Goal: Task Accomplishment & Management: Use online tool/utility

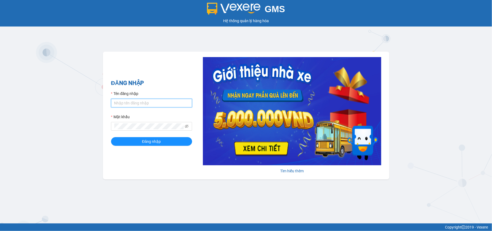
click at [120, 104] on input "Tên đăng nhập" at bounding box center [151, 103] width 81 height 9
type input "mennt_bxtt.saoviet"
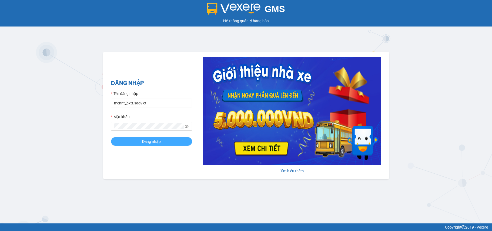
click at [138, 141] on button "Đăng nhập" at bounding box center [151, 141] width 81 height 9
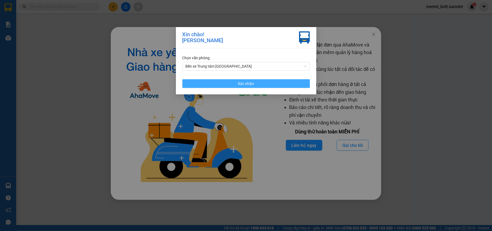
click at [258, 81] on button "Xác nhận" at bounding box center [246, 83] width 128 height 9
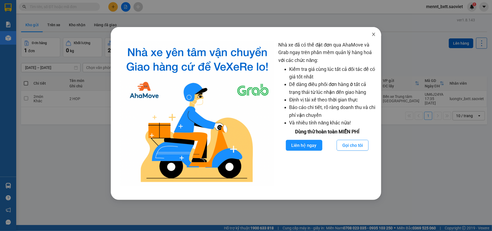
click at [374, 34] on icon "close" at bounding box center [373, 34] width 4 height 4
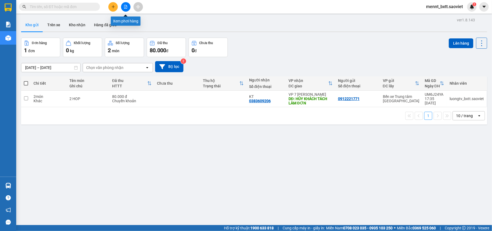
click at [126, 6] on icon "file-add" at bounding box center [126, 7] width 4 height 4
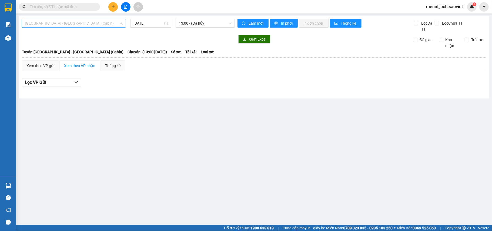
click at [85, 21] on span "Hà Nội - Lào Cai (Cabin)" at bounding box center [74, 23] width 98 height 8
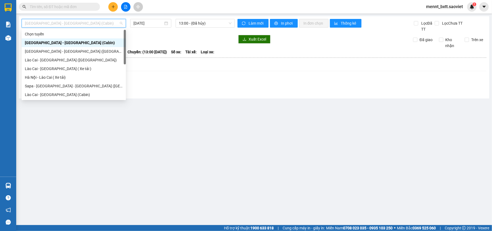
scroll to position [43, 0]
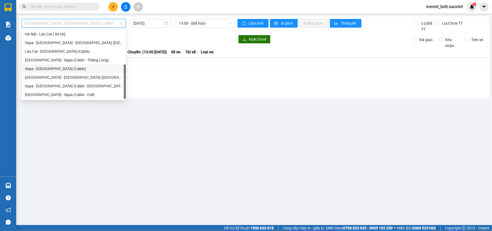
click at [63, 65] on div "Sapa - Hà Nội (Cabin)" at bounding box center [74, 68] width 104 height 9
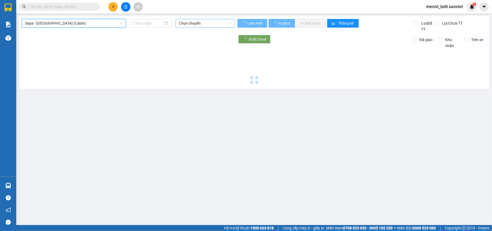
type input "13/09/2025"
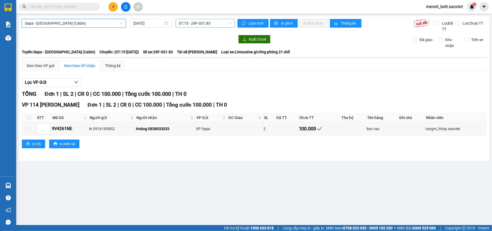
click at [187, 22] on span "07:15 - 29F-031.83" at bounding box center [205, 23] width 53 height 8
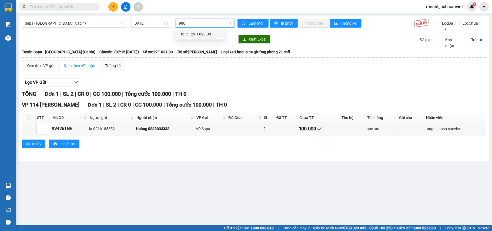
type input "9808"
click at [198, 35] on div "18:15 - 29H-898.08" at bounding box center [200, 34] width 42 height 6
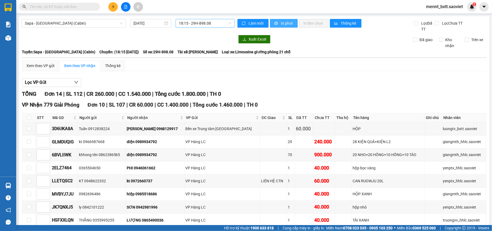
click at [281, 24] on span "In phơi" at bounding box center [287, 23] width 12 height 6
click at [113, 5] on icon "plus" at bounding box center [113, 7] width 4 height 4
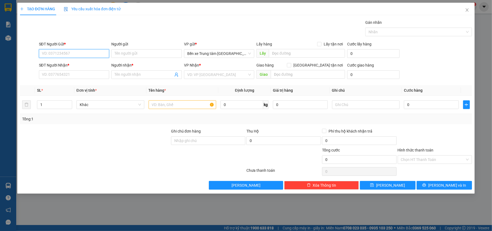
click at [43, 53] on input "SĐT Người Gửi *" at bounding box center [74, 53] width 71 height 9
type input "0986937576"
click at [58, 64] on div "0986937576 - kt" at bounding box center [74, 65] width 64 height 6
type input "kt"
type input "ĐÃ GỌI 4/9"
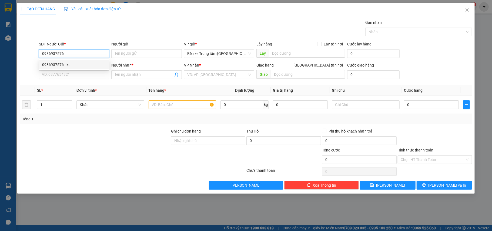
type input "0915519689"
type input "phương"
type input "CÒN HÀNG 4/9"
type input "0986937576"
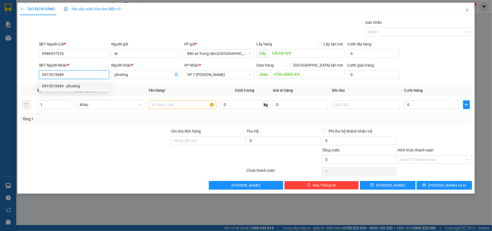
drag, startPoint x: 67, startPoint y: 76, endPoint x: 25, endPoint y: 75, distance: 42.4
click at [25, 75] on div "SĐT Người Nhận * 0915519689 Người nhận * phương VP Nhận * VP 7 Phạm Văn Đồng Gi…" at bounding box center [245, 71] width 453 height 19
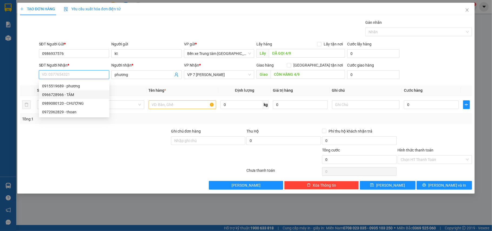
click at [61, 95] on div "0966728966 - TÂM" at bounding box center [74, 95] width 64 height 6
type input "0966728966"
type input "TÂM"
type input "đã gọi 20/8"
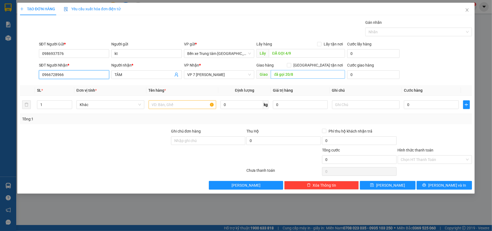
type input "0966728966"
click at [157, 103] on input "text" at bounding box center [183, 104] width 68 height 9
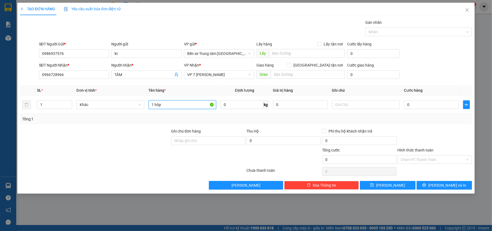
type input "1 hôp"
click at [146, 135] on div at bounding box center [94, 137] width 151 height 19
click at [421, 107] on input "0" at bounding box center [431, 104] width 55 height 9
type input "6"
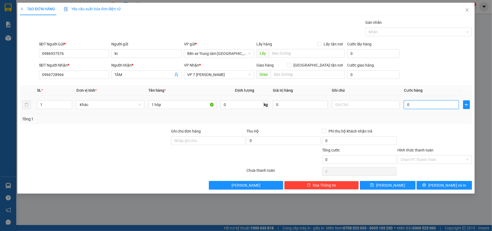
type input "6"
type input "60"
type input "6"
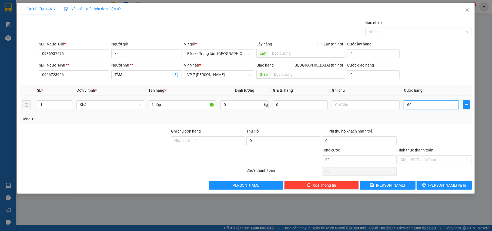
type input "6"
type input "0"
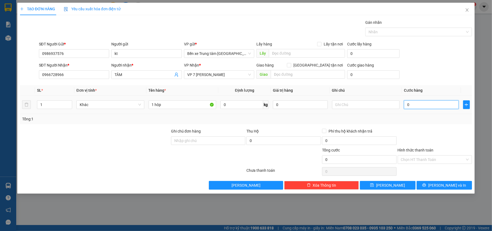
click at [412, 105] on input "0" at bounding box center [431, 104] width 55 height 9
type input "07"
type input "7"
type input "070"
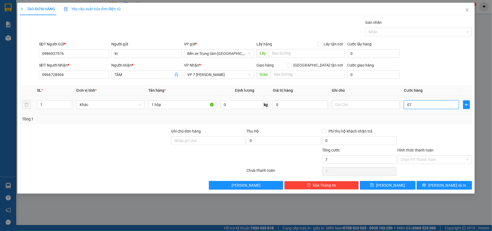
type input "70"
type input "70.000"
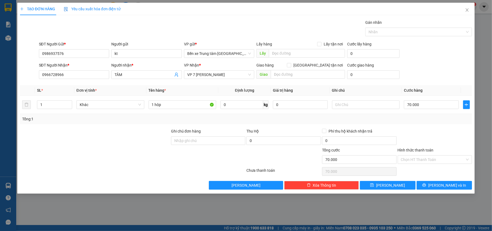
click at [417, 132] on div at bounding box center [435, 137] width 76 height 19
click at [441, 186] on span "[PERSON_NAME] và In" at bounding box center [447, 185] width 38 height 6
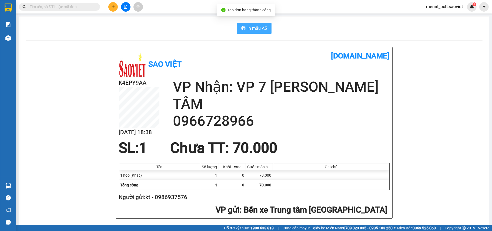
click at [253, 29] on span "In mẫu A5" at bounding box center [257, 28] width 19 height 7
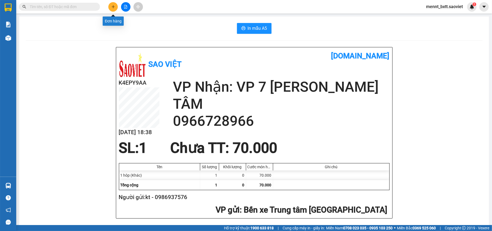
click at [114, 8] on icon "plus" at bounding box center [113, 7] width 4 height 4
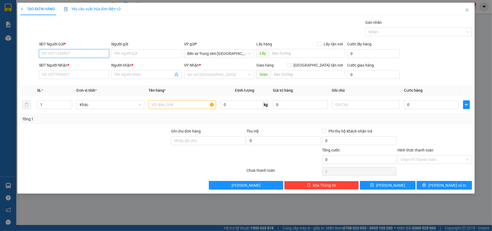
click at [50, 54] on input "SĐT Người Gửi *" at bounding box center [74, 53] width 71 height 9
type input "0388997317"
click at [63, 62] on div "0388997317 - kt" at bounding box center [74, 65] width 64 height 6
type input "kt"
type input "0889336626"
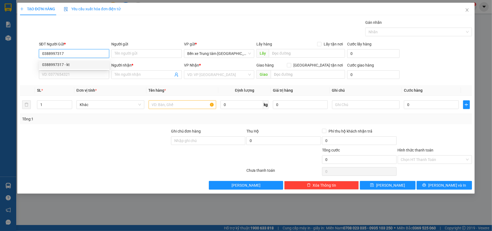
type input "Phượng"
type input "0388997317"
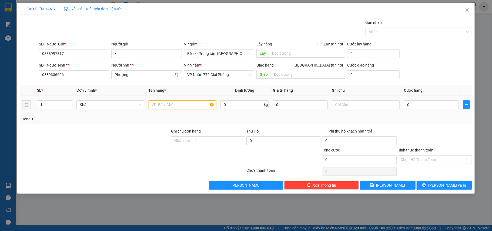
click at [155, 106] on input "text" at bounding box center [183, 104] width 68 height 9
type input "1 xop"
click at [418, 106] on input "0" at bounding box center [431, 104] width 55 height 9
type input "5"
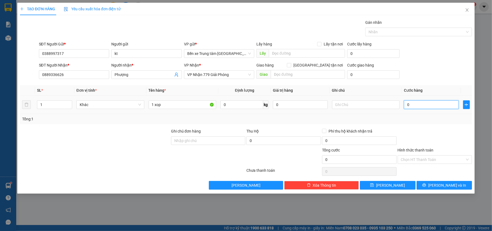
type input "5"
type input "50"
type input "50.000"
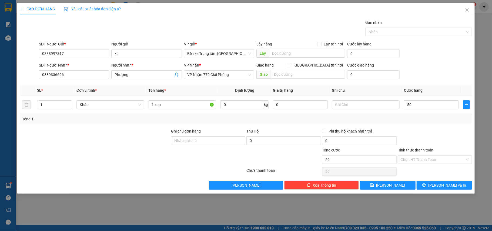
type input "50.000"
click at [433, 53] on div "SĐT Người Gửi * 0388997317 Người gửi kt VP gửi * Bến xe Trung tâm Lào Cai Lấy h…" at bounding box center [255, 50] width 435 height 19
click at [451, 185] on span "[PERSON_NAME] và In" at bounding box center [447, 185] width 38 height 6
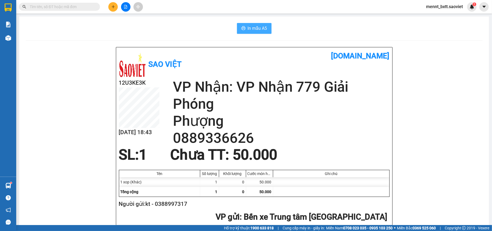
click at [248, 25] on span "In mẫu A5" at bounding box center [257, 28] width 19 height 7
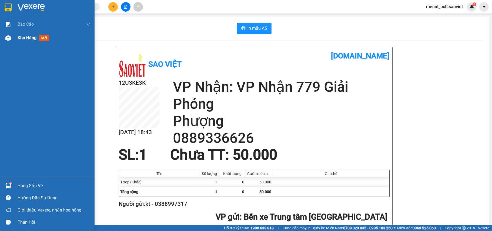
click at [23, 39] on span "Kho hàng" at bounding box center [27, 37] width 19 height 5
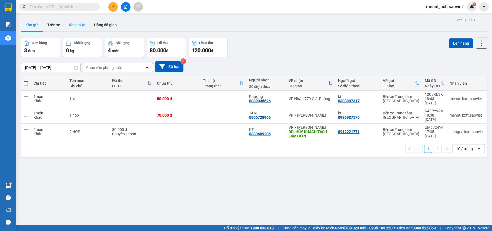
click at [73, 21] on button "Kho nhận" at bounding box center [77, 24] width 25 height 13
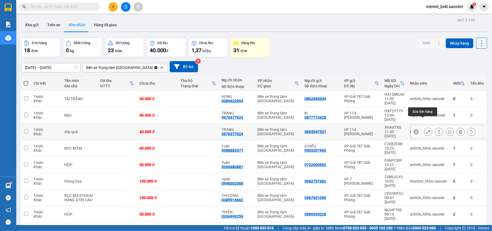
click at [426, 130] on icon at bounding box center [428, 132] width 4 height 4
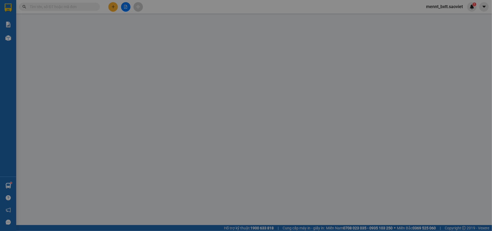
type input "0865947537"
type input "0976377624"
type input "TRANG"
type input "40.000"
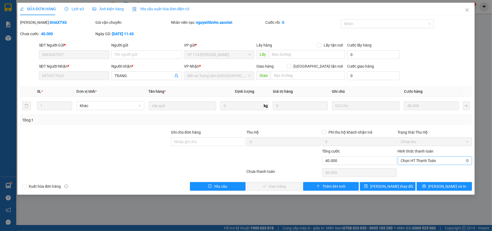
click at [442, 161] on span "Chọn HT Thanh Toán" at bounding box center [435, 160] width 68 height 8
click at [425, 170] on div "Tại văn phòng" at bounding box center [435, 172] width 68 height 6
type input "0"
click at [279, 188] on span "[PERSON_NAME] và Giao hàng" at bounding box center [283, 186] width 52 height 6
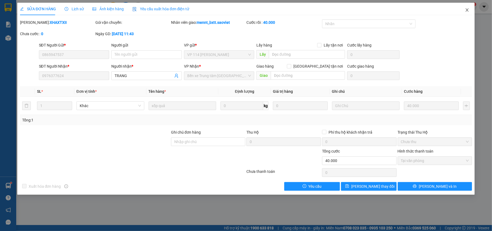
click at [467, 11] on icon "close" at bounding box center [467, 9] width 3 height 3
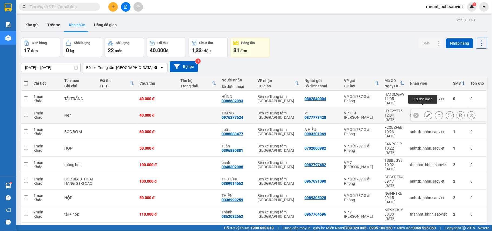
click at [426, 113] on icon at bounding box center [428, 115] width 4 height 4
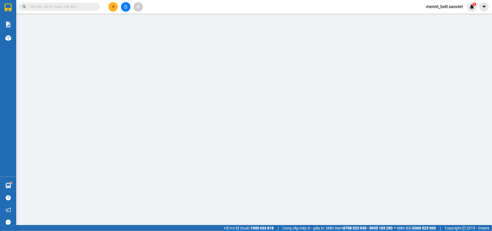
type input "0877773428"
type input "kt"
type input "0976377624"
type input "TRANG"
type input "40.000"
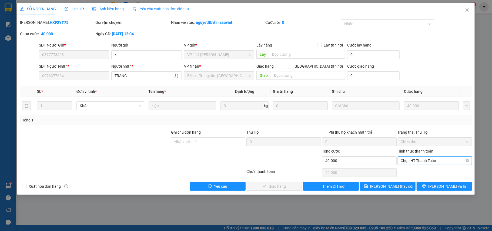
click at [436, 162] on span "Chọn HT Thanh Toán" at bounding box center [435, 160] width 68 height 8
click at [422, 171] on div "Tại văn phòng" at bounding box center [435, 172] width 68 height 6
type input "0"
click at [269, 187] on span "[PERSON_NAME] và Giao hàng" at bounding box center [283, 186] width 52 height 6
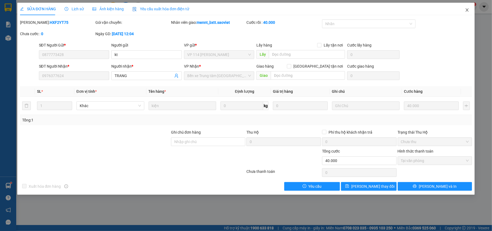
click at [469, 9] on icon "close" at bounding box center [467, 10] width 4 height 4
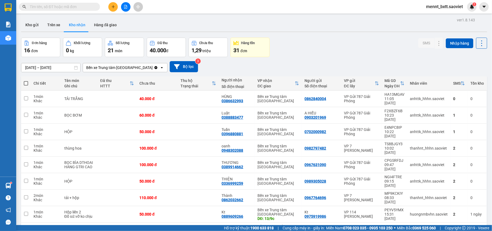
scroll to position [25, 0]
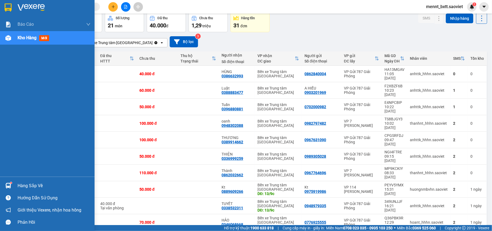
click at [24, 37] on span "Kho hàng" at bounding box center [27, 37] width 19 height 5
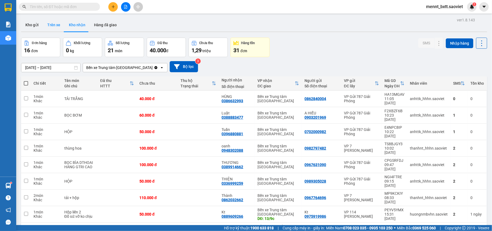
click at [55, 23] on button "Trên xe" at bounding box center [54, 24] width 22 height 13
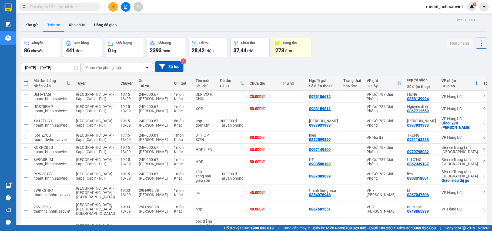
click at [130, 65] on div "Chọn văn phòng nhận" at bounding box center [114, 67] width 62 height 9
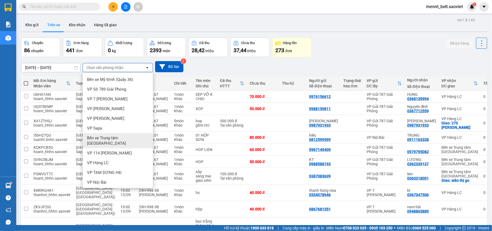
click at [131, 137] on span "Bến xe Trung tâm [GEOGRAPHIC_DATA]" at bounding box center [119, 140] width 64 height 11
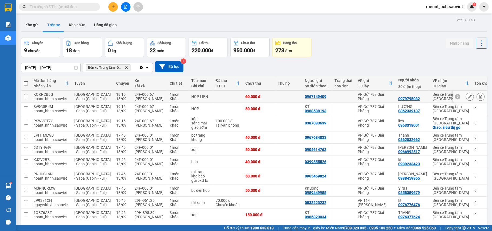
scroll to position [54, 0]
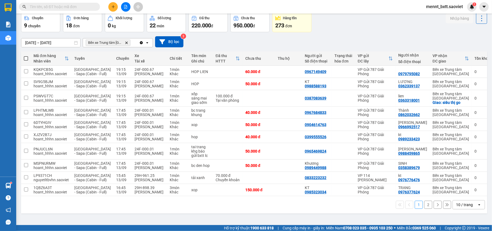
click at [424, 209] on button "2" at bounding box center [428, 204] width 8 height 8
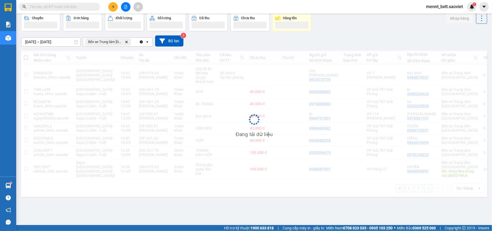
scroll to position [29, 0]
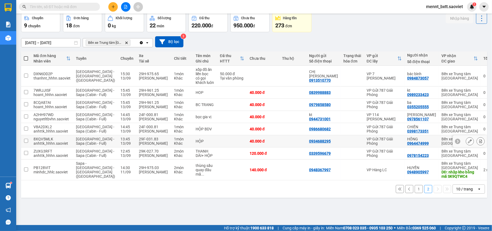
click at [24, 143] on input "checkbox" at bounding box center [26, 141] width 4 height 4
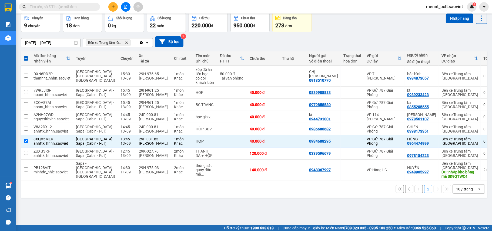
scroll to position [0, 0]
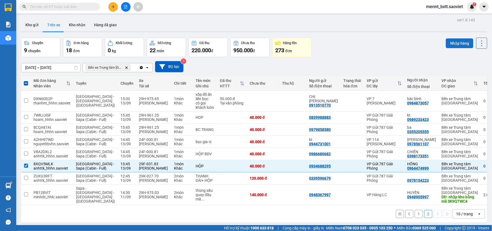
click at [452, 44] on button "Nhập hàng" at bounding box center [460, 43] width 28 height 10
checkbox input "false"
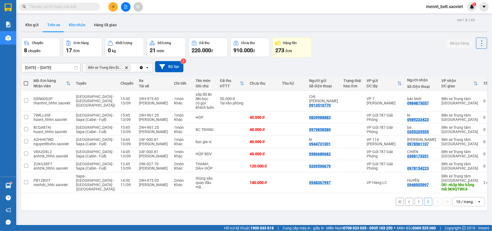
click at [75, 25] on button "Kho nhận" at bounding box center [77, 24] width 25 height 13
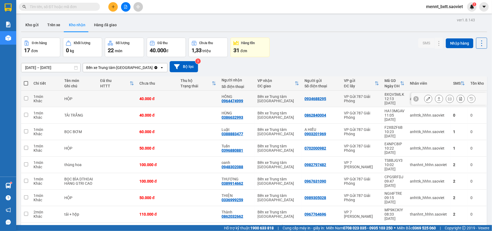
click at [185, 95] on td at bounding box center [198, 98] width 41 height 16
checkbox input "true"
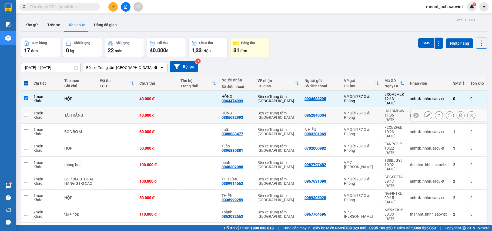
click at [187, 110] on td at bounding box center [198, 115] width 41 height 16
checkbox input "true"
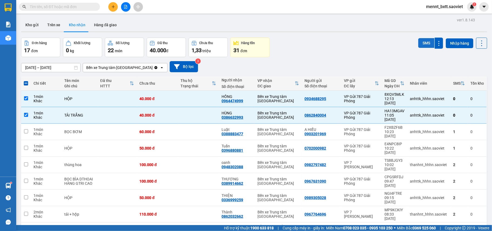
click at [419, 41] on button "SMS" at bounding box center [426, 43] width 16 height 10
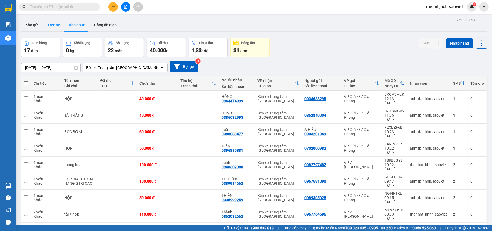
click at [55, 26] on button "Trên xe" at bounding box center [54, 24] width 22 height 13
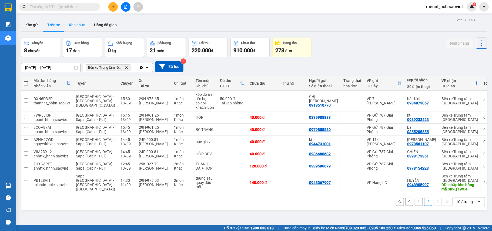
click at [76, 24] on button "Kho nhận" at bounding box center [77, 24] width 25 height 13
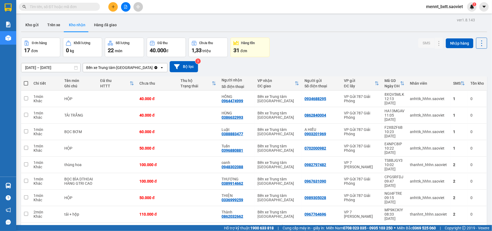
scroll to position [25, 0]
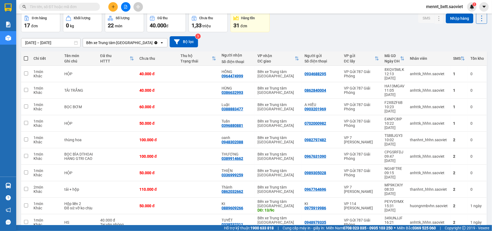
click at [462, 192] on span "100 / trang" at bounding box center [460, 194] width 19 height 5
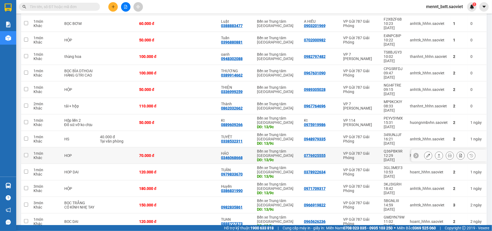
scroll to position [135, 0]
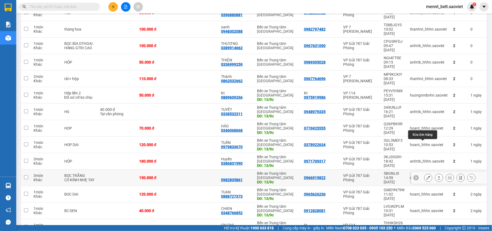
click at [426, 176] on icon at bounding box center [428, 178] width 4 height 4
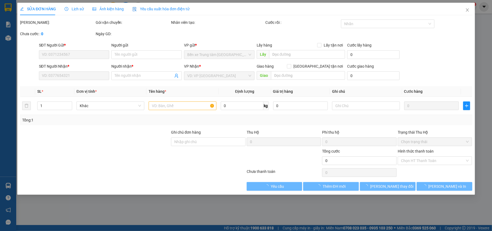
type input "0966919822"
type input "0982835861"
type input "13/9c"
type input "150.000"
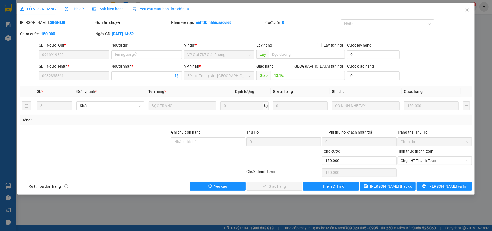
click at [73, 9] on span "Lịch sử" at bounding box center [74, 9] width 19 height 4
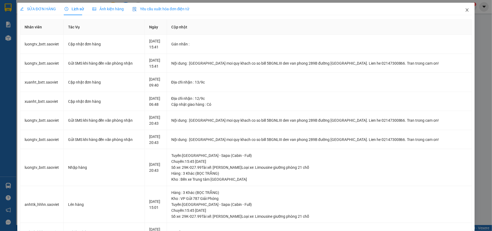
click at [465, 9] on icon "close" at bounding box center [467, 10] width 4 height 4
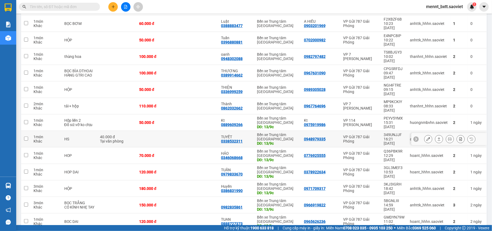
scroll to position [135, 0]
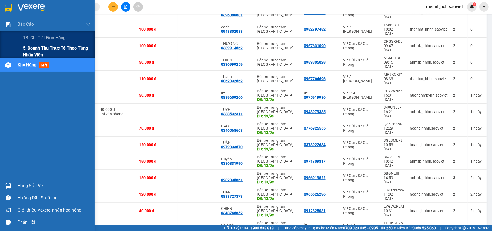
click at [29, 49] on span "5. Doanh thu thực tế theo từng nhân viên" at bounding box center [57, 52] width 68 height 14
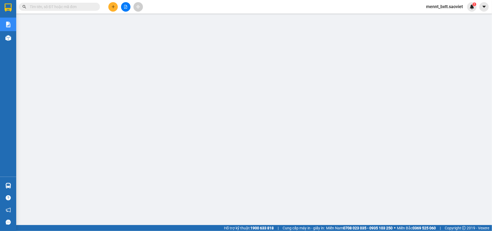
click at [38, 8] on input "text" at bounding box center [62, 7] width 64 height 6
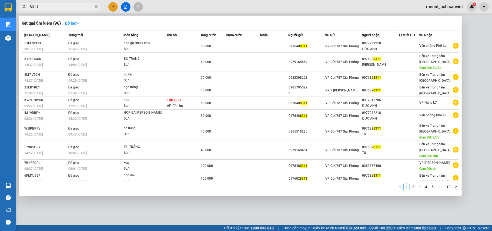
type input "8311"
click at [160, 213] on div at bounding box center [246, 115] width 492 height 231
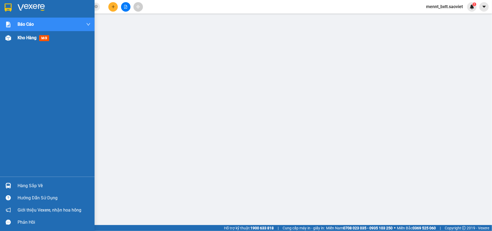
click at [19, 37] on span "Kho hàng" at bounding box center [27, 37] width 19 height 5
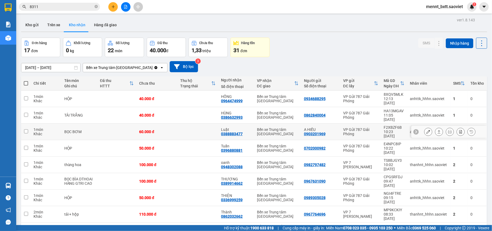
scroll to position [36, 0]
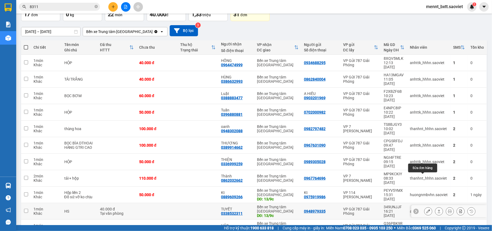
click at [426, 209] on icon at bounding box center [428, 211] width 4 height 4
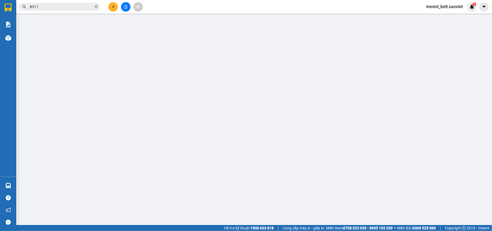
type input "0948979335"
type input "0338532311"
type input "TUYẾT"
type input "13/9c"
type input "40.000"
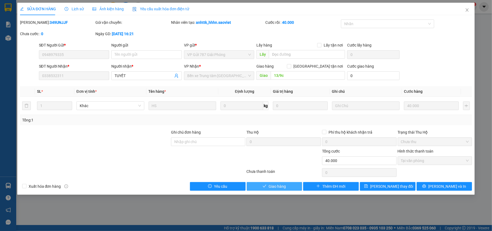
click at [274, 186] on span "Giao hàng" at bounding box center [277, 186] width 17 height 6
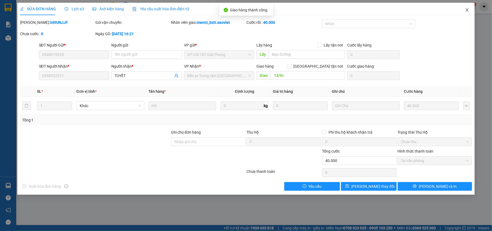
click at [468, 12] on icon "close" at bounding box center [467, 9] width 3 height 3
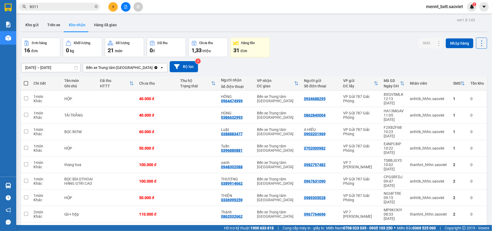
click at [36, 68] on input "[DATE] – [DATE]" at bounding box center [50, 67] width 59 height 9
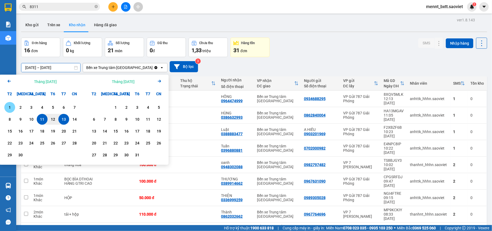
click at [14, 109] on div "1" at bounding box center [9, 107] width 11 height 11
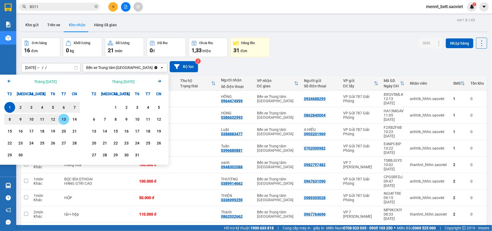
click at [63, 119] on div "13" at bounding box center [64, 119] width 8 height 6
type input "01/09/2025 – 13/09/2025"
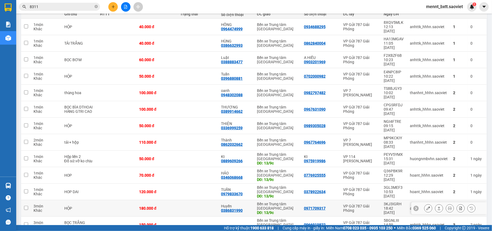
scroll to position [194, 0]
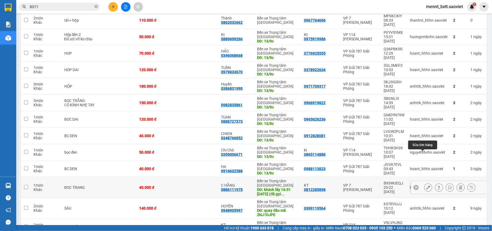
click at [426, 185] on icon at bounding box center [428, 187] width 4 height 4
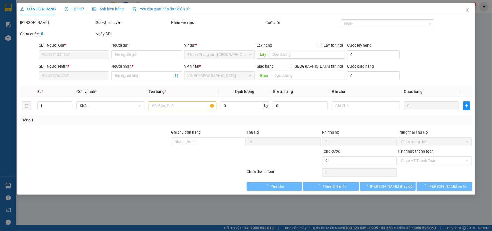
type input "0812285898"
type input "KT"
type input "0886111975"
type input "C HẰNG"
type input "khách lấy 16:51 10/9 (đã gọi khách+check cam)"
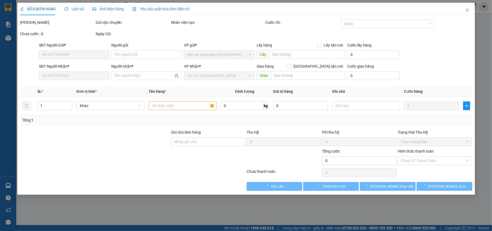
type input "40.000"
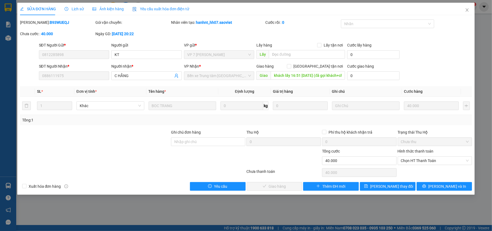
click at [454, 60] on div "SĐT Người Gửi * 0812285898 Người gửi KT VP gửi * VP 7 Phạm Văn Đồng Lấy hàng Lấ…" at bounding box center [255, 51] width 435 height 19
type input "0"
type input "40.000"
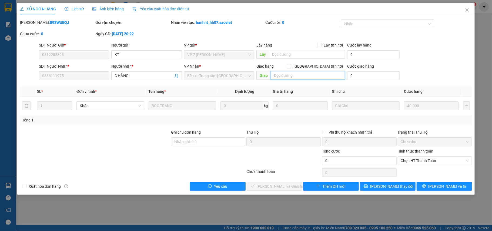
type input "40.000"
click at [290, 76] on input "text" at bounding box center [308, 75] width 74 height 9
click at [468, 11] on icon "close" at bounding box center [467, 10] width 4 height 4
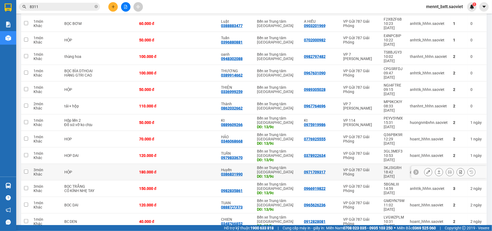
scroll to position [194, 0]
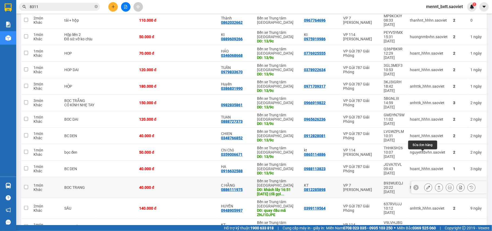
click at [426, 185] on icon at bounding box center [428, 187] width 4 height 4
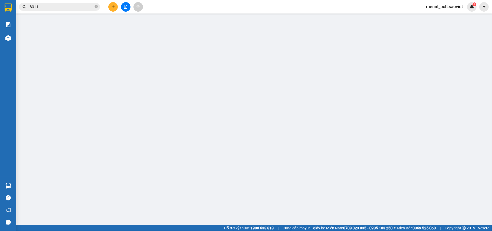
type input "0812285898"
type input "KT"
type input "0886111975"
type input "C HẰNG"
type input "khách lấy 16:51 10/9 (đã gọi khách+check cam)"
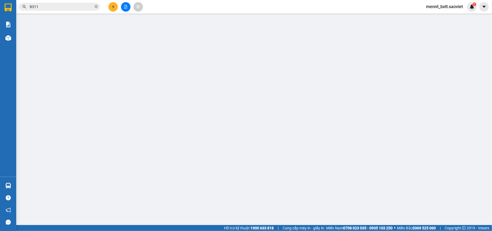
type input "40.000"
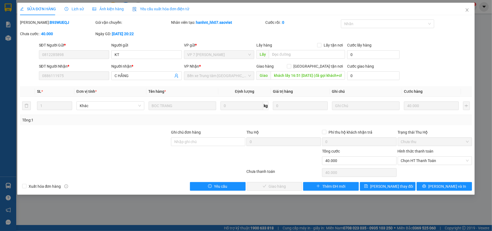
click at [76, 9] on span "Lịch sử" at bounding box center [74, 9] width 19 height 4
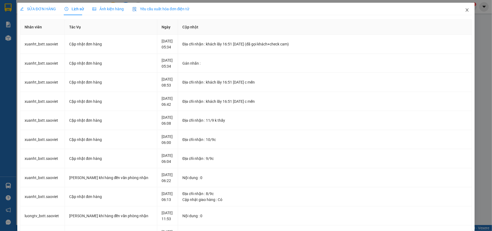
click at [464, 10] on span "Close" at bounding box center [467, 10] width 15 height 15
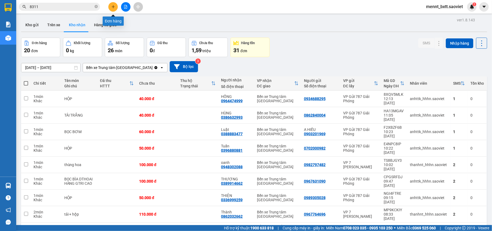
click at [112, 8] on icon "plus" at bounding box center [113, 7] width 4 height 4
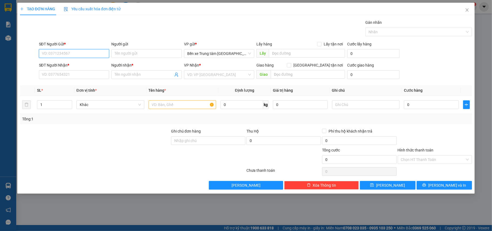
click at [47, 53] on input "SĐT Người Gửi *" at bounding box center [74, 53] width 71 height 9
type input "0967131364"
click at [71, 65] on div "0967131364" at bounding box center [74, 65] width 64 height 6
type input "0986766162"
type input "loan"
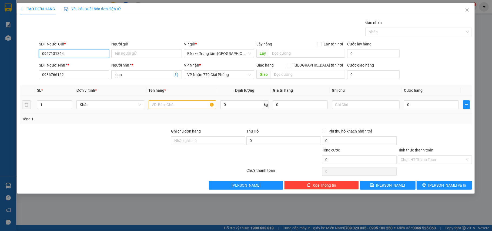
type input "0967131364"
click at [158, 106] on input "text" at bounding box center [183, 104] width 68 height 9
type input "1 hôp"
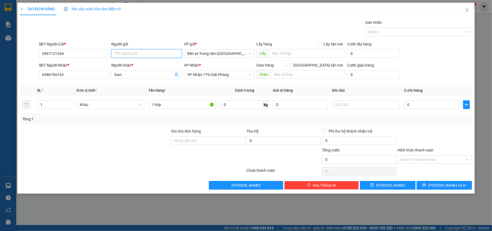
click at [127, 52] on input "Người gửi" at bounding box center [146, 53] width 71 height 9
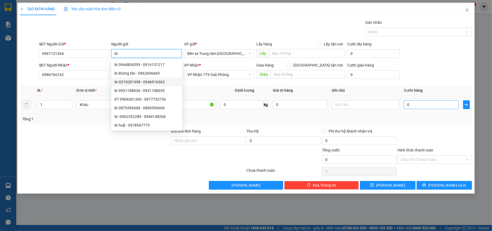
type input "kt"
click at [418, 105] on input "0" at bounding box center [431, 104] width 55 height 9
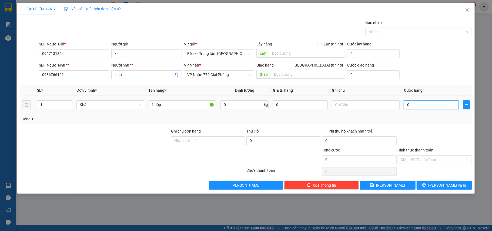
type input "4"
type input "40"
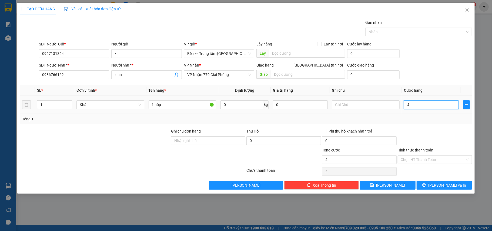
type input "40"
type input "40.000"
click at [443, 55] on div "SĐT Người Gửi * 0967131364 Người gửi kt VP gửi * Bến xe Trung tâm Lào Cai Lấy h…" at bounding box center [255, 50] width 435 height 19
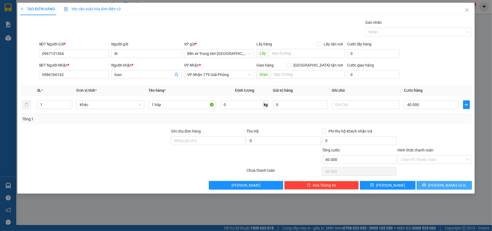
click at [448, 187] on span "[PERSON_NAME] và In" at bounding box center [447, 185] width 38 height 6
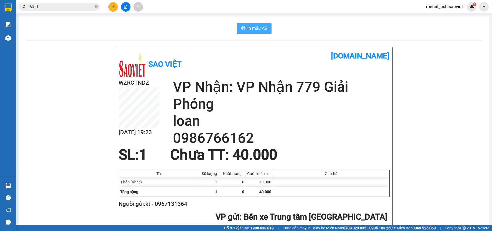
click at [251, 26] on span "In mẫu A5" at bounding box center [257, 28] width 19 height 7
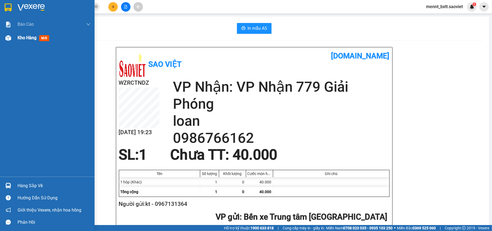
click at [26, 37] on span "Kho hàng" at bounding box center [27, 37] width 19 height 5
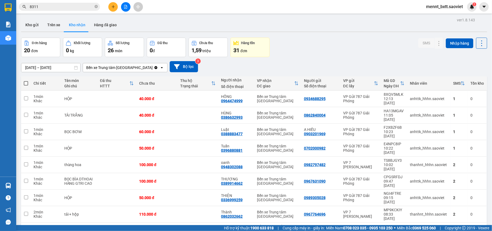
click at [37, 67] on input "01/09/2025 – 13/09/2025" at bounding box center [50, 67] width 59 height 9
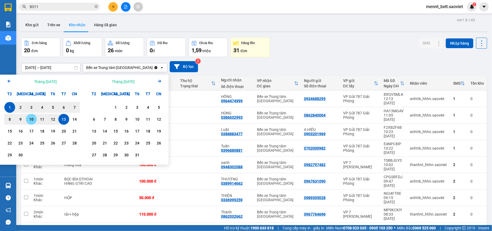
click at [29, 120] on div "10" at bounding box center [32, 119] width 8 height 6
click at [65, 118] on div "13" at bounding box center [64, 119] width 8 height 6
type input "10/09/2025 – 13/09/2025"
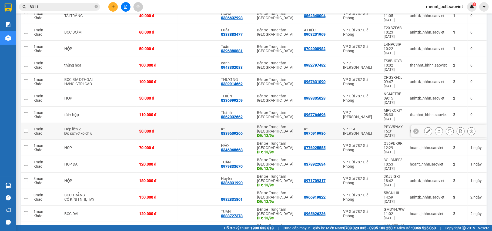
scroll to position [135, 0]
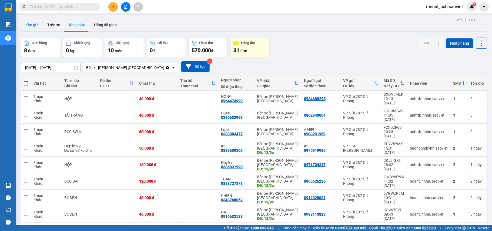
click at [29, 26] on button "Kho gửi" at bounding box center [32, 24] width 22 height 13
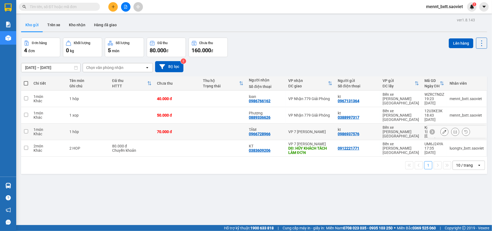
click at [200, 123] on td at bounding box center [223, 131] width 46 height 16
checkbox input "true"
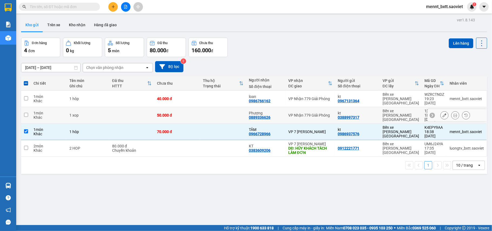
click at [202, 108] on td at bounding box center [223, 115] width 46 height 16
checkbox input "true"
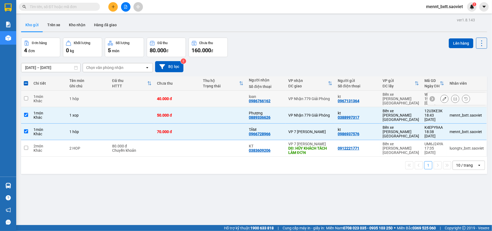
click at [207, 95] on td at bounding box center [223, 98] width 46 height 16
checkbox input "true"
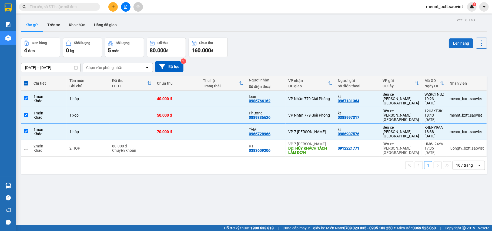
click at [453, 45] on button "Lên hàng" at bounding box center [461, 43] width 25 height 10
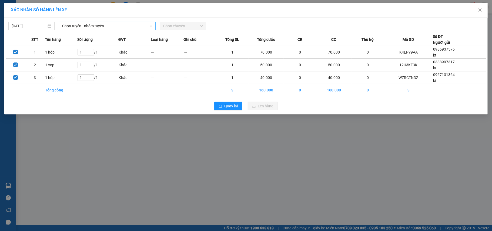
click at [123, 26] on span "Chọn tuyến - nhóm tuyến" at bounding box center [107, 26] width 90 height 8
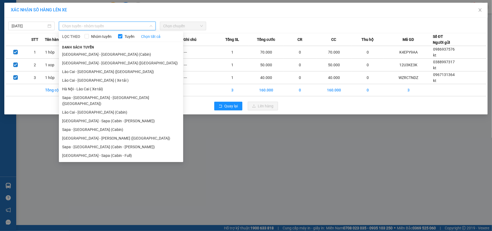
drag, startPoint x: 107, startPoint y: 125, endPoint x: 114, endPoint y: 113, distance: 14.3
click at [107, 125] on li "Sapa - Hà Nội (Cabin)" at bounding box center [121, 129] width 124 height 9
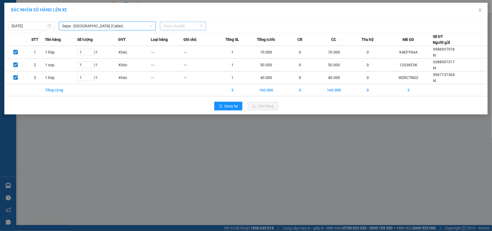
click at [167, 25] on span "Chọn chuyến" at bounding box center [183, 26] width 40 height 8
type input "9891"
click at [179, 37] on div "19:45 (TC) - 29H-898.91" at bounding box center [184, 37] width 42 height 6
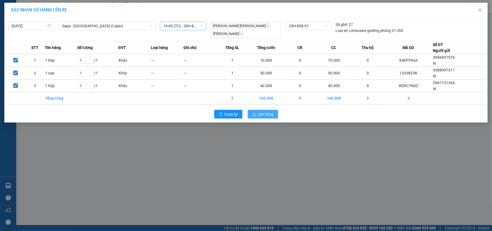
click at [267, 115] on span "Lên hàng" at bounding box center [266, 114] width 16 height 6
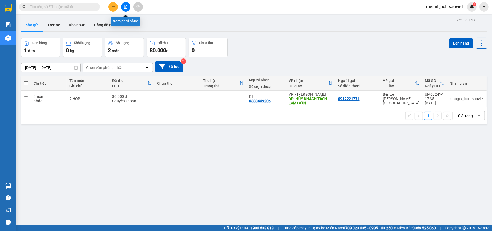
click at [123, 8] on button at bounding box center [125, 6] width 9 height 9
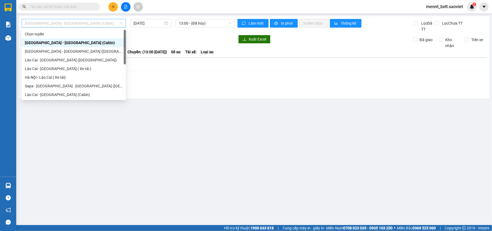
click at [101, 23] on span "Hà Nội - Lào Cai (Cabin)" at bounding box center [74, 23] width 98 height 8
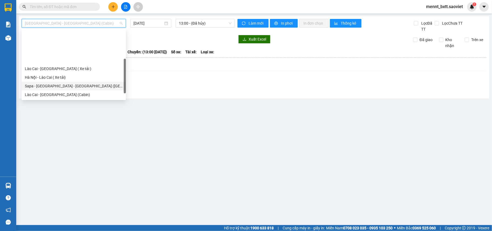
scroll to position [43, 0]
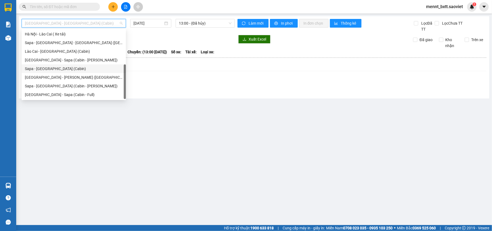
click at [68, 69] on div "Sapa - Hà Nội (Cabin)" at bounding box center [74, 69] width 98 height 6
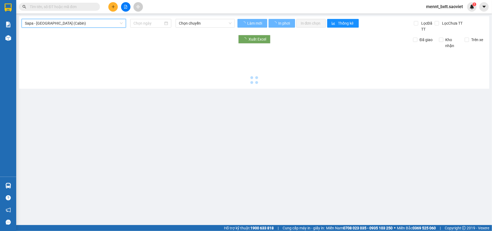
type input "13/09/2025"
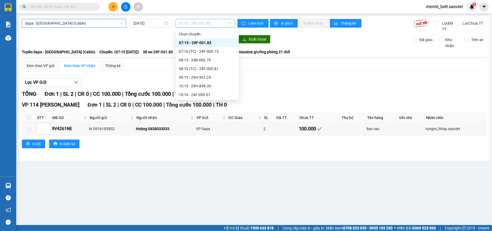
click at [185, 24] on span "07:15 - 29F-031.83" at bounding box center [205, 23] width 53 height 8
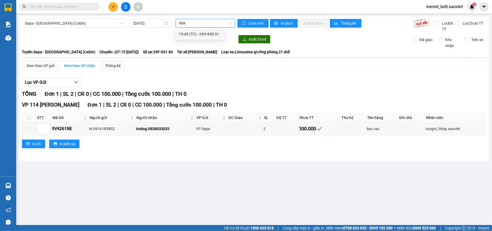
type input "9891"
click at [208, 34] on div "19:45 (TC) - 29H-898.91" at bounding box center [200, 34] width 42 height 6
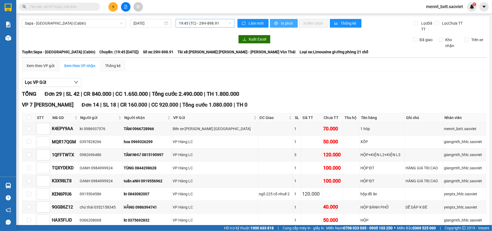
click at [281, 24] on span "In phơi" at bounding box center [287, 23] width 12 height 6
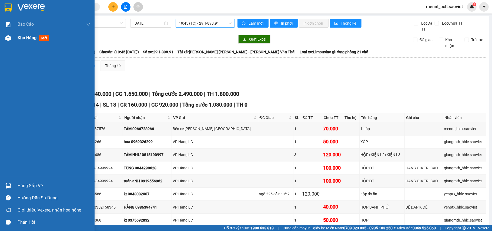
click at [20, 39] on span "Kho hàng" at bounding box center [27, 37] width 19 height 5
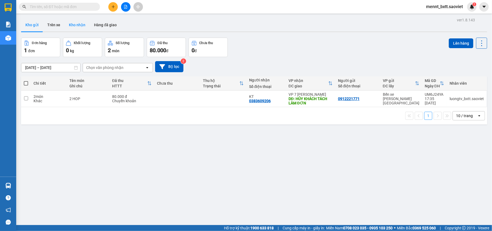
click at [75, 25] on button "Kho nhận" at bounding box center [77, 24] width 25 height 13
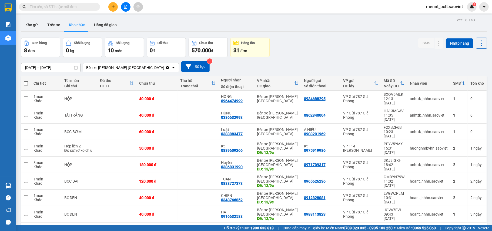
click at [37, 7] on input "text" at bounding box center [62, 7] width 64 height 6
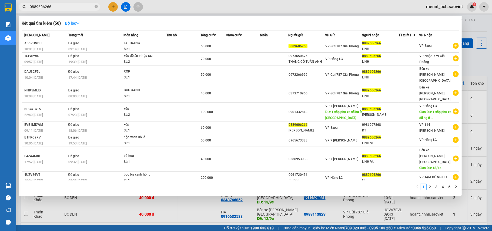
type input "0889606266"
click at [113, 200] on div at bounding box center [246, 115] width 492 height 231
drag, startPoint x: 52, startPoint y: 8, endPoint x: 15, endPoint y: 9, distance: 37.0
click at [15, 9] on section "Kết quả tìm kiếm ( 50 ) Bộ lọc Mã ĐH Trạng thái Món hàng Thu hộ Tổng cước Chưa …" at bounding box center [246, 115] width 492 height 231
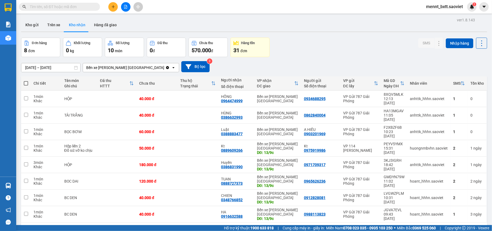
click at [37, 5] on input "text" at bounding box center [62, 7] width 64 height 6
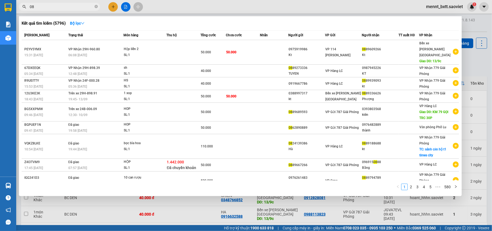
type input "0"
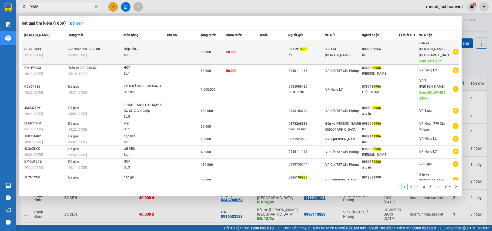
type input "9986"
click at [172, 46] on td at bounding box center [183, 52] width 34 height 25
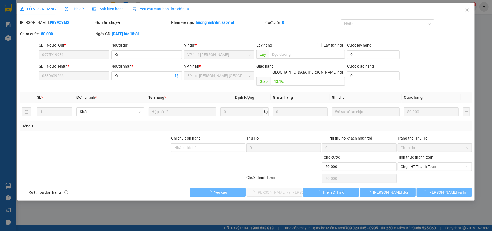
type input "0975919986"
type input "Kt"
type input "0889609266"
type input "Kt"
type input "13/9c"
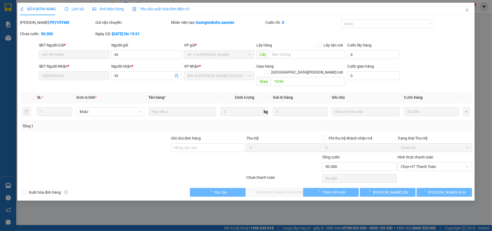
type input "50.000"
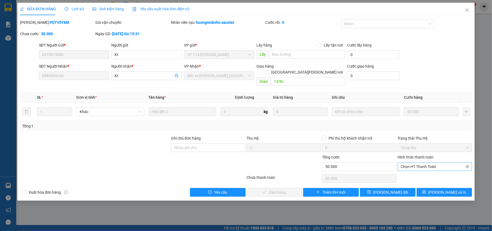
click at [422, 162] on span "Chọn HT Thanh Toán" at bounding box center [435, 166] width 68 height 8
click at [421, 171] on div "Tại văn phòng" at bounding box center [435, 172] width 68 height 6
type input "0"
click at [278, 190] on button "[PERSON_NAME] và Giao hàng" at bounding box center [275, 192] width 56 height 9
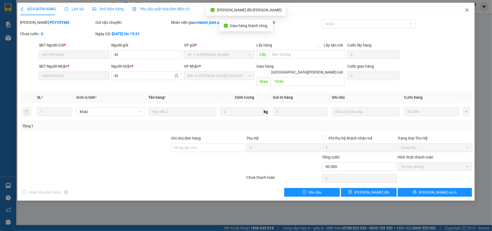
click at [468, 11] on icon "close" at bounding box center [467, 9] width 3 height 3
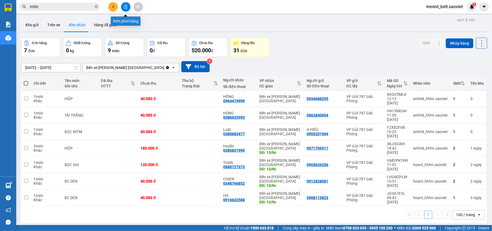
click at [125, 8] on icon "file-add" at bounding box center [126, 7] width 4 height 4
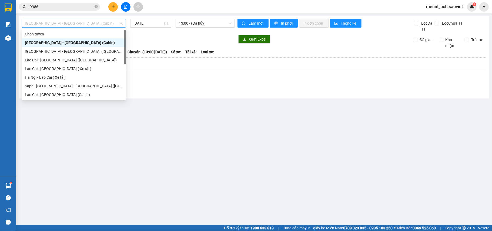
click at [77, 19] on span "Hà Nội - Lào Cai (Cabin)" at bounding box center [74, 23] width 98 height 8
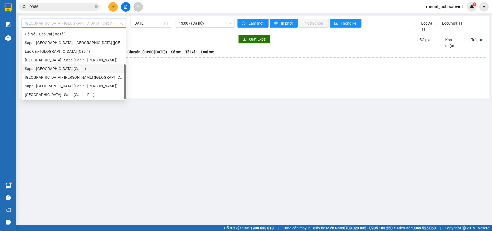
click at [72, 67] on div "Sapa - Hà Nội (Cabin)" at bounding box center [74, 69] width 98 height 6
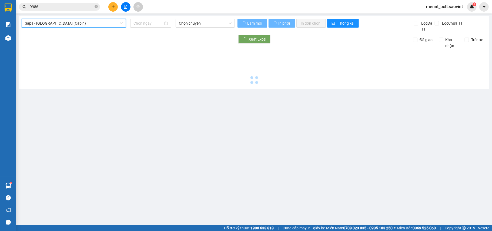
type input "13/09/2025"
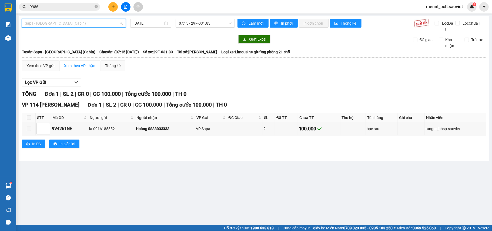
click at [69, 22] on span "Sapa - Hà Nội (Cabin)" at bounding box center [74, 23] width 98 height 8
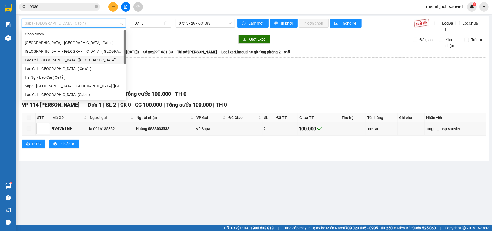
click at [73, 61] on div "Lào Cai - Hà Nội (Giường)" at bounding box center [74, 60] width 98 height 6
type input "13/09/2025"
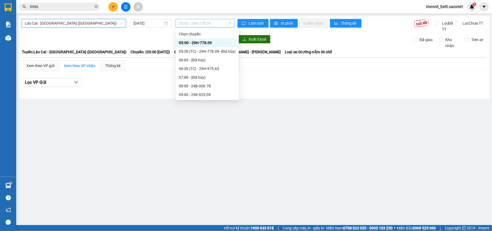
click at [182, 23] on span "05:00 - 29H-778.09" at bounding box center [205, 23] width 53 height 8
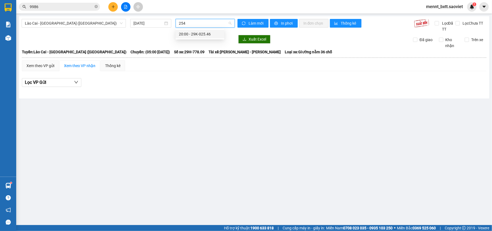
type input "2546"
click at [199, 32] on div "20:00 - 29K-025.46" at bounding box center [200, 34] width 42 height 6
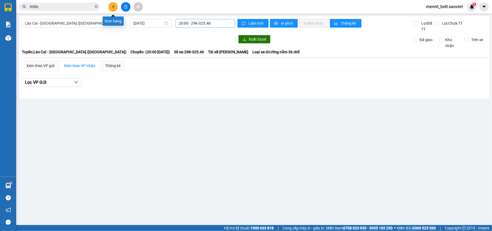
click at [109, 5] on button at bounding box center [112, 6] width 9 height 9
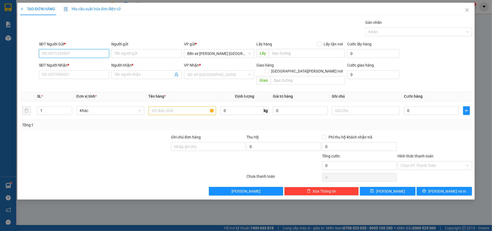
click at [51, 54] on input "SĐT Người Gửi *" at bounding box center [74, 53] width 71 height 9
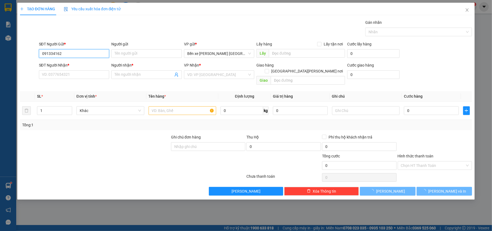
type input "0913341623"
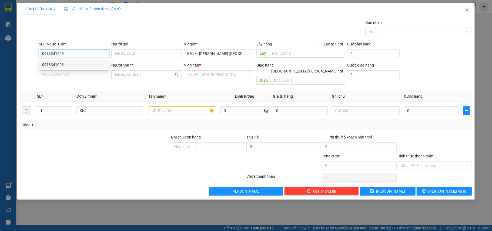
drag, startPoint x: 68, startPoint y: 66, endPoint x: 71, endPoint y: 64, distance: 4.1
click at [68, 65] on div "0913341623" at bounding box center [74, 65] width 64 height 6
type input "0936702298"
type input "hà"
type input "0913341623"
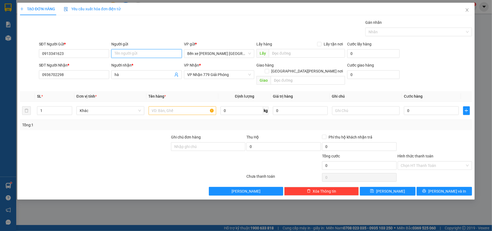
click at [119, 54] on input "Người gửi" at bounding box center [146, 53] width 71 height 9
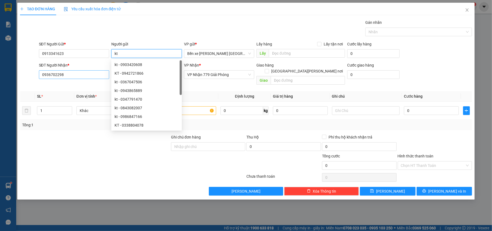
type input "kt"
drag, startPoint x: 69, startPoint y: 75, endPoint x: 28, endPoint y: 72, distance: 41.1
click at [28, 72] on div "SĐT Người Nhận * 0936702298 Người nhận * hà VP Nhận * VP Nhận 779 Giải Phóng Gi…" at bounding box center [245, 74] width 453 height 25
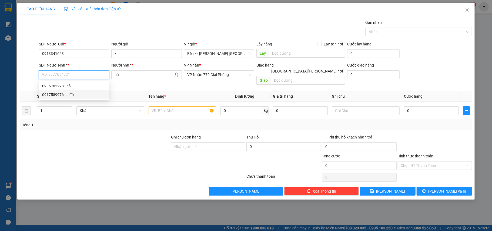
click at [66, 96] on div "0917589976 - a đô" at bounding box center [74, 95] width 64 height 6
type input "0917589976"
type input "a đô"
type input "còn 8/3"
type input "0917589976"
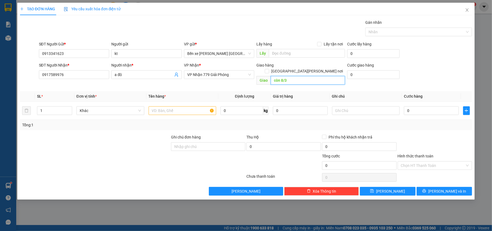
click at [293, 77] on input "còn 8/3" at bounding box center [308, 80] width 74 height 9
drag, startPoint x: 64, startPoint y: 74, endPoint x: 40, endPoint y: 76, distance: 23.8
click at [40, 76] on input "0917589976" at bounding box center [74, 74] width 71 height 9
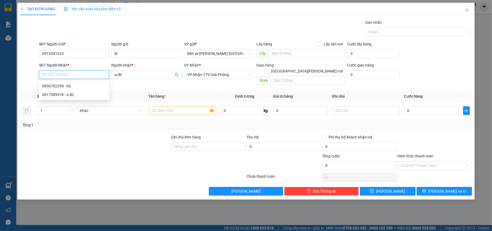
click at [45, 73] on input "SĐT Người Nhận *" at bounding box center [74, 74] width 71 height 9
type input "0982355827"
click at [160, 109] on input "text" at bounding box center [183, 110] width 68 height 9
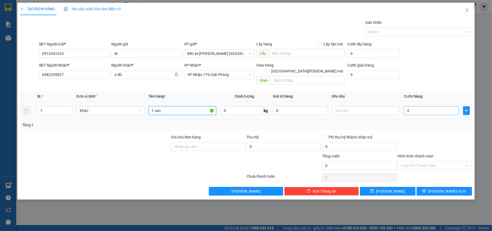
type input "1 can"
click at [418, 106] on input "0" at bounding box center [431, 110] width 55 height 9
type input "5"
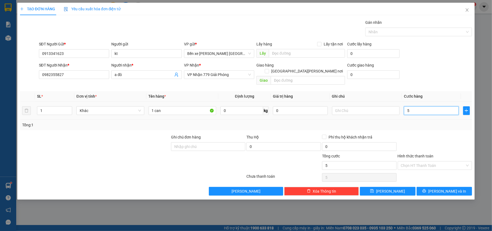
type input "50"
type input "50.000"
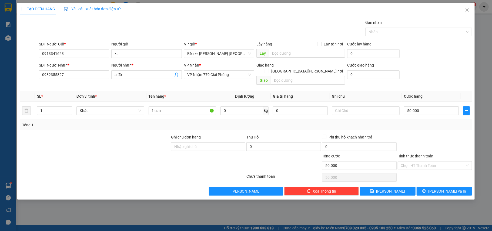
click at [427, 69] on div "SĐT Người Nhận * 0982355827 Người nhận * a đô VP Nhận * VP Nhận 779 Giải Phóng …" at bounding box center [255, 74] width 435 height 25
click at [438, 161] on input "Hình thức thanh toán" at bounding box center [433, 165] width 64 height 8
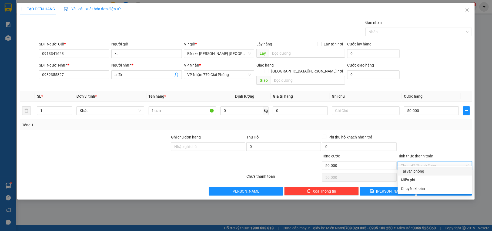
click at [431, 172] on div "Tại văn phòng" at bounding box center [435, 171] width 68 height 6
type input "0"
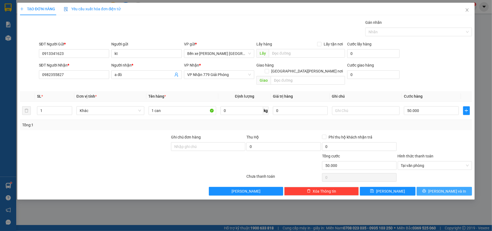
click at [446, 188] on span "[PERSON_NAME] và In" at bounding box center [447, 191] width 38 height 6
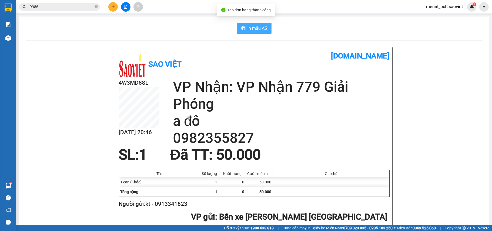
click at [252, 29] on span "In mẫu A5" at bounding box center [257, 28] width 19 height 7
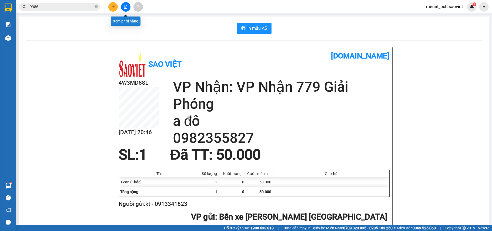
click at [125, 6] on icon "file-add" at bounding box center [126, 7] width 4 height 4
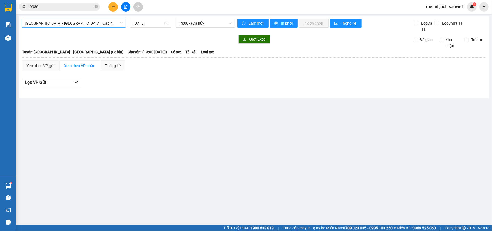
click at [71, 23] on span "[GEOGRAPHIC_DATA] - [GEOGRAPHIC_DATA] (Cabin)" at bounding box center [74, 23] width 98 height 8
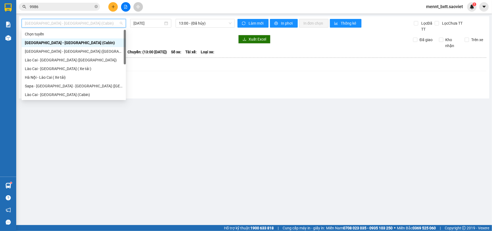
scroll to position [43, 0]
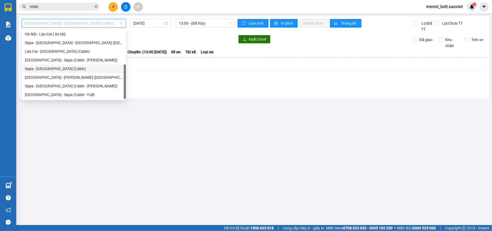
click at [64, 69] on div "Sapa - [GEOGRAPHIC_DATA] (Cabin)" at bounding box center [74, 69] width 98 height 6
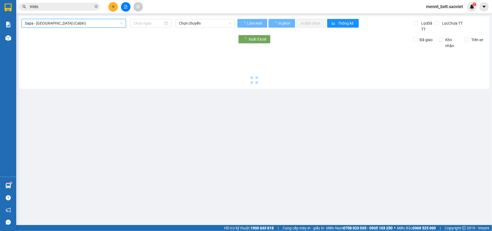
type input "[DATE]"
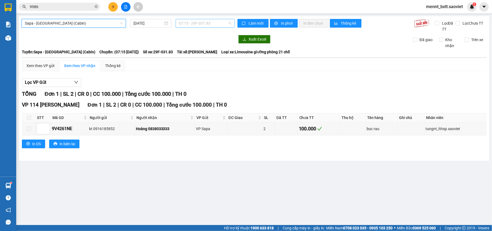
click at [185, 21] on span "07:15 - 29F-031.83" at bounding box center [205, 23] width 53 height 8
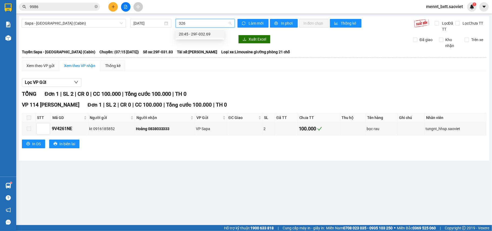
type input "3269"
click at [203, 35] on div "20:45 - 29F-032.69" at bounding box center [200, 34] width 42 height 6
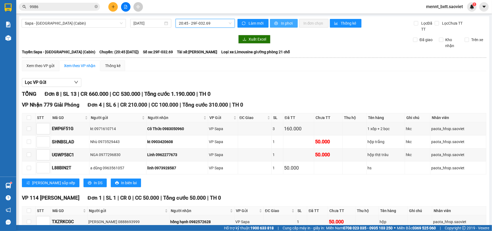
click at [281, 24] on span "In phơi" at bounding box center [287, 23] width 12 height 6
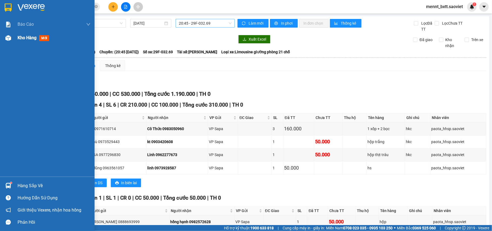
click at [20, 37] on span "Kho hàng" at bounding box center [27, 37] width 19 height 5
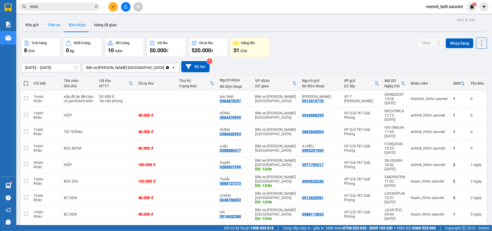
click at [50, 26] on button "Trên xe" at bounding box center [54, 24] width 22 height 13
type input "[DATE] – [DATE]"
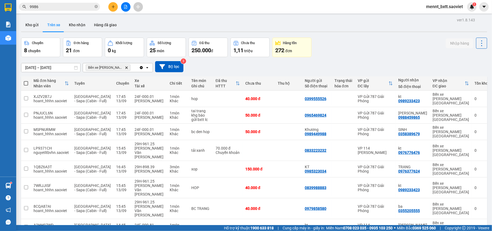
scroll to position [54, 0]
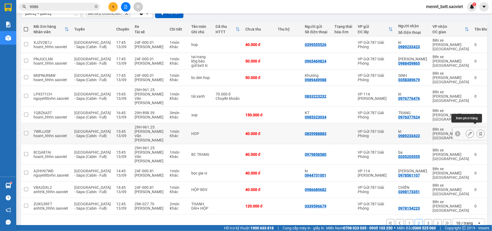
click at [479, 132] on icon at bounding box center [480, 134] width 3 height 4
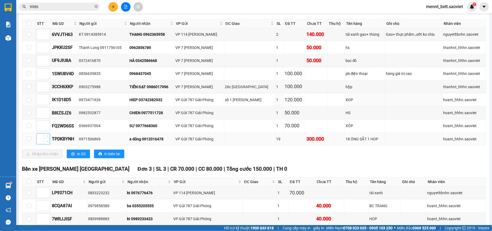
scroll to position [341, 0]
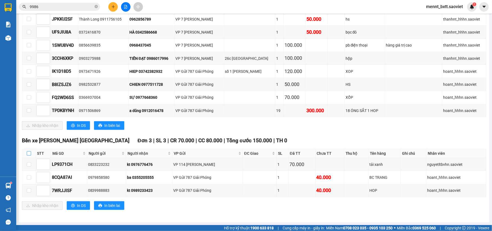
click at [31, 152] on input "checkbox" at bounding box center [29, 153] width 4 height 4
checkbox input "true"
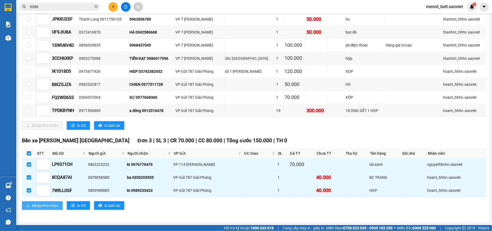
click at [44, 205] on span "Nhập kho nhận" at bounding box center [45, 205] width 26 height 6
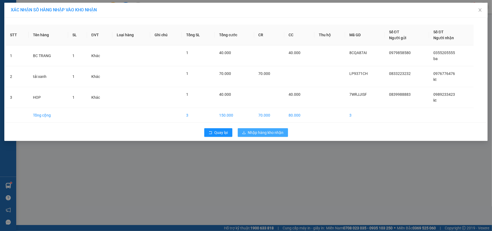
click at [273, 135] on span "Nhập hàng kho nhận" at bounding box center [266, 132] width 36 height 6
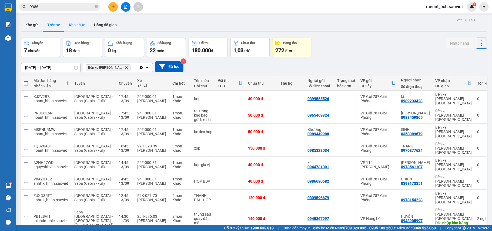
click at [82, 25] on button "Kho nhận" at bounding box center [77, 24] width 25 height 13
type input "[DATE] – [DATE]"
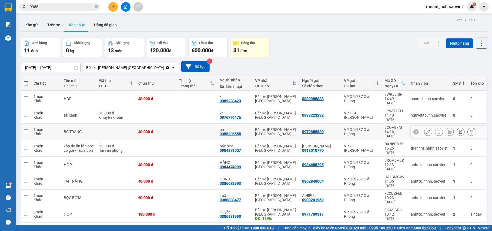
click at [180, 123] on td at bounding box center [196, 131] width 41 height 16
checkbox input "true"
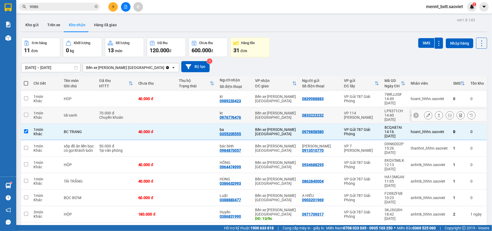
click at [184, 108] on td at bounding box center [196, 115] width 41 height 16
checkbox input "true"
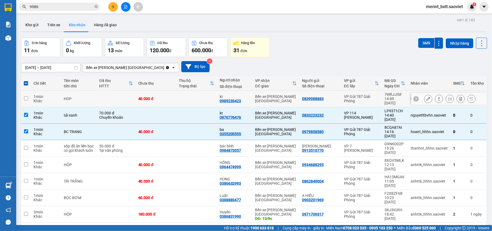
click at [189, 98] on td at bounding box center [196, 98] width 41 height 16
checkbox input "true"
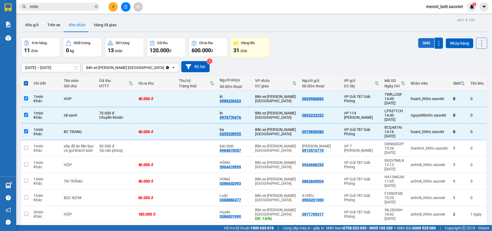
click at [420, 46] on button "SMS" at bounding box center [426, 43] width 16 height 10
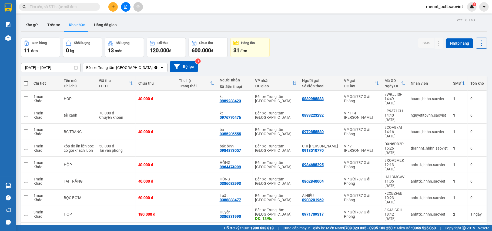
click at [36, 7] on input "text" at bounding box center [62, 7] width 64 height 6
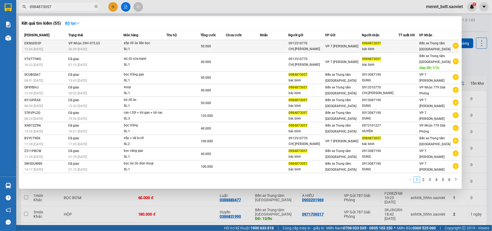
type input "0984873057"
click at [227, 43] on td at bounding box center [243, 46] width 34 height 13
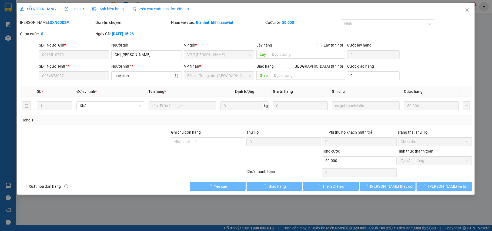
type input "0913510770"
type input "CHỊ [PERSON_NAME]"
type input "0984873057"
type input "bác bình"
type input "50.000"
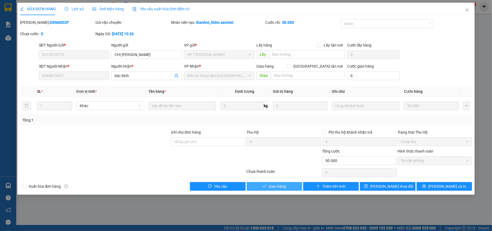
click at [276, 185] on span "Giao hàng" at bounding box center [277, 186] width 17 height 6
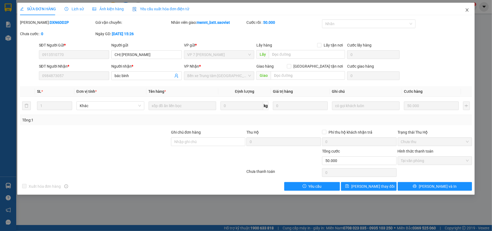
click at [467, 10] on icon "close" at bounding box center [467, 9] width 3 height 3
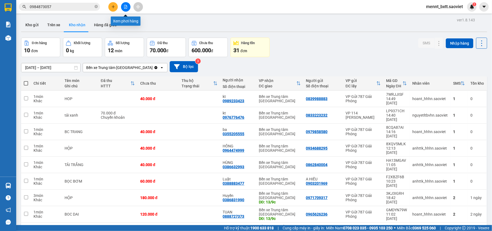
click at [126, 9] on button at bounding box center [125, 6] width 9 height 9
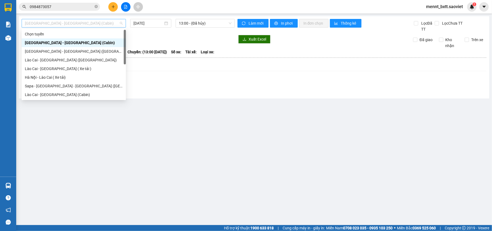
click at [89, 23] on span "Hà Nội - Lào Cai (Cabin)" at bounding box center [74, 23] width 98 height 8
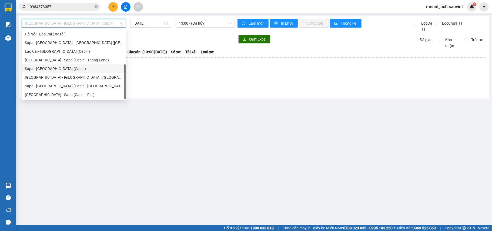
click at [71, 66] on div "Sapa - Hà Nội (Cabin)" at bounding box center [74, 69] width 98 height 6
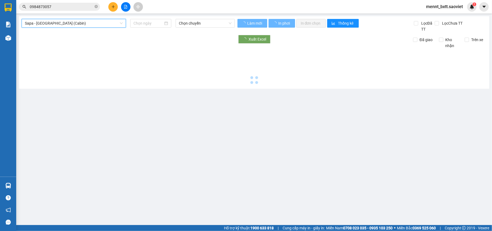
type input "13/09/2025"
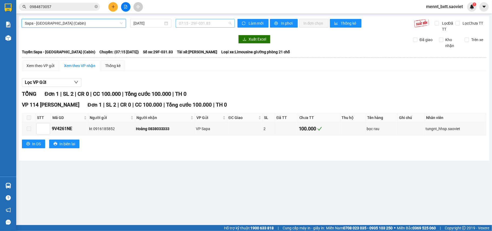
click at [187, 22] on span "07:15 - 29F-031.83" at bounding box center [205, 23] width 53 height 8
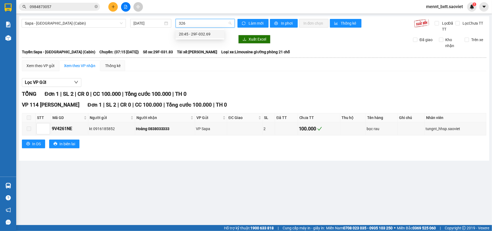
type input "3269"
click at [199, 35] on div "20:45 - 29F-032.69" at bounding box center [200, 34] width 42 height 6
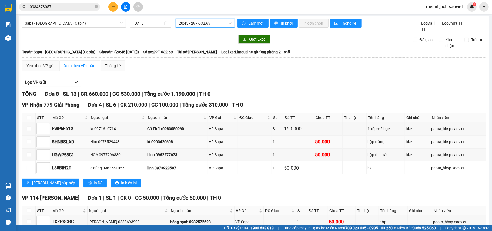
scroll to position [72, 0]
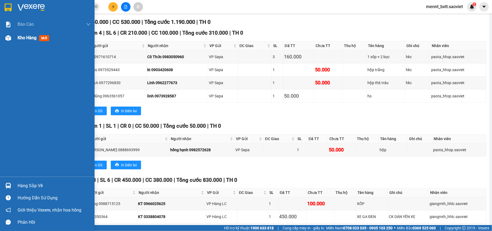
click at [20, 39] on span "Kho hàng" at bounding box center [27, 37] width 19 height 5
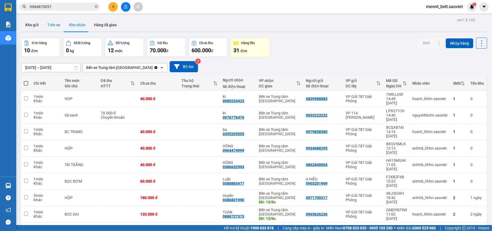
click at [55, 23] on button "Trên xe" at bounding box center [54, 24] width 22 height 13
type input "[DATE] – [DATE]"
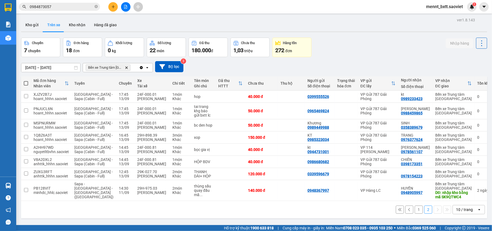
scroll to position [25, 0]
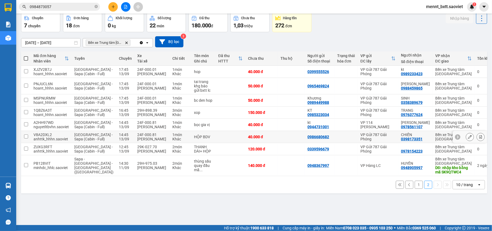
click at [278, 143] on td at bounding box center [291, 137] width 27 height 12
checkbox input "true"
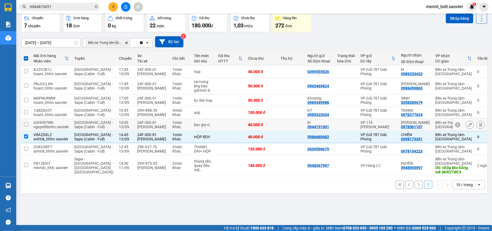
click at [216, 131] on td at bounding box center [231, 125] width 30 height 12
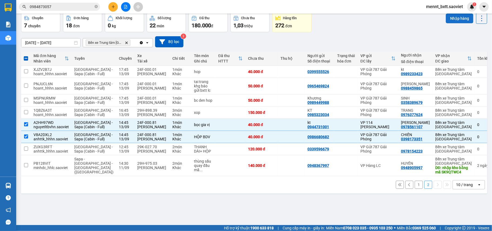
click at [446, 18] on button "Nhập hàng" at bounding box center [460, 19] width 28 height 10
checkbox input "false"
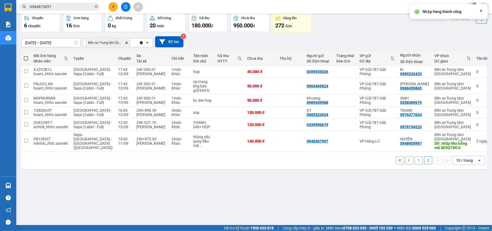
scroll to position [0, 0]
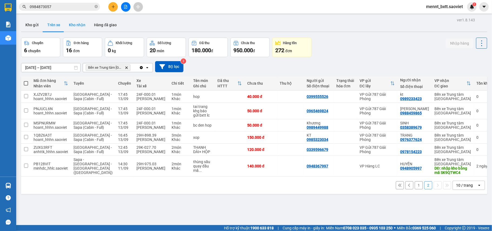
click at [78, 22] on button "Kho nhận" at bounding box center [77, 24] width 25 height 13
type input "[DATE] – [DATE]"
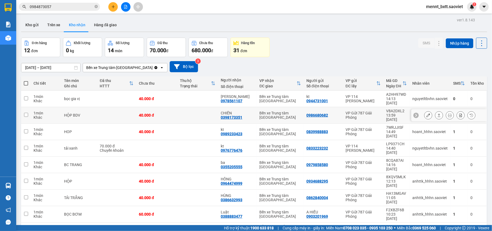
click at [203, 107] on td at bounding box center [197, 115] width 41 height 16
checkbox input "true"
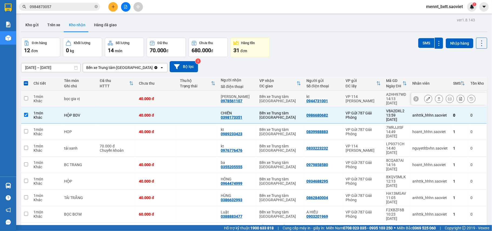
click at [200, 94] on td at bounding box center [197, 98] width 41 height 16
checkbox input "true"
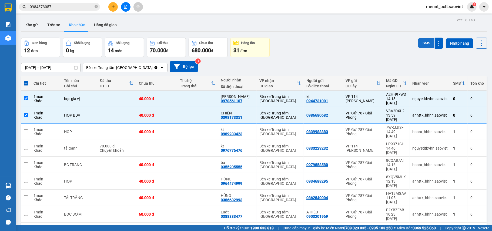
click at [424, 41] on button "SMS" at bounding box center [426, 43] width 16 height 10
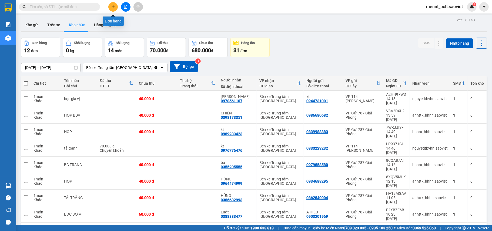
click at [114, 5] on icon "plus" at bounding box center [113, 7] width 4 height 4
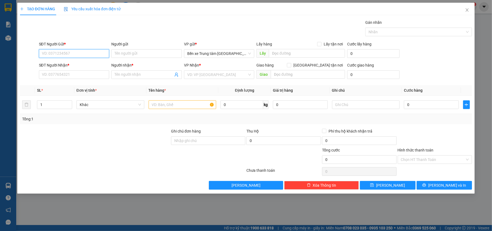
click at [45, 52] on input "SĐT Người Gửi *" at bounding box center [74, 53] width 71 height 9
type input "0987430831"
click at [75, 64] on div "0987430831 - HẰNG" at bounding box center [74, 65] width 64 height 6
type input "HẰNG"
type input "0904284552"
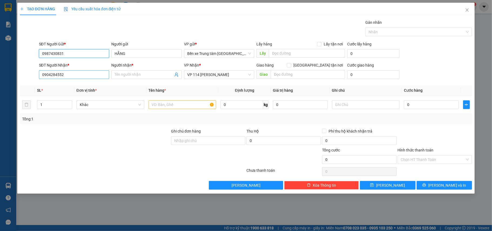
type input "0987430831"
drag, startPoint x: 66, startPoint y: 76, endPoint x: 23, endPoint y: 75, distance: 43.0
click at [23, 75] on div "SĐT Người Nhận * 0904284552 Người nhận * Tên người nhận VP Nhận * VP 114 [PERSO…" at bounding box center [245, 71] width 453 height 19
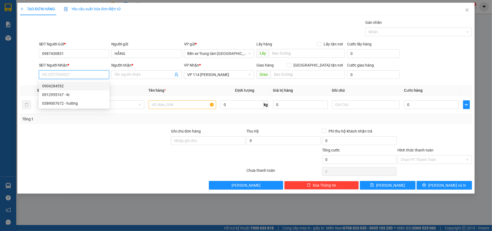
click at [42, 73] on input "SĐT Người Nhận *" at bounding box center [74, 74] width 71 height 9
click at [53, 84] on div "0328013382 - tài" at bounding box center [74, 86] width 64 height 6
type input "0328013382"
type input "tài"
type input "0328013382"
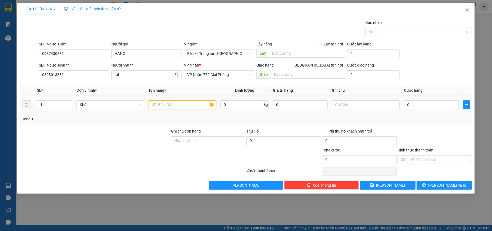
click at [169, 105] on input "text" at bounding box center [183, 104] width 68 height 9
type input "1 hôp"
click at [423, 106] on input "0" at bounding box center [431, 104] width 55 height 9
type input "4"
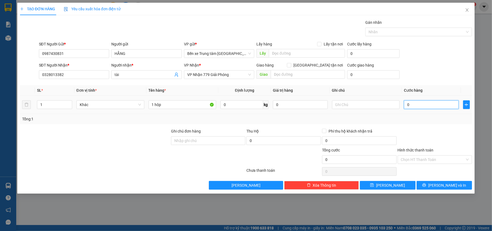
type input "4"
type input "40"
type input "40.000"
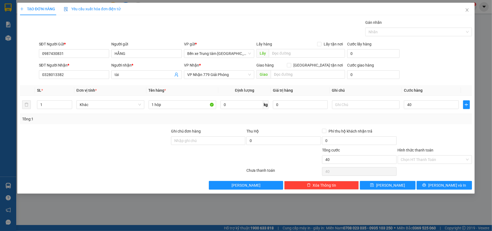
type input "40.000"
click at [434, 56] on div "SĐT Người Gửi * 0987430831 Người gửi HẰNG VP gửi * Bến xe Trung tâm Lào Cai Lấy…" at bounding box center [255, 50] width 435 height 19
drag, startPoint x: 450, startPoint y: 185, endPoint x: 451, endPoint y: 141, distance: 44.6
click at [451, 145] on div "Transit Pickup Surcharge Ids Transit Deliver Surcharge Ids Transit Deliver Surc…" at bounding box center [246, 104] width 452 height 170
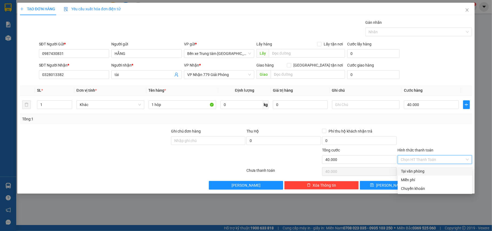
click at [432, 161] on input "Hình thức thanh toán" at bounding box center [433, 159] width 64 height 8
click at [420, 189] on div "Chuyển khoản" at bounding box center [435, 188] width 68 height 6
type input "0"
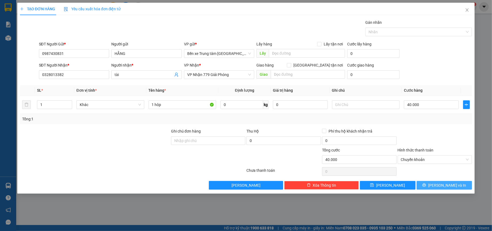
click at [443, 185] on span "[PERSON_NAME] và In" at bounding box center [447, 185] width 38 height 6
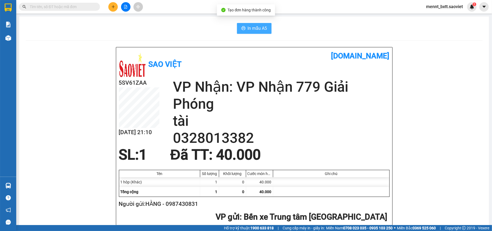
click at [250, 27] on span "In mẫu A5" at bounding box center [257, 28] width 19 height 7
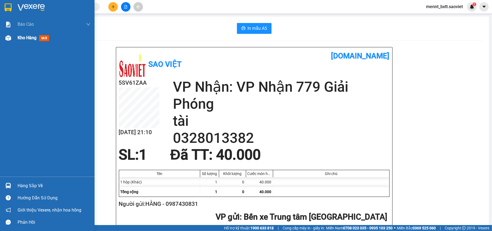
click at [25, 38] on span "Kho hàng" at bounding box center [27, 37] width 19 height 5
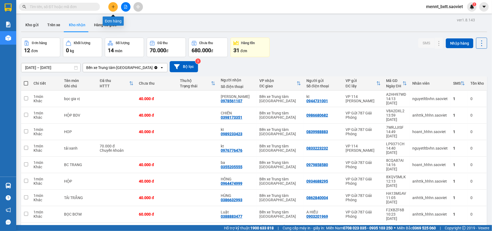
click at [110, 5] on button at bounding box center [112, 6] width 9 height 9
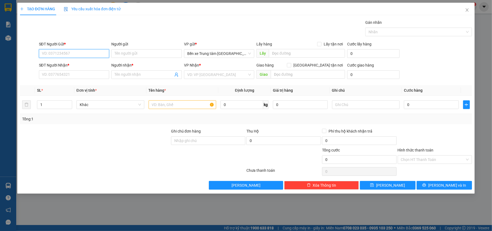
click at [47, 55] on input "SĐT Người Gửi *" at bounding box center [74, 53] width 71 height 9
click at [78, 62] on div "0975792296 - A THACH" at bounding box center [74, 65] width 64 height 6
type input "0975792296"
type input "A THACH"
type input "0937717866"
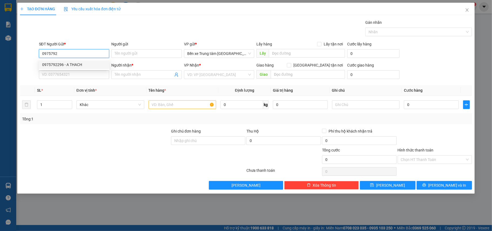
type input "hậu"
type input "0975792296"
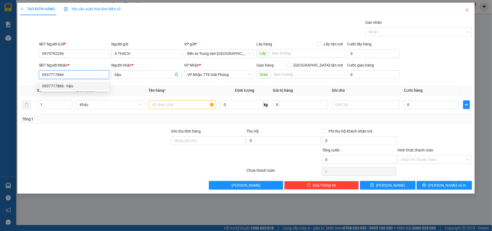
drag, startPoint x: 68, startPoint y: 76, endPoint x: 15, endPoint y: 77, distance: 52.4
click at [16, 77] on div "TẠO ĐƠN HÀNG Yêu cầu xuất hóa đơn điện tử Transit Pickup Surcharge Ids Transit …" at bounding box center [246, 115] width 492 height 231
click at [58, 87] on div "0915516393 - C THUY" at bounding box center [74, 86] width 64 height 6
type input "0915516393"
type input "C THUY"
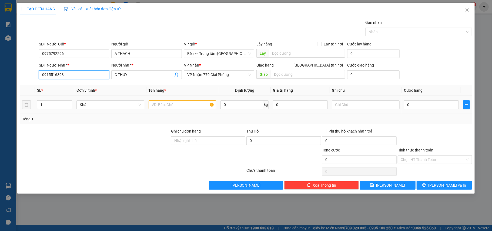
type input "0915516393"
click at [155, 101] on input "text" at bounding box center [183, 104] width 68 height 9
type input "1 HÔP"
click at [421, 108] on input "0" at bounding box center [431, 104] width 55 height 9
type input "4"
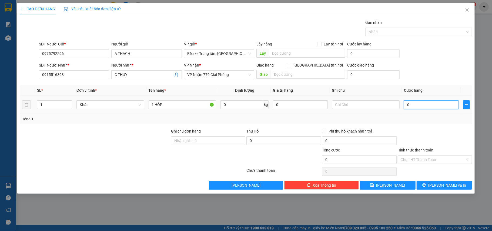
type input "4"
type input "40"
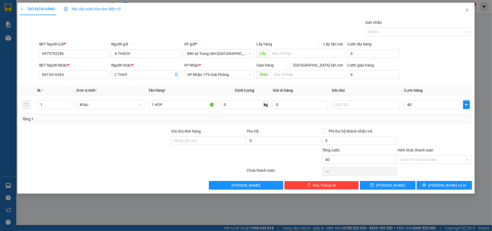
type input "40.000"
drag, startPoint x: 417, startPoint y: 60, endPoint x: 422, endPoint y: 58, distance: 5.7
click at [420, 59] on div "SĐT Người Gửi * 0975792296 Người gửi A THACH VP gửi * Bến xe Trung tâm Lào Cai …" at bounding box center [255, 50] width 435 height 19
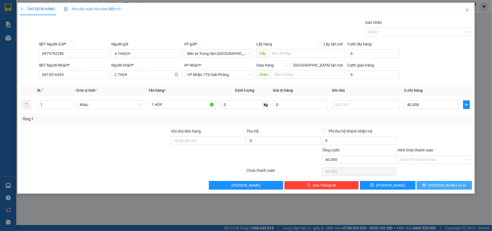
click at [447, 187] on span "[PERSON_NAME] và In" at bounding box center [447, 185] width 38 height 6
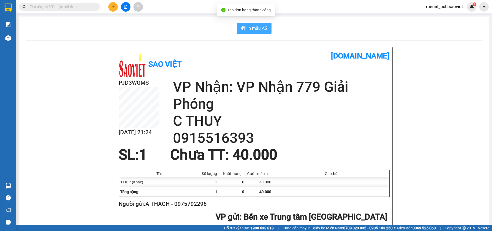
click at [252, 29] on span "In mẫu A5" at bounding box center [257, 28] width 19 height 7
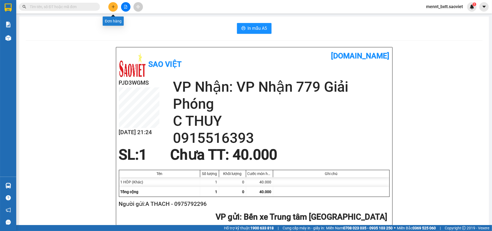
click at [117, 6] on button at bounding box center [112, 6] width 9 height 9
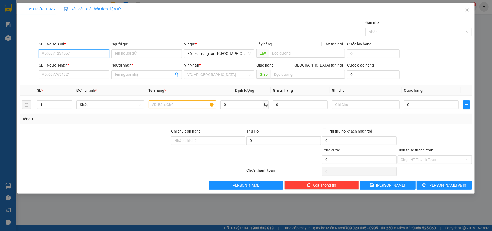
click at [46, 52] on input "SĐT Người Gửi *" at bounding box center [74, 53] width 71 height 9
click at [61, 65] on div "0775283900 - kt" at bounding box center [74, 65] width 64 height 6
type input "0775283900"
type input "kt"
type input "0775283900"
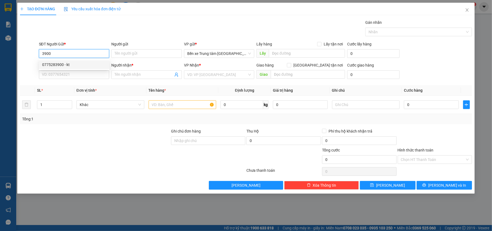
type input "kt"
type input "0775283900"
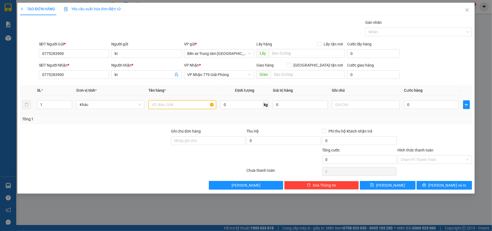
click at [160, 103] on input "text" at bounding box center [183, 104] width 68 height 9
type input "1 CAN"
click at [430, 105] on input "0" at bounding box center [431, 104] width 55 height 9
type input "5"
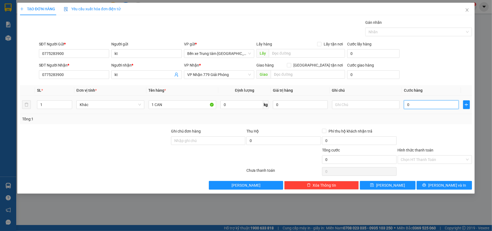
type input "5"
type input "50"
type input "50.000"
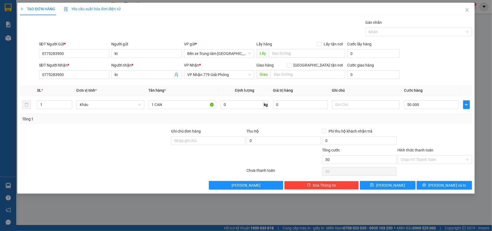
type input "50.000"
click at [431, 68] on div "SĐT Người Nhận * 0775283900 Người nhận * kt VP Nhận * VP Nhận 779 Giải Phóng Gi…" at bounding box center [255, 71] width 435 height 19
click at [443, 184] on span "[PERSON_NAME] và In" at bounding box center [447, 185] width 38 height 6
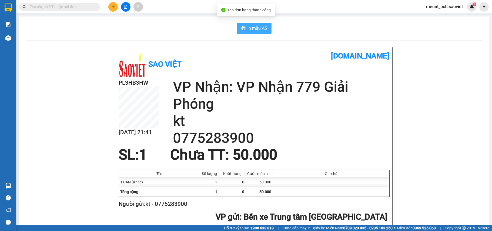
click at [257, 24] on button "In mẫu A5" at bounding box center [254, 28] width 35 height 11
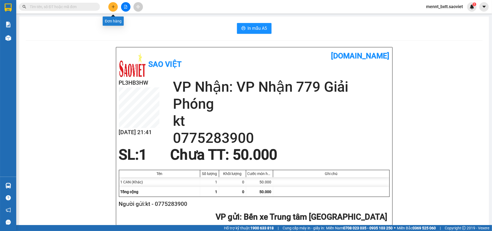
click at [112, 8] on icon "plus" at bounding box center [113, 7] width 4 height 4
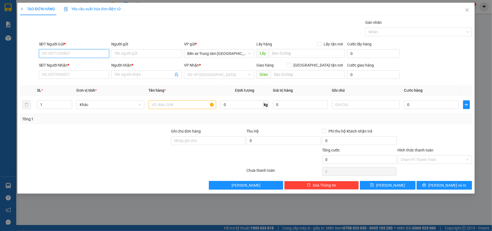
click at [45, 51] on input "SĐT Người Gửi *" at bounding box center [74, 53] width 71 height 9
type input "0"
click at [70, 63] on div "0377281195 - kt" at bounding box center [74, 65] width 64 height 6
type input "0377281195"
type input "kt"
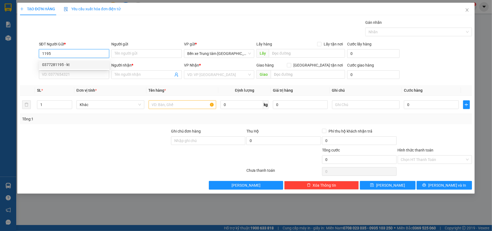
type input "0377281195"
type input "kt"
type input "0377281195"
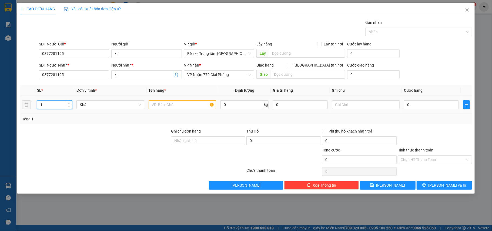
click at [29, 108] on tr "1 Khác 0 kg 0 0" at bounding box center [246, 105] width 452 height 18
type input "5"
click at [165, 104] on input "text" at bounding box center [183, 104] width 68 height 9
type input "5 CAN"
click at [422, 106] on input "0" at bounding box center [431, 104] width 55 height 9
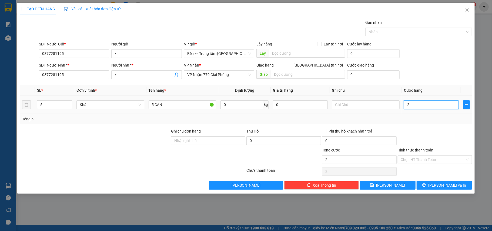
type input "2"
type input "25"
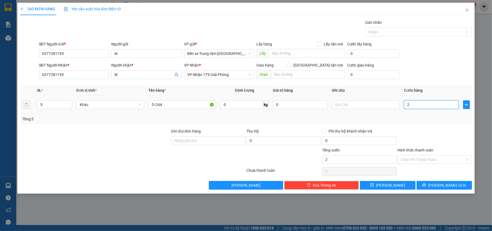
type input "25"
type input "250"
type input "250.000"
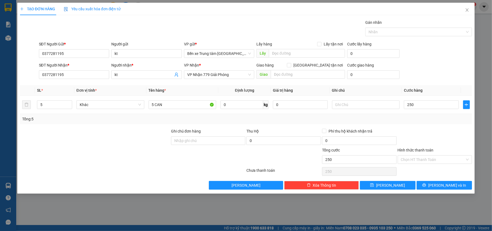
type input "250.000"
click at [439, 55] on div "SĐT Người Gửi * 0377281195 Người gửi kt VP gửi * Bến xe Trung tâm Lào Cai Lấy h…" at bounding box center [255, 50] width 435 height 19
click at [449, 186] on span "[PERSON_NAME] và In" at bounding box center [447, 185] width 38 height 6
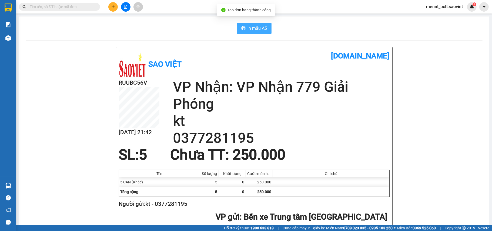
click at [253, 26] on span "In mẫu A5" at bounding box center [257, 28] width 19 height 7
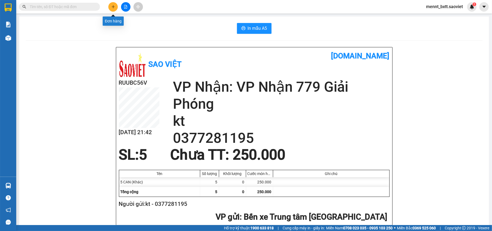
click at [116, 6] on button at bounding box center [112, 6] width 9 height 9
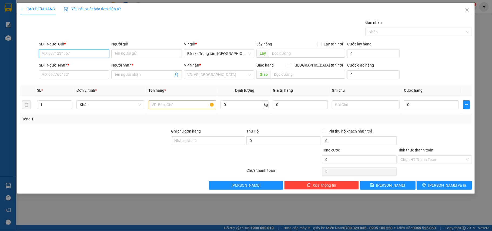
click at [49, 49] on input "SĐT Người Gửi *" at bounding box center [74, 53] width 71 height 9
click at [46, 56] on input "SĐT Người Gửi *" at bounding box center [74, 53] width 71 height 9
click at [64, 65] on div "0376918050 - kt" at bounding box center [74, 65] width 64 height 6
type input "0376918050"
type input "kt"
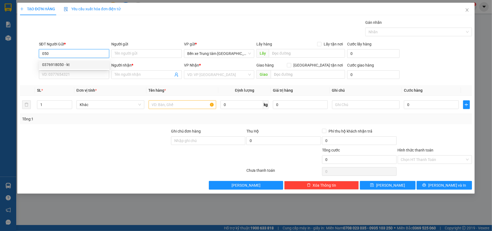
type input "0376918050"
type input "kt"
click at [198, 75] on span "VP 7 [PERSON_NAME]" at bounding box center [219, 75] width 64 height 8
type input "0376918050"
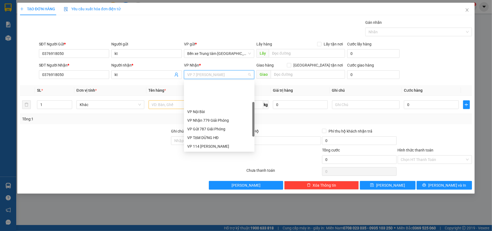
scroll to position [35, 0]
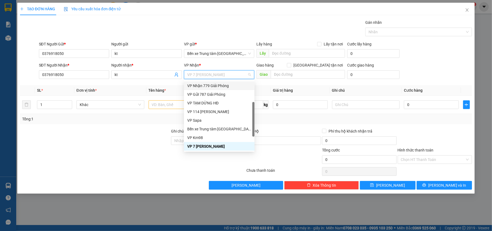
click at [213, 85] on div "VP Nhận 779 Giải Phóng" at bounding box center [219, 86] width 64 height 6
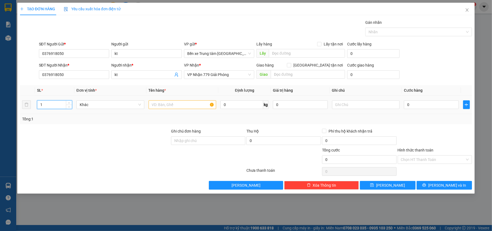
drag, startPoint x: 42, startPoint y: 104, endPoint x: 38, endPoint y: 106, distance: 4.7
click at [38, 106] on input "1" at bounding box center [54, 104] width 35 height 8
type input "3"
click at [161, 105] on input "text" at bounding box center [183, 104] width 68 height 9
type input "3 CAN"
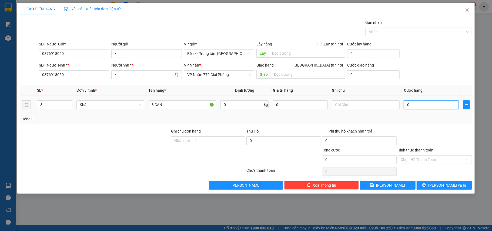
click at [426, 105] on input "0" at bounding box center [431, 104] width 55 height 9
type input "1"
type input "13"
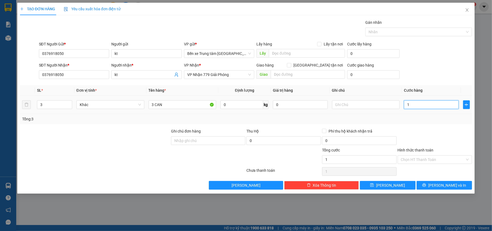
type input "13"
type input "135"
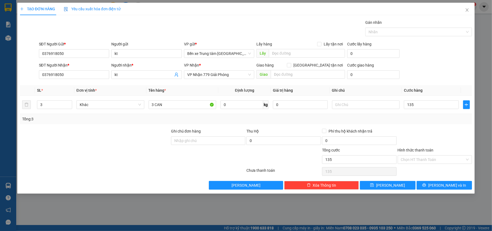
type input "135.000"
click at [440, 60] on div "SĐT Người Gửi * 0376918050 Người gửi kt VP gửi * Bến xe Trung tâm Lào Cai Lấy h…" at bounding box center [255, 50] width 435 height 19
click at [450, 187] on span "[PERSON_NAME] và In" at bounding box center [447, 185] width 38 height 6
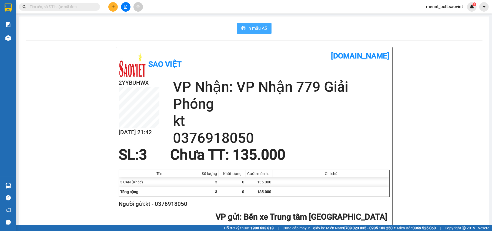
click at [254, 27] on span "In mẫu A5" at bounding box center [257, 28] width 19 height 7
click at [114, 9] on button at bounding box center [112, 6] width 9 height 9
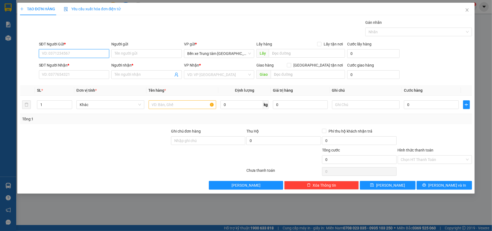
click at [69, 55] on input "SĐT Người Gửi *" at bounding box center [74, 53] width 71 height 9
click at [84, 63] on div "0828343113 - kt" at bounding box center [74, 65] width 64 height 6
type input "0828343113"
type input "kt"
type input "0965234983"
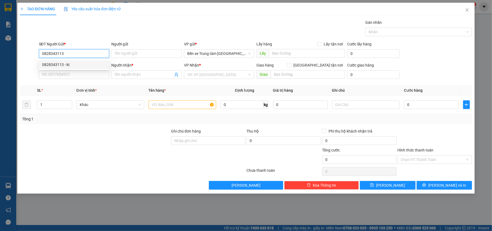
type input "kt"
type input "noi bài"
type input "0828343113"
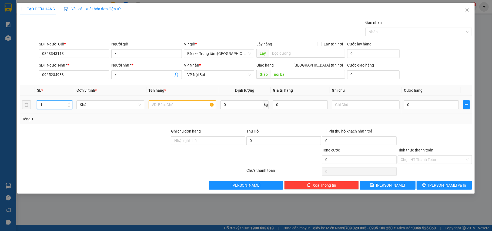
click at [44, 105] on input "1" at bounding box center [54, 104] width 35 height 8
type input "10"
click at [118, 138] on div at bounding box center [94, 137] width 151 height 19
click at [156, 106] on input "text" at bounding box center [183, 104] width 68 height 9
type input "10 CAN"
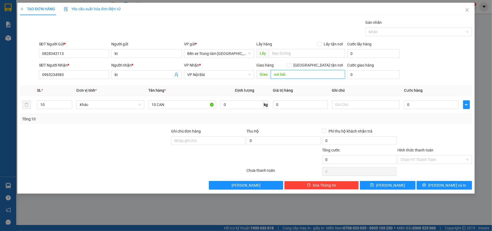
click at [290, 74] on input "noi bài" at bounding box center [308, 74] width 74 height 9
click at [416, 106] on input "0" at bounding box center [431, 104] width 55 height 9
type input "4"
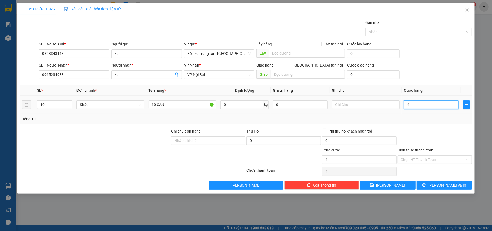
type input "40"
type input "400"
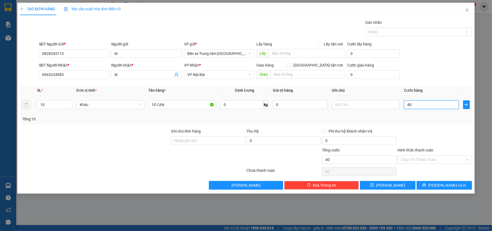
type input "400"
type input "400.000"
click at [429, 48] on div "SĐT Người Gửi * 0828343113 Người gửi kt VP gửi * Bến xe Trung tâm Lào Cai Lấy h…" at bounding box center [255, 50] width 435 height 19
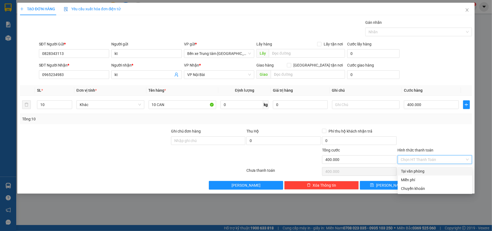
click at [435, 159] on input "Hình thức thanh toán" at bounding box center [433, 159] width 64 height 8
click at [421, 188] on div "Chuyển khoản" at bounding box center [435, 188] width 68 height 6
type input "0"
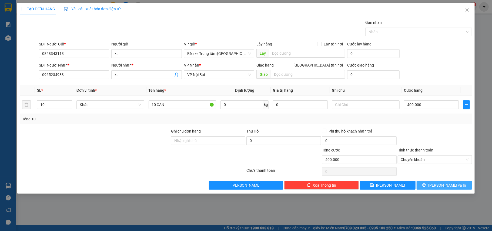
click at [439, 186] on span "[PERSON_NAME] và In" at bounding box center [447, 185] width 38 height 6
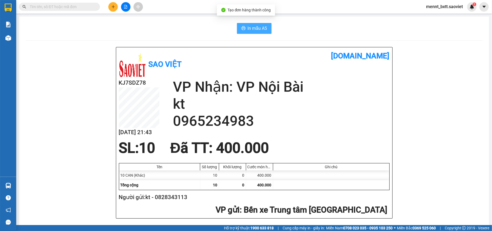
click at [257, 28] on span "In mẫu A5" at bounding box center [257, 28] width 19 height 7
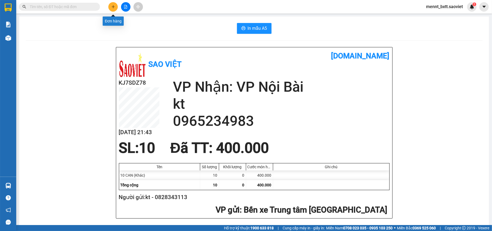
click at [113, 7] on icon "plus" at bounding box center [113, 6] width 3 height 0
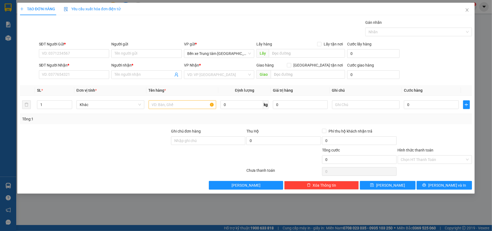
click at [12, 36] on div "TẠO ĐƠN HÀNG Yêu cầu xuất hóa đơn điện tử Transit Pickup Surcharge Ids Transit …" at bounding box center [246, 115] width 492 height 231
click at [467, 10] on icon "close" at bounding box center [467, 10] width 4 height 4
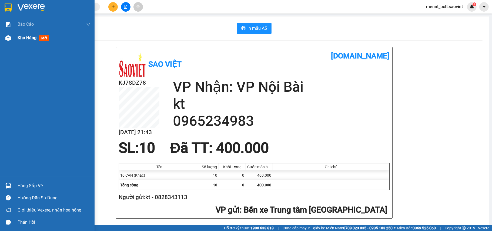
click at [26, 40] on span "Kho hàng" at bounding box center [27, 37] width 19 height 5
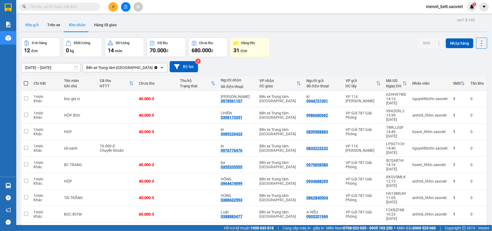
click at [31, 26] on button "Kho gửi" at bounding box center [32, 24] width 22 height 13
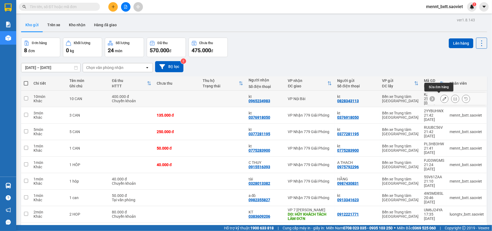
click at [442, 97] on icon at bounding box center [444, 99] width 4 height 4
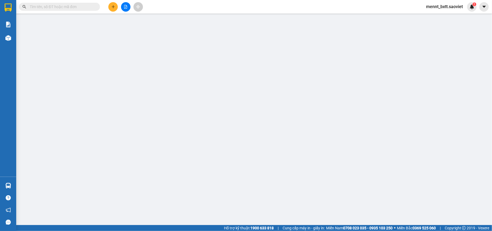
type input "0828343113"
type input "kt"
type input "0965234983"
type input "kt"
type input "400.000"
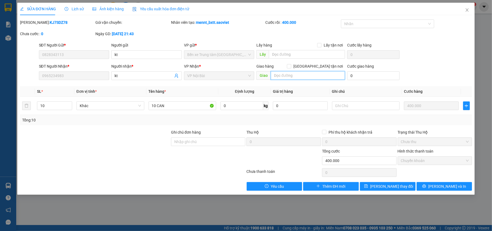
click at [281, 75] on input "text" at bounding box center [308, 75] width 74 height 9
type input "NỘI BAI"
click at [385, 186] on span "[PERSON_NAME] thay đổi" at bounding box center [391, 186] width 43 height 6
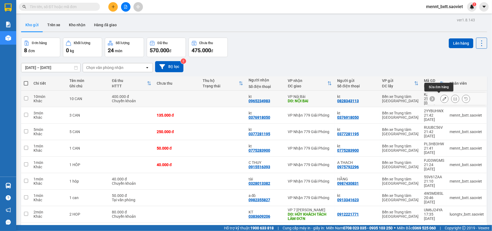
click at [442, 97] on icon at bounding box center [444, 99] width 4 height 4
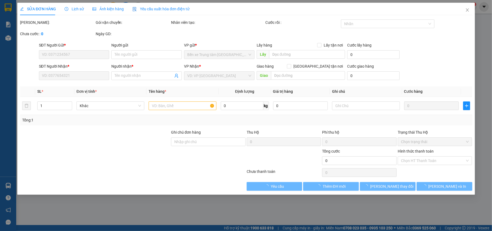
type input "0828343113"
type input "kt"
type input "0965234983"
type input "kt"
type input "NỘI BAI"
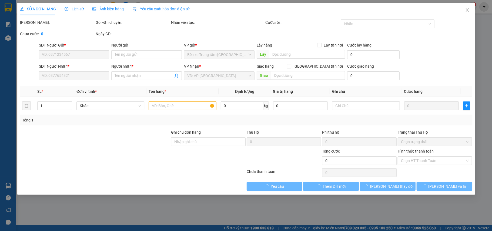
type input "400.000"
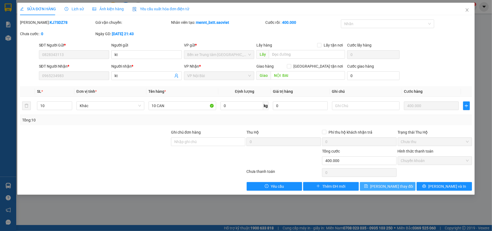
click at [393, 186] on span "[PERSON_NAME] thay đổi" at bounding box center [391, 186] width 43 height 6
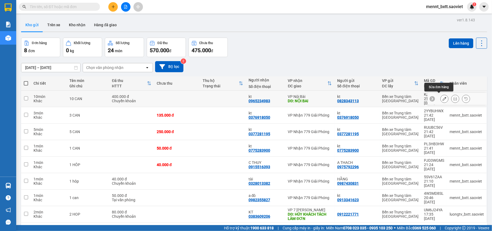
click at [442, 97] on icon at bounding box center [444, 99] width 4 height 4
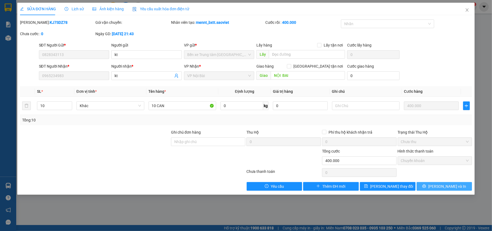
click at [441, 187] on span "[PERSON_NAME] và In" at bounding box center [447, 186] width 38 height 6
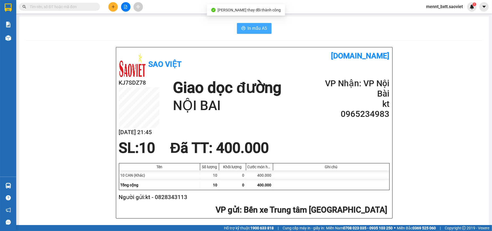
click at [256, 26] on span "In mẫu A5" at bounding box center [257, 28] width 19 height 7
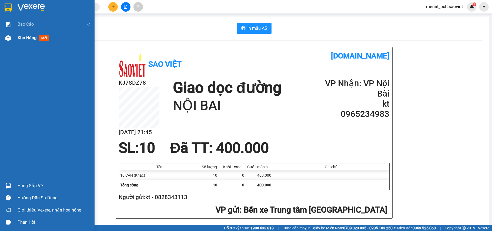
click at [21, 35] on span "Kho hàng" at bounding box center [27, 37] width 19 height 5
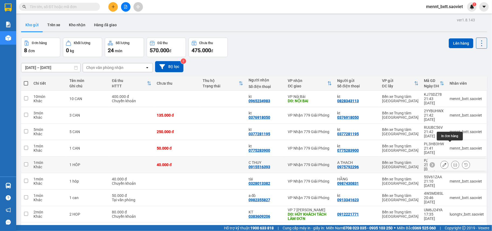
click at [453, 163] on icon at bounding box center [455, 165] width 4 height 4
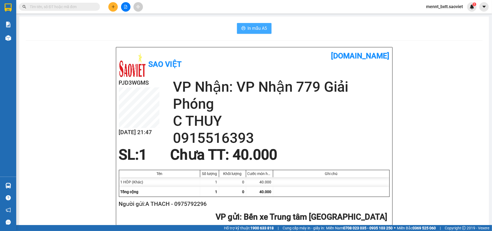
click at [243, 26] on button "In mẫu A5" at bounding box center [254, 28] width 35 height 11
click at [31, 6] on input "text" at bounding box center [62, 7] width 64 height 6
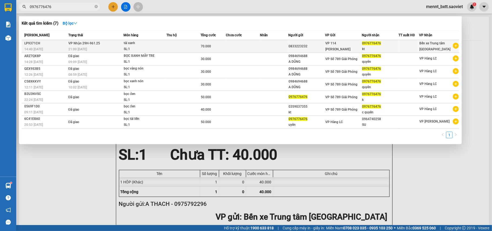
type input "0976776476"
click at [265, 45] on td at bounding box center [274, 46] width 28 height 13
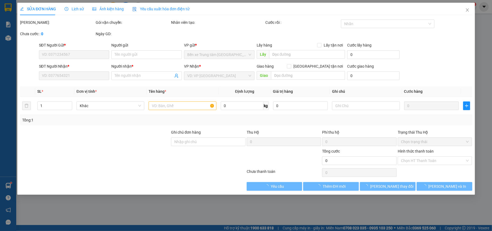
type input "0833223232"
type input "0976776476"
type input "kt"
type input "70.000"
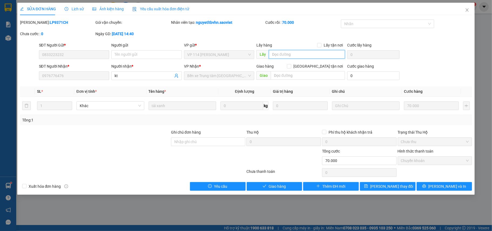
click at [276, 54] on input "text" at bounding box center [307, 54] width 76 height 9
type input "KH LẤY VPLC"
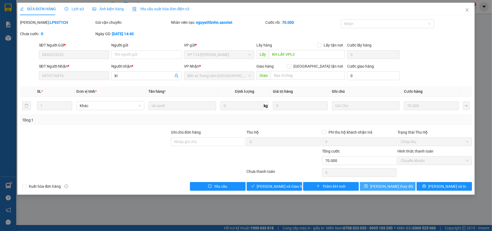
click at [393, 186] on span "[PERSON_NAME] thay đổi" at bounding box center [391, 186] width 43 height 6
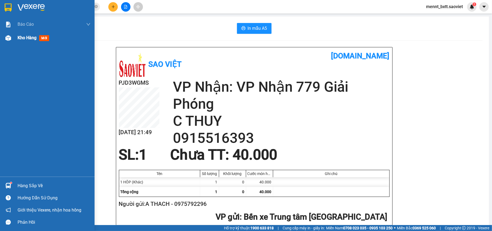
click at [21, 38] on span "Kho hàng" at bounding box center [27, 37] width 19 height 5
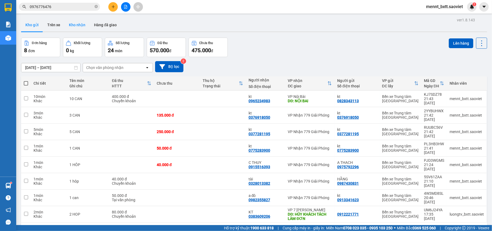
click at [74, 24] on button "Kho nhận" at bounding box center [77, 24] width 25 height 13
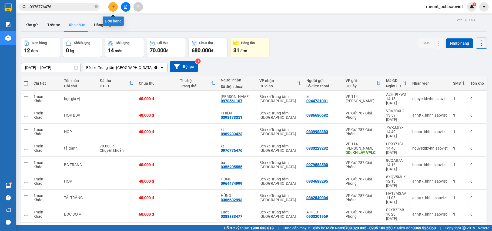
click at [112, 7] on icon "plus" at bounding box center [113, 7] width 4 height 4
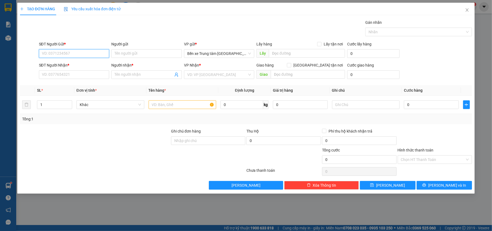
click at [43, 52] on input "SĐT Người Gửi *" at bounding box center [74, 53] width 71 height 9
type input "8861"
click at [56, 53] on input "8861" at bounding box center [74, 53] width 71 height 9
click at [467, 11] on icon "close" at bounding box center [467, 10] width 4 height 4
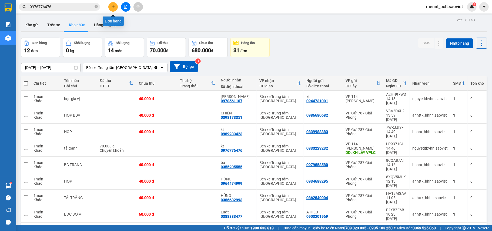
click at [113, 9] on button at bounding box center [112, 6] width 9 height 9
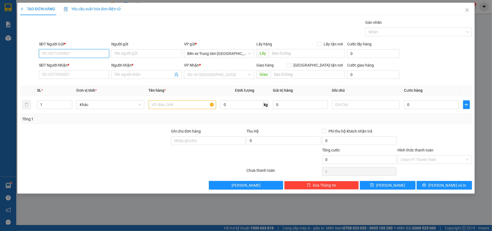
click at [43, 53] on input "SĐT Người Gửi *" at bounding box center [74, 53] width 71 height 9
type input "0977618861"
click at [119, 52] on input "Người gửi" at bounding box center [146, 53] width 71 height 9
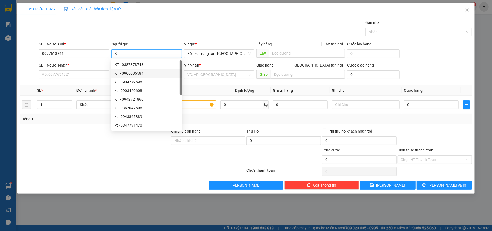
type input "KT"
drag, startPoint x: 85, startPoint y: 150, endPoint x: 86, endPoint y: 142, distance: 8.0
click at [85, 149] on div at bounding box center [94, 156] width 151 height 19
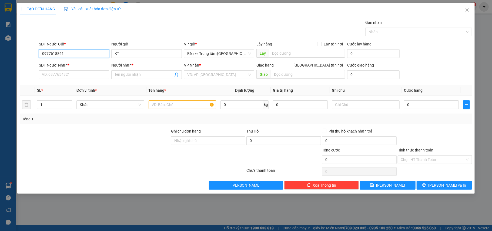
drag, startPoint x: 52, startPoint y: 52, endPoint x: 26, endPoint y: 52, distance: 26.2
click at [26, 52] on div "SĐT Người Gửi * 0977618861 0977618861 Người gửi KT VP gửi * Bến xe Trung tâm Là…" at bounding box center [245, 50] width 453 height 19
paste input "68344404"
type input "0968344404"
drag, startPoint x: 42, startPoint y: 52, endPoint x: 35, endPoint y: 52, distance: 7.0
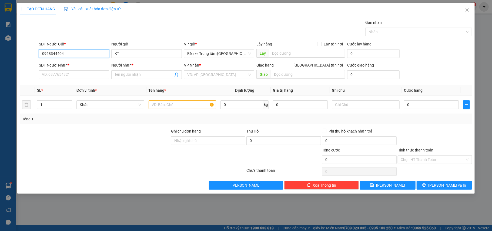
click at [35, 52] on div "SĐT Người Gửi * 0968344404 0968344404 Người gửi KT VP gửi * Bến xe Trung tâm Là…" at bounding box center [245, 50] width 453 height 19
click at [49, 53] on input "SĐT Người Gửi *" at bounding box center [74, 53] width 71 height 9
type input "0974097368"
click at [83, 64] on div "0974097368 - a hưng" at bounding box center [74, 65] width 64 height 6
type input "a hưng"
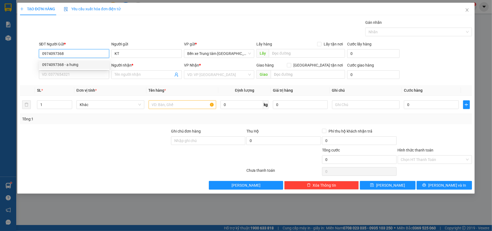
type input "0977618861"
type input "kt"
type input "nội bài"
type input "0974097368"
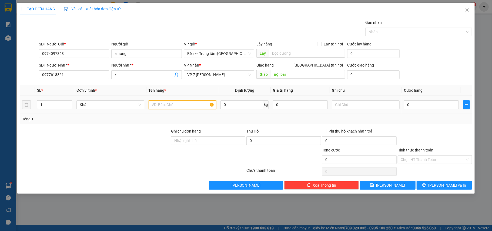
click at [160, 104] on input "text" at bounding box center [183, 104] width 68 height 9
click at [45, 104] on input "1" at bounding box center [54, 104] width 35 height 8
type input "10"
click at [61, 120] on div "Tổng: 10" at bounding box center [106, 119] width 168 height 6
click at [154, 104] on input "text" at bounding box center [183, 104] width 68 height 9
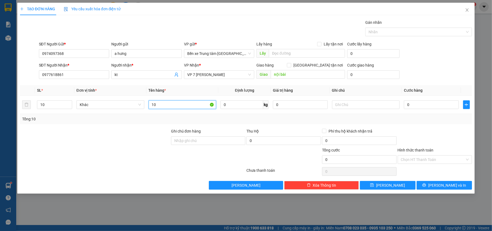
type input "10"
click at [132, 149] on div at bounding box center [94, 156] width 151 height 19
click at [416, 101] on input "0" at bounding box center [431, 104] width 55 height 9
type input "4"
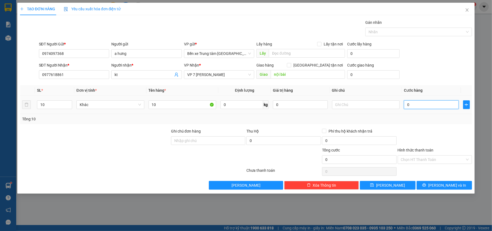
type input "4"
type input "40"
type input "400"
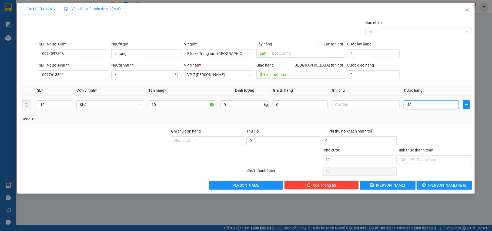
type input "400"
type input "4.000"
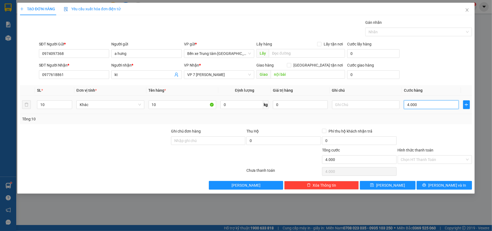
type input "400"
type input "400.000"
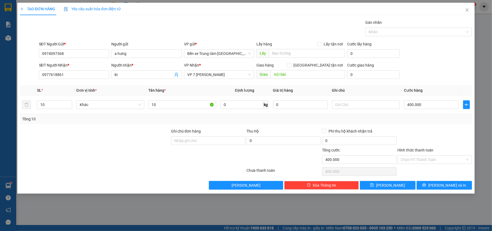
click at [438, 57] on div "SĐT Người Gửi * 0974097368 Người gửi a hưng VP gửi * Bến xe Trung tâm Lào Cai L…" at bounding box center [255, 50] width 435 height 19
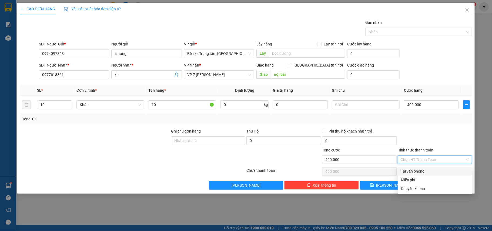
click at [440, 162] on input "Hình thức thanh toán" at bounding box center [433, 159] width 64 height 8
click at [419, 188] on div "Chuyển khoản" at bounding box center [435, 188] width 68 height 6
type input "0"
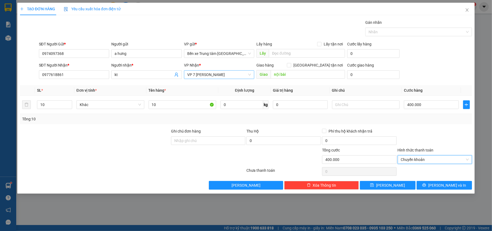
click at [211, 77] on span "VP 7 [PERSON_NAME]" at bounding box center [219, 75] width 64 height 8
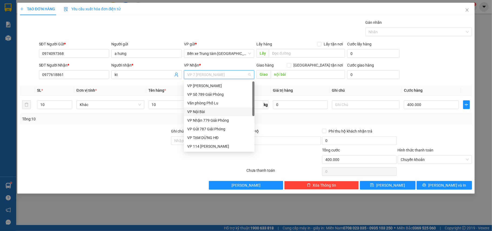
click at [211, 112] on div "VP Nội Bài" at bounding box center [219, 112] width 64 height 6
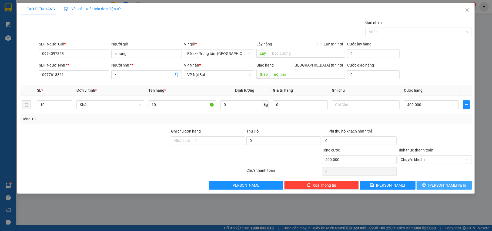
click at [443, 185] on span "[PERSON_NAME] và In" at bounding box center [447, 185] width 38 height 6
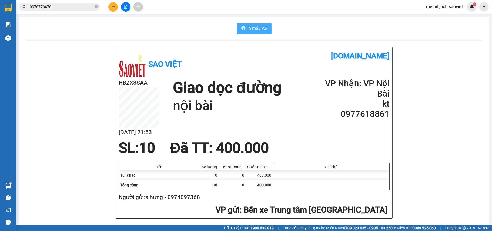
click at [255, 29] on span "In mẫu A5" at bounding box center [257, 28] width 19 height 7
click at [111, 8] on icon "plus" at bounding box center [113, 7] width 4 height 4
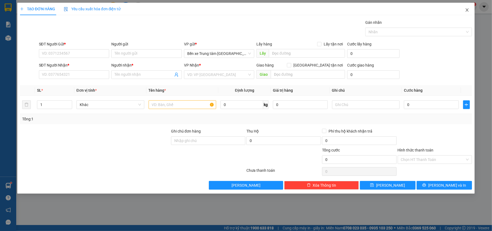
click at [466, 9] on icon "close" at bounding box center [467, 9] width 3 height 3
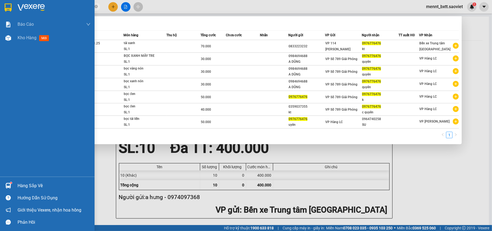
drag, startPoint x: 53, startPoint y: 6, endPoint x: 0, endPoint y: 6, distance: 53.2
click at [0, 6] on section "Kết quả tìm kiếm ( 7 ) Bộ lọc Mã ĐH Trạng thái Món hàng Thu hộ Tổng cước Chưa c…" at bounding box center [246, 115] width 492 height 231
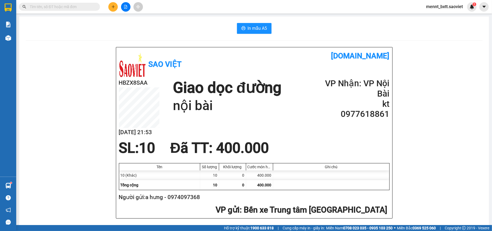
click at [37, 5] on input "text" at bounding box center [62, 7] width 64 height 6
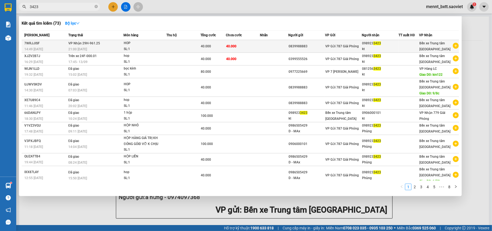
type input "3423"
click at [161, 44] on div "HOP" at bounding box center [144, 43] width 41 height 6
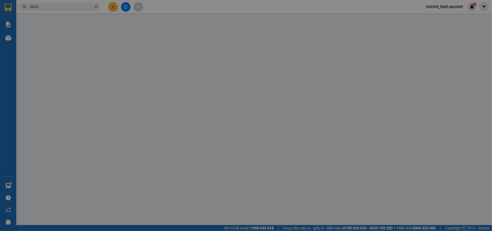
type input "0839988883"
type input "0989233423"
type input "kt"
type input "40.000"
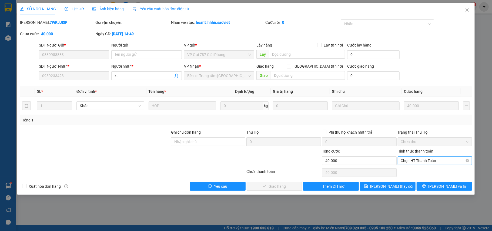
click at [429, 161] on span "Chọn HT Thanh Toán" at bounding box center [435, 160] width 68 height 8
click at [425, 182] on div "Chuyển khoản" at bounding box center [435, 180] width 68 height 6
type input "0"
click at [280, 189] on span "Lưu và Giao hàng" at bounding box center [283, 186] width 52 height 6
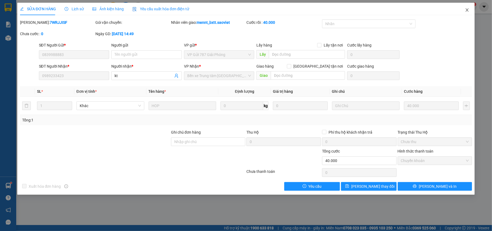
click at [469, 10] on icon "close" at bounding box center [467, 10] width 4 height 4
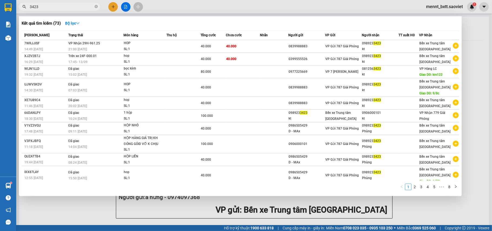
drag, startPoint x: 43, startPoint y: 6, endPoint x: 7, endPoint y: 11, distance: 36.0
click at [7, 11] on section "Kết quả tìm kiếm ( 73 ) Bộ lọc Mã ĐH Trạng thái Món hàng Thu hộ Tổng cước Chưa …" at bounding box center [246, 115] width 492 height 231
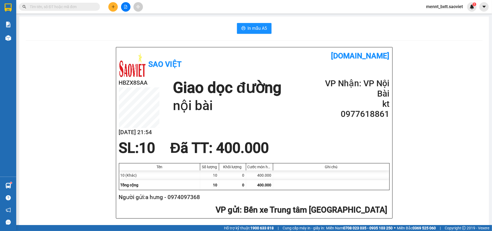
click at [36, 3] on span at bounding box center [59, 7] width 81 height 8
click at [33, 8] on input "text" at bounding box center [62, 7] width 64 height 6
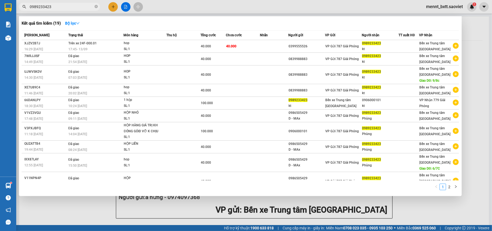
type input "0989233423"
click at [223, 206] on div at bounding box center [246, 115] width 492 height 231
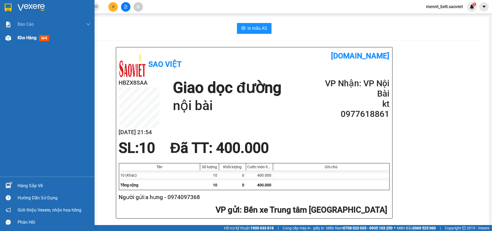
click at [24, 38] on span "Kho hàng" at bounding box center [27, 37] width 19 height 5
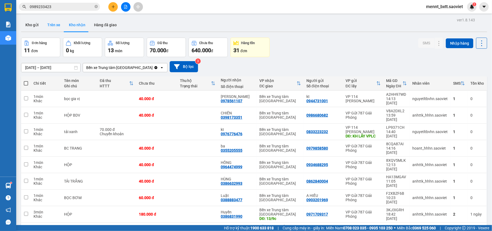
click at [48, 23] on button "Trên xe" at bounding box center [54, 24] width 22 height 13
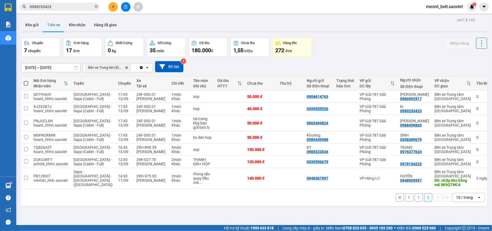
click at [415, 195] on button "1" at bounding box center [419, 197] width 8 height 8
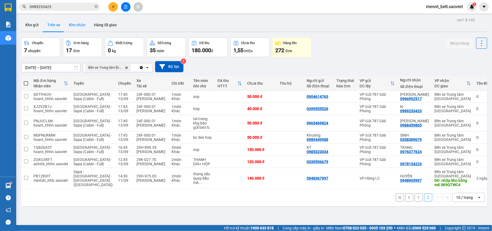
click at [80, 25] on button "Kho nhận" at bounding box center [77, 24] width 25 height 13
type input "10/09/2025 – 13/09/2025"
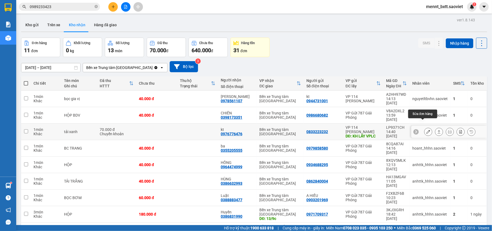
click at [426, 130] on icon at bounding box center [428, 132] width 4 height 4
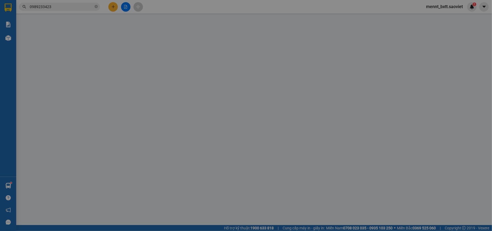
type input "0833223232"
type input "KH LẤY VPLC"
type input "0976776476"
type input "kt"
type input "70.000"
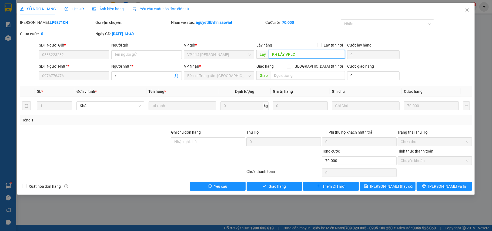
click at [302, 53] on input "KH LẤY VPLC" at bounding box center [307, 54] width 76 height 9
type input "KH LẤY VPLC 9839"
click at [433, 58] on div "SĐT Người Gửi * 0833223232 Người gửi Tên người gửi VP gửi * VP 114 Trần Nhật Du…" at bounding box center [255, 51] width 435 height 19
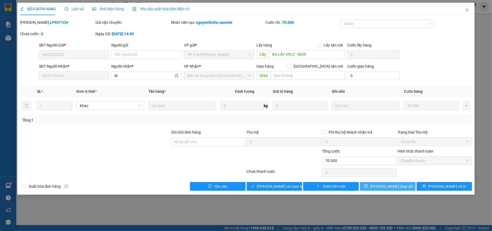
click at [391, 187] on span "[PERSON_NAME] đổi" at bounding box center [391, 186] width 43 height 6
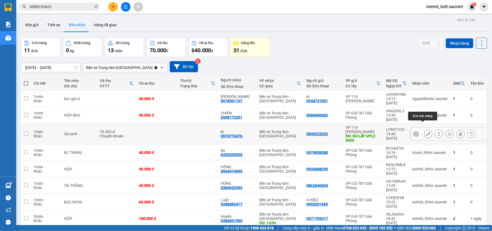
click at [426, 132] on icon at bounding box center [428, 134] width 4 height 4
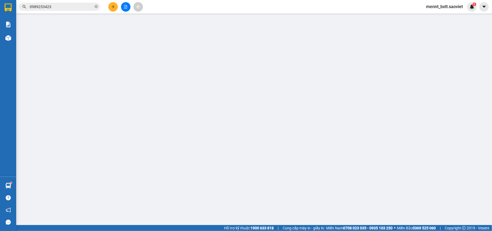
type input "0833223232"
type input "KH LẤY VPLC 9839"
type input "0976776476"
type input "kt"
type input "70.000"
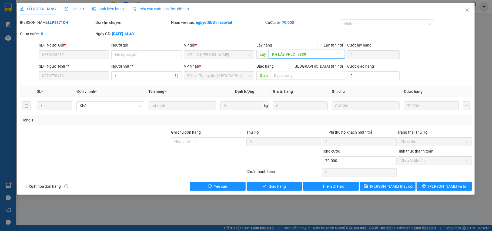
click at [297, 55] on input "KH LẤY VPLC 9839" at bounding box center [307, 54] width 76 height 9
type input "KH LẤY VPLC GỬI 9839"
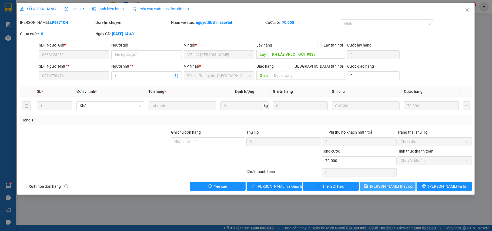
click at [390, 184] on span "[PERSON_NAME] đổi" at bounding box center [391, 186] width 43 height 6
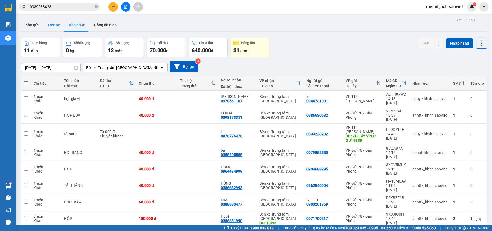
click at [52, 24] on button "Trên xe" at bounding box center [54, 24] width 22 height 13
type input "11/09/2025 – 13/09/2025"
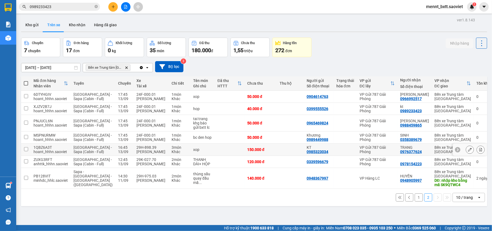
click at [277, 143] on td at bounding box center [290, 149] width 27 height 12
checkbox input "true"
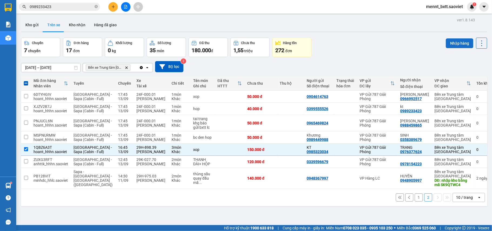
click at [446, 38] on button "Nhập hàng" at bounding box center [460, 43] width 28 height 10
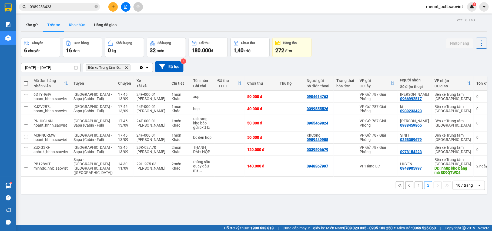
click at [78, 23] on button "Kho nhận" at bounding box center [77, 24] width 25 height 13
type input "10/09/2025 – 13/09/2025"
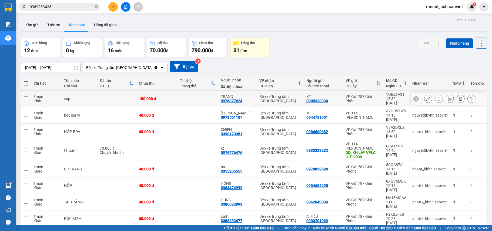
click at [167, 98] on div "150.000 đ" at bounding box center [156, 98] width 35 height 4
checkbox input "true"
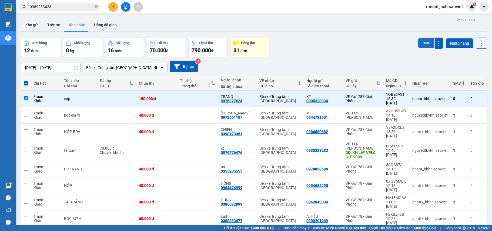
click at [418, 45] on button "SMS" at bounding box center [426, 43] width 16 height 10
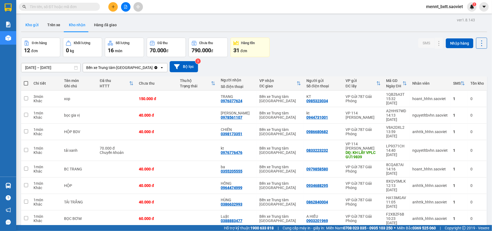
click at [27, 25] on button "Kho gửi" at bounding box center [32, 24] width 22 height 13
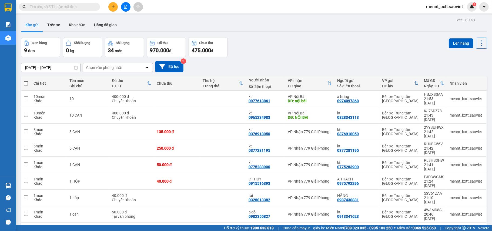
scroll to position [25, 0]
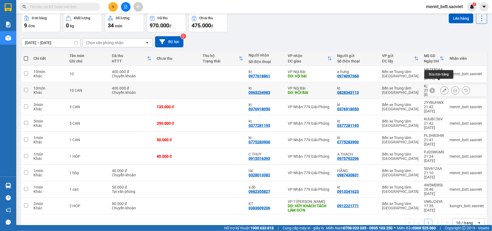
click at [442, 88] on icon at bounding box center [444, 90] width 4 height 4
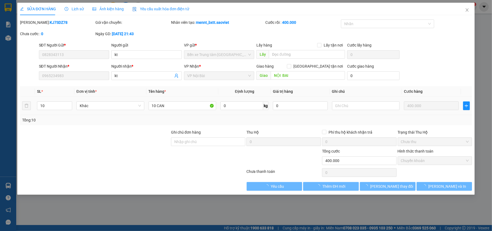
type input "0828343113"
type input "kt"
type input "0965234983"
type input "kt"
type input "NỘI BAI"
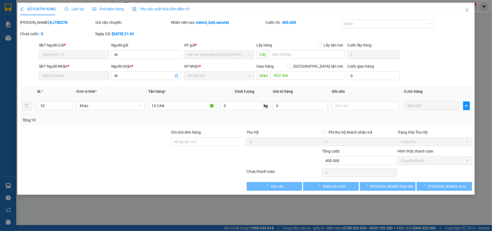
type input "400.000"
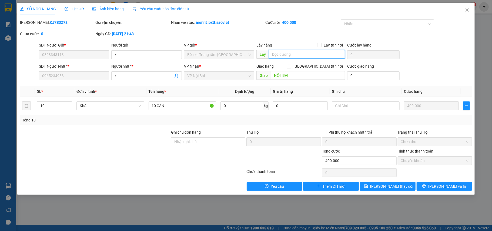
click at [279, 53] on input "text" at bounding box center [307, 54] width 76 height 9
type input "HUỶ SAI SĐT"
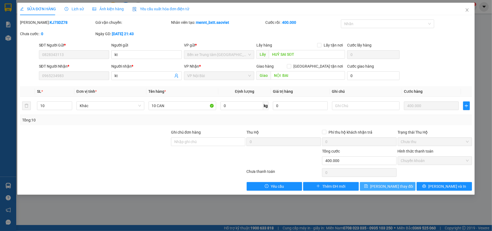
click at [393, 186] on span "[PERSON_NAME] thay đổi" at bounding box center [391, 186] width 43 height 6
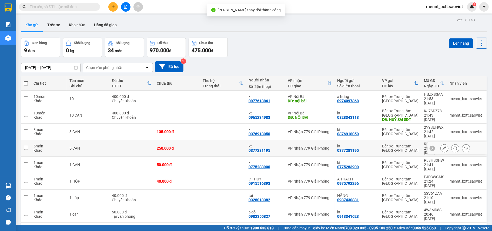
scroll to position [25, 0]
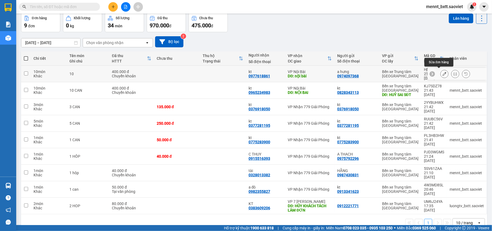
click at [442, 72] on icon at bounding box center [444, 74] width 4 height 4
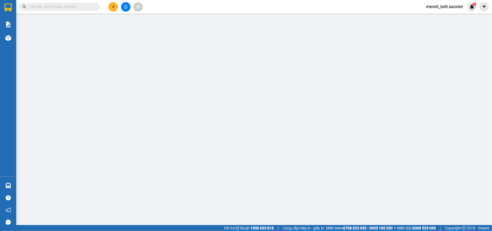
type input "0974097368"
type input "a hưng"
type input "0977618861"
type input "kt"
type input "nội bài"
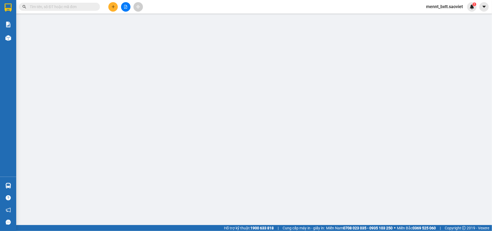
type input "400.000"
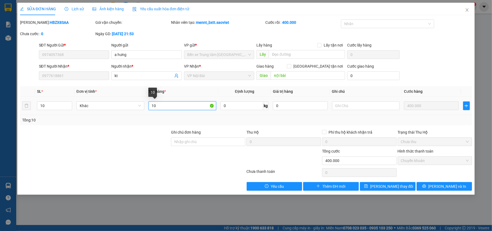
click at [162, 105] on input "10" at bounding box center [183, 105] width 68 height 9
type input "10 CAN"
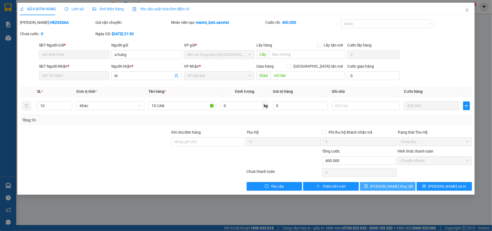
click at [397, 187] on span "[PERSON_NAME] thay đổi" at bounding box center [391, 186] width 43 height 6
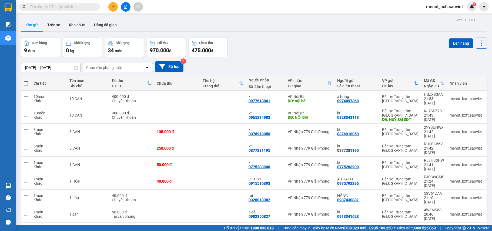
click at [43, 6] on input "text" at bounding box center [62, 7] width 64 height 6
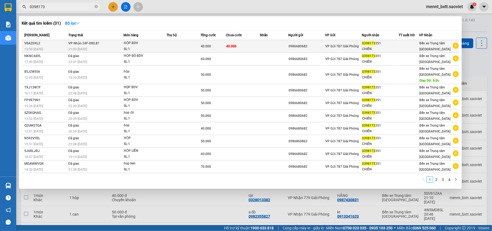
type input "0398173"
click at [255, 44] on td "40.000" at bounding box center [243, 46] width 34 height 13
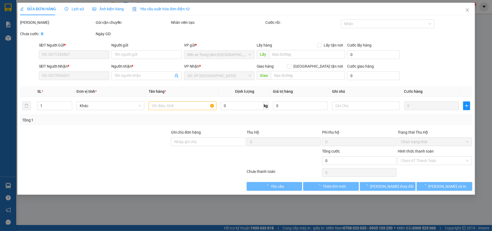
type input "0986680682"
type input "0398173351"
type input "CHIẾN"
type input "40.000"
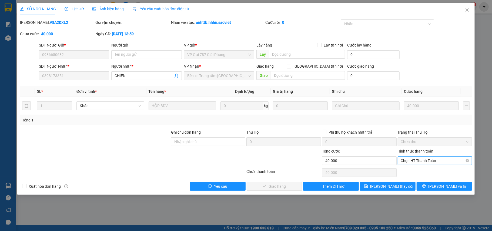
click at [432, 161] on span "Chọn HT Thanh Toán" at bounding box center [435, 160] width 68 height 8
click at [420, 180] on div "Chuyển khoản" at bounding box center [435, 180] width 68 height 6
type input "0"
click at [271, 188] on span "[PERSON_NAME] và Giao hàng" at bounding box center [283, 186] width 52 height 6
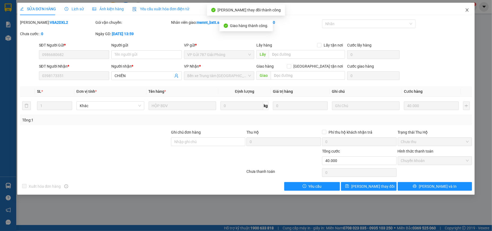
click at [466, 11] on icon "close" at bounding box center [467, 10] width 4 height 4
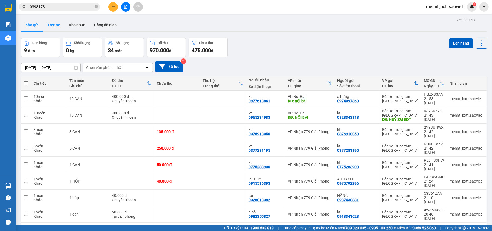
click at [54, 25] on button "Trên xe" at bounding box center [54, 24] width 22 height 13
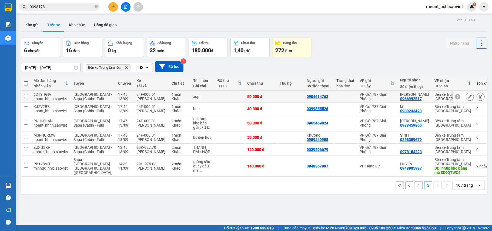
scroll to position [25, 0]
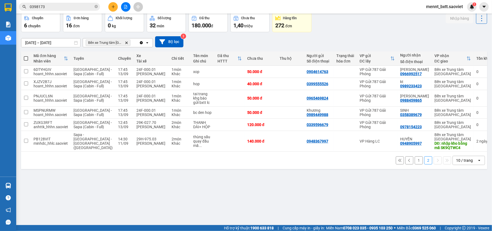
click at [415, 164] on button "1" at bounding box center [419, 160] width 8 height 8
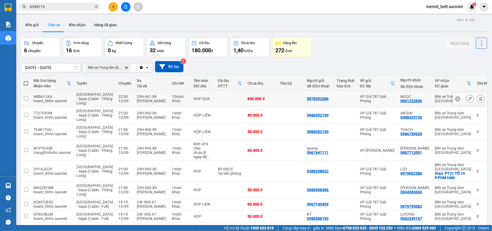
scroll to position [63, 0]
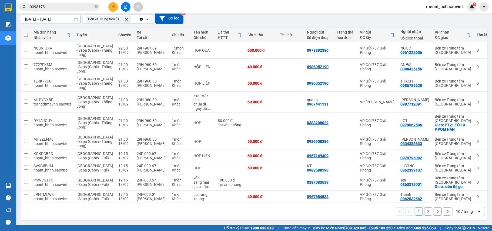
click at [424, 212] on button "2" at bounding box center [428, 211] width 8 height 8
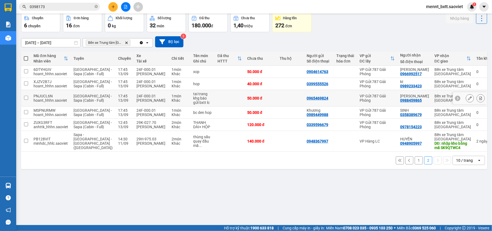
scroll to position [0, 0]
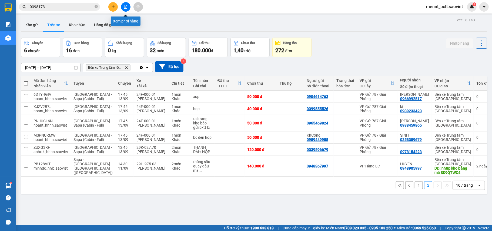
click at [125, 7] on icon "file-add" at bounding box center [126, 7] width 4 height 4
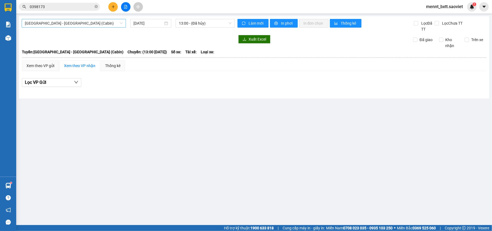
click at [72, 23] on span "[GEOGRAPHIC_DATA] - [GEOGRAPHIC_DATA] (Cabin)" at bounding box center [74, 23] width 98 height 8
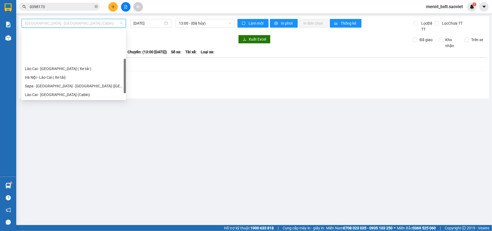
scroll to position [36, 0]
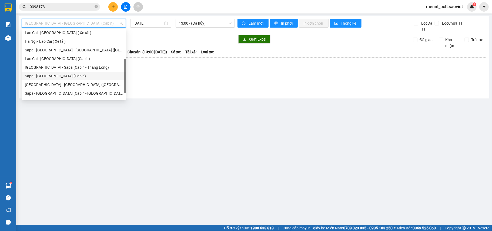
click at [63, 75] on div "Sapa - [GEOGRAPHIC_DATA] (Cabin)" at bounding box center [74, 76] width 98 height 6
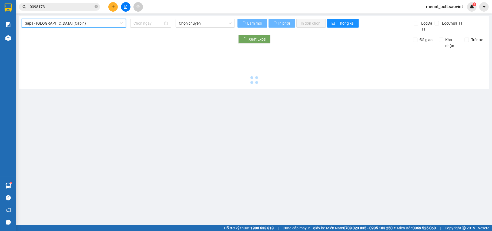
type input "[DATE]"
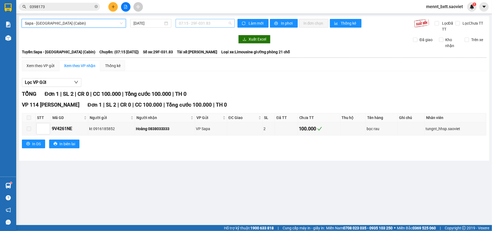
click at [187, 23] on span "07:15 - 29F-031.83" at bounding box center [205, 23] width 53 height 8
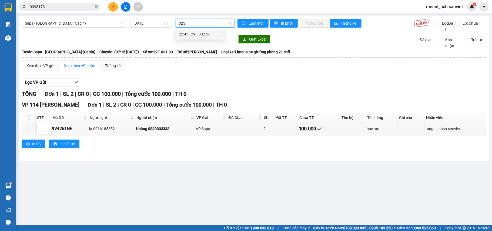
type input "3238"
click at [190, 32] on div "22:45 - 29F-032.38" at bounding box center [200, 34] width 42 height 6
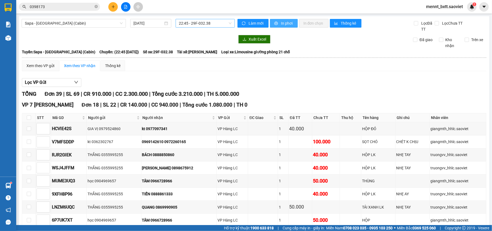
click at [286, 20] on span "In phơi" at bounding box center [287, 23] width 12 height 6
click at [281, 24] on span "In phơi" at bounding box center [287, 23] width 12 height 6
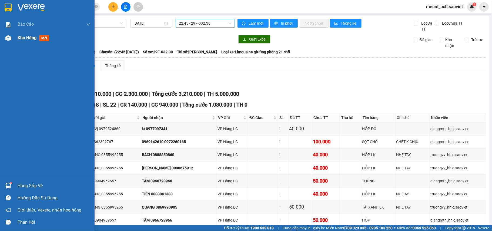
click at [25, 41] on div "Kho hàng mới" at bounding box center [35, 37] width 34 height 7
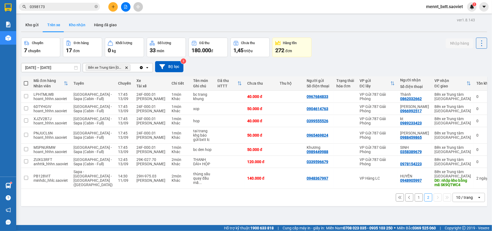
click at [80, 21] on button "Kho nhận" at bounding box center [77, 24] width 25 height 13
type input "[DATE] – [DATE]"
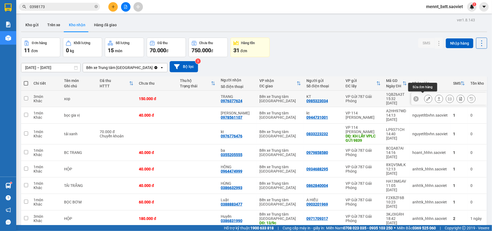
click at [426, 98] on icon at bounding box center [428, 99] width 4 height 4
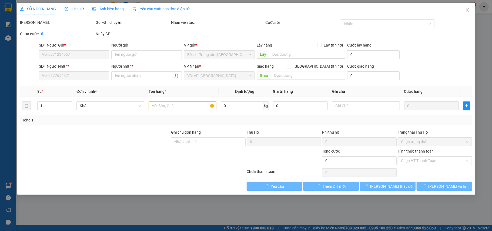
type input "0985323034"
type input "KT"
type input "0976377624"
type input "TRANG"
type input "150.000"
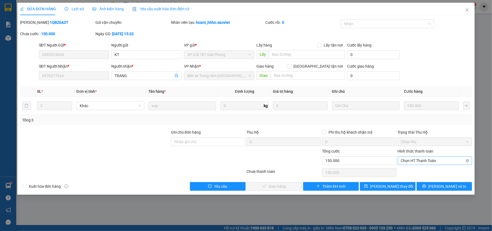
click at [444, 162] on span "Chọn HT Thanh Toán" at bounding box center [435, 160] width 68 height 8
click at [424, 172] on div "Tại văn phòng" at bounding box center [435, 172] width 68 height 6
type input "0"
click at [272, 187] on span "Lưu và Giao hàng" at bounding box center [283, 186] width 52 height 6
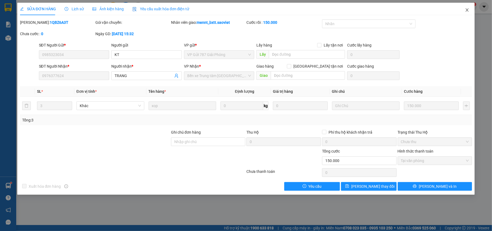
click at [467, 9] on icon "close" at bounding box center [467, 10] width 4 height 4
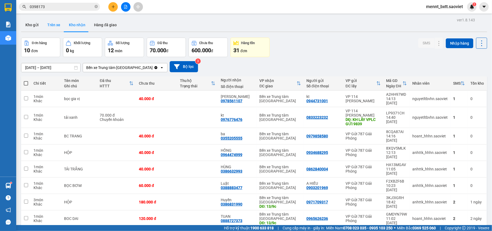
click at [53, 25] on button "Trên xe" at bounding box center [54, 24] width 22 height 13
type input "11/09/2025 – 13/09/2025"
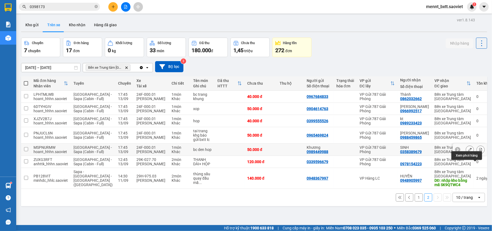
click at [479, 151] on icon at bounding box center [480, 149] width 3 height 4
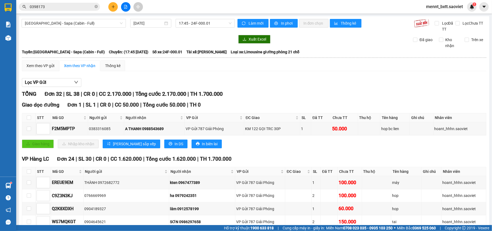
click at [298, 44] on div "Xuất Excel Đã giao Kho nhận Trên xe" at bounding box center [254, 42] width 465 height 14
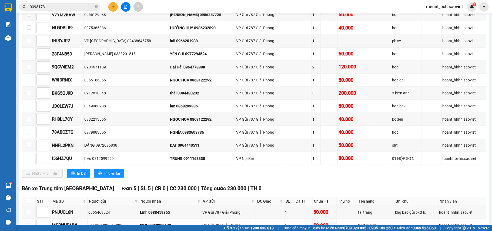
scroll to position [474, 0]
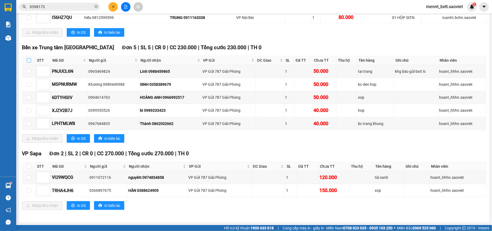
click at [27, 59] on input "checkbox" at bounding box center [29, 60] width 4 height 4
checkbox input "true"
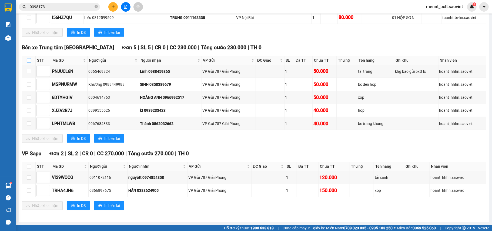
checkbox input "true"
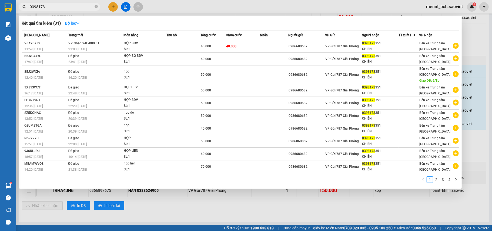
click at [48, 3] on span "0398173" at bounding box center [59, 7] width 81 height 8
drag, startPoint x: 49, startPoint y: 6, endPoint x: 28, endPoint y: 16, distance: 22.8
click at [28, 12] on div "Kết quả tìm kiếm ( 31 ) Bộ lọc Mã ĐH Trạng thái Món hàng Thu hộ Tổng cước Chưa …" at bounding box center [52, 6] width 105 height 9
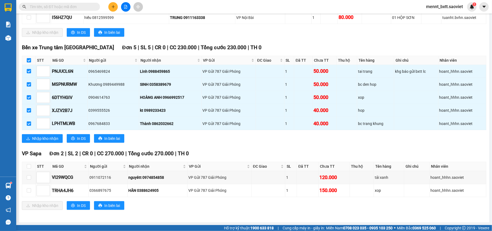
click at [30, 6] on input "text" at bounding box center [62, 7] width 64 height 6
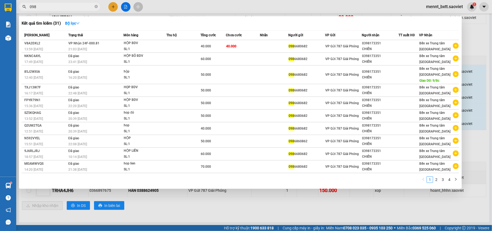
type input "0981"
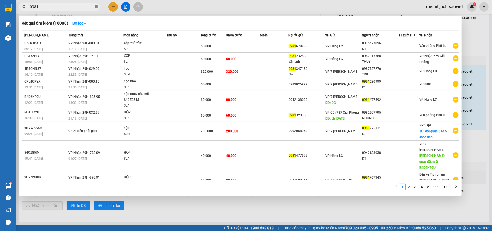
click at [95, 8] on icon "close-circle" at bounding box center [96, 6] width 3 height 3
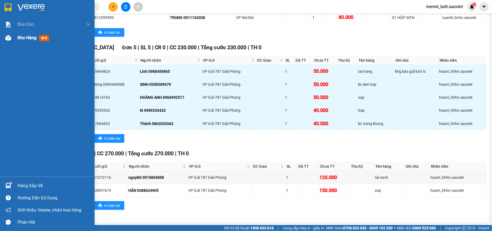
click at [20, 39] on span "Kho hàng" at bounding box center [27, 37] width 19 height 5
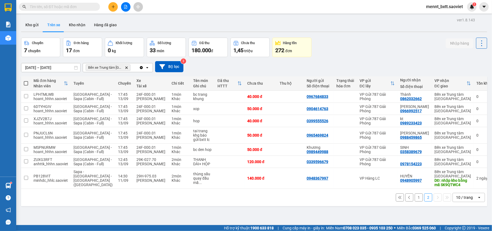
click at [415, 201] on button "1" at bounding box center [419, 197] width 8 height 8
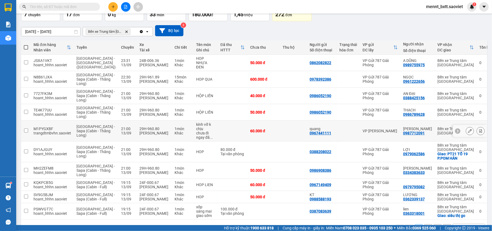
scroll to position [63, 0]
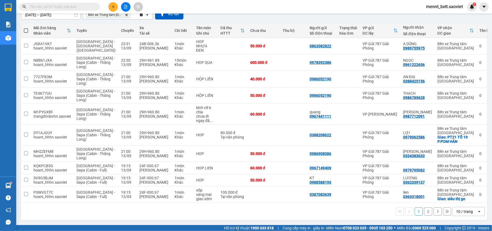
click at [424, 211] on button "2" at bounding box center [428, 211] width 8 height 8
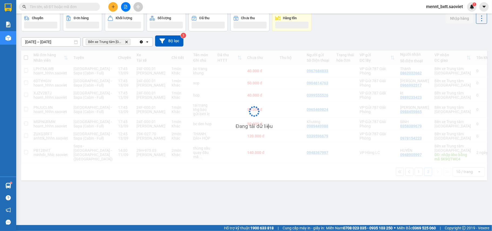
scroll to position [25, 0]
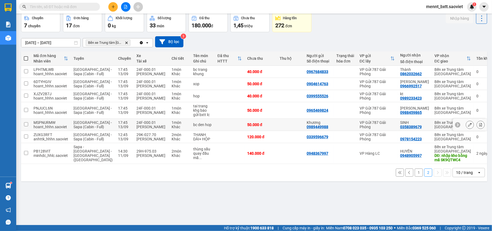
click at [219, 131] on td at bounding box center [230, 125] width 30 height 12
checkbox input "true"
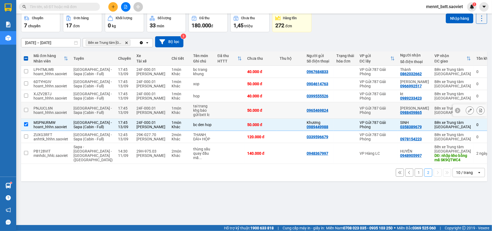
click at [378, 115] on div "VP Gửi 787 Giải Phóng" at bounding box center [377, 110] width 35 height 9
checkbox input "true"
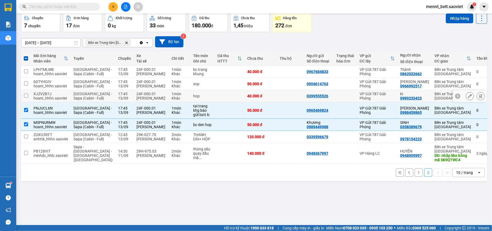
click at [377, 100] on div "VP Gửi 787 Giải Phóng" at bounding box center [377, 96] width 35 height 9
checkbox input "true"
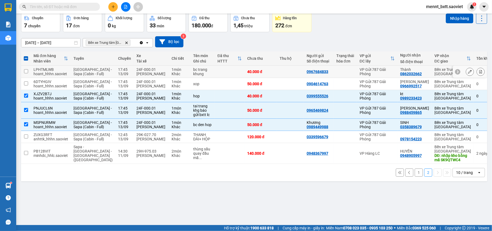
click at [371, 71] on div "VP Gửi 787 Giải Phóng" at bounding box center [377, 71] width 35 height 9
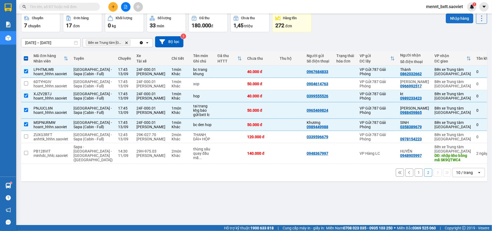
click at [453, 19] on button "Nhập hàng" at bounding box center [460, 19] width 28 height 10
checkbox input "false"
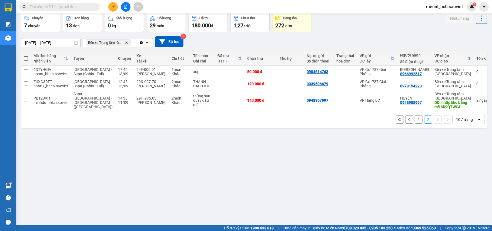
click at [415, 123] on button "1" at bounding box center [419, 119] width 8 height 8
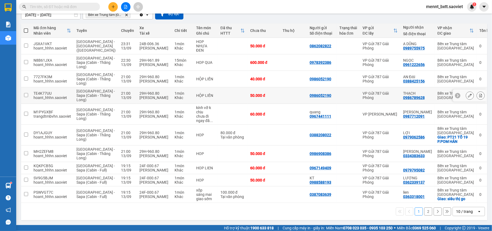
scroll to position [0, 0]
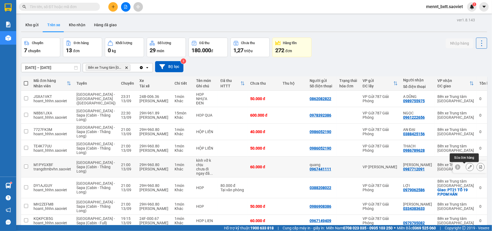
click at [468, 167] on icon at bounding box center [470, 167] width 4 height 4
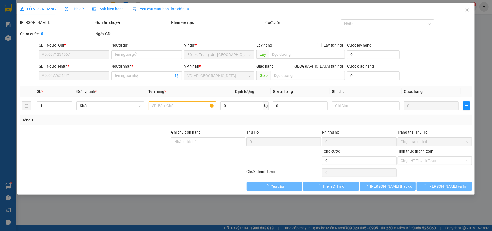
type input "0967441111"
type input "quang"
type input "0987712091"
type input "Minh tuấn"
type input "60.000"
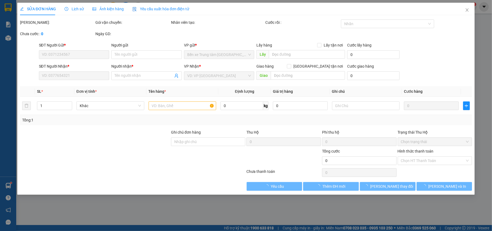
type input "60.000"
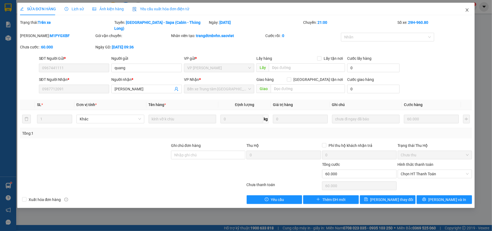
click at [465, 9] on span "Close" at bounding box center [467, 10] width 15 height 15
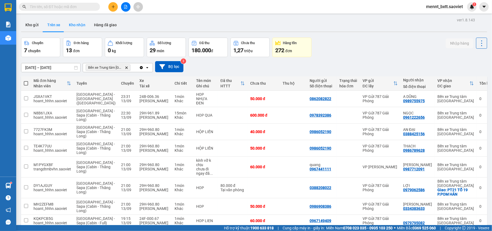
click at [70, 25] on button "Kho nhận" at bounding box center [77, 24] width 25 height 13
type input "10/09/2025 – 13/09/2025"
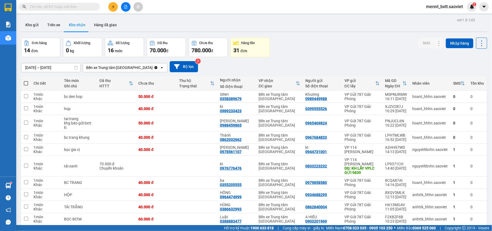
click at [38, 8] on input "text" at bounding box center [62, 7] width 64 height 6
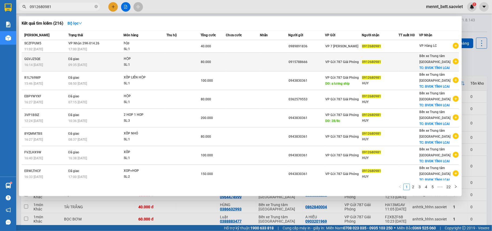
type input "0912680981"
click at [263, 62] on td at bounding box center [274, 62] width 28 height 19
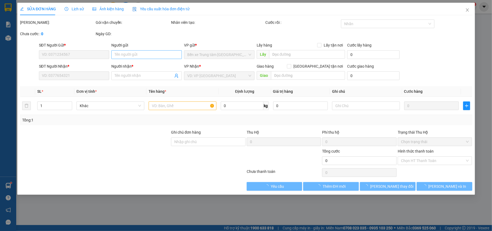
type input "0915788666"
type input "0912680981"
checkbox input "true"
type input "BVĐK TỈNH LCAI"
type input "40.000"
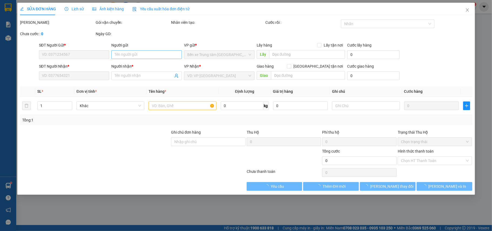
type input "80.000"
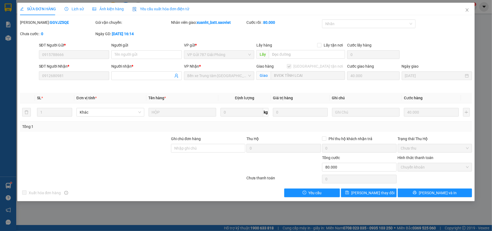
click at [77, 10] on span "Lịch sử" at bounding box center [74, 9] width 19 height 4
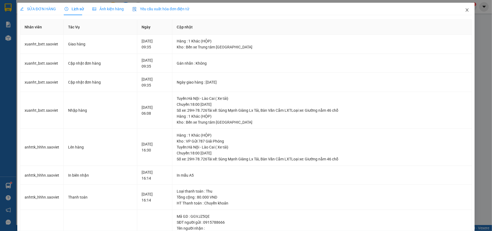
click at [466, 10] on icon "close" at bounding box center [467, 9] width 3 height 3
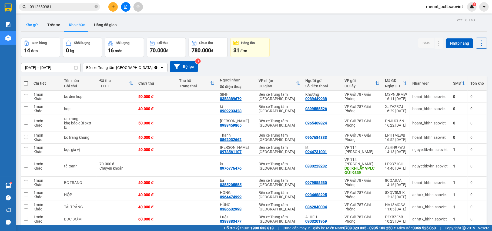
click at [33, 25] on button "Kho gửi" at bounding box center [32, 24] width 22 height 13
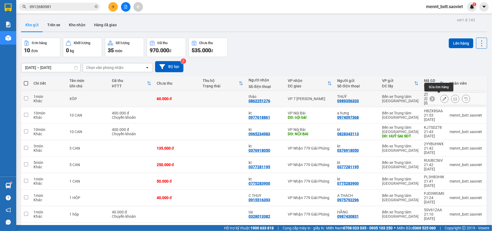
click at [442, 98] on icon at bounding box center [444, 99] width 4 height 4
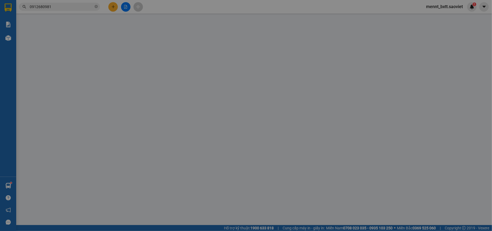
type input "0989356333"
type input "THUỶ"
type input "0862251276"
type input "thảo"
type input "60.000"
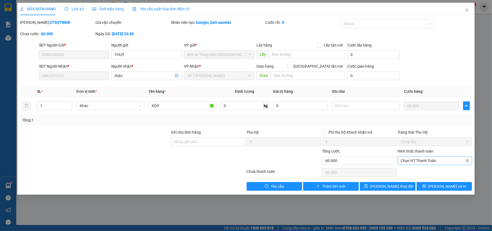
click at [445, 159] on span "Chọn HT Thanh Toán" at bounding box center [435, 160] width 68 height 8
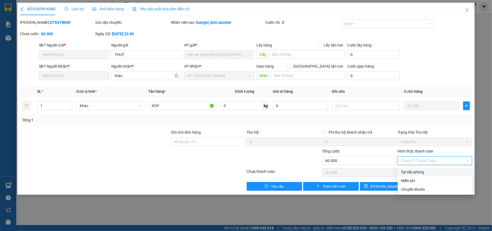
click at [428, 173] on div "Tại văn phòng" at bounding box center [435, 172] width 68 height 6
type input "0"
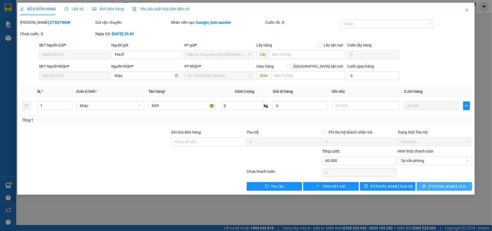
click at [441, 187] on span "Lưu và In" at bounding box center [447, 186] width 38 height 6
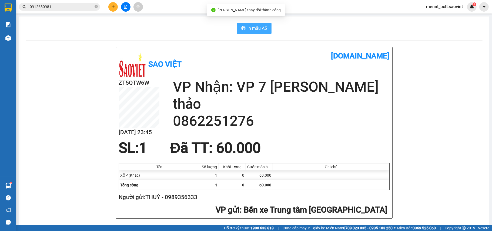
click at [252, 30] on span "In mẫu A5" at bounding box center [257, 28] width 19 height 7
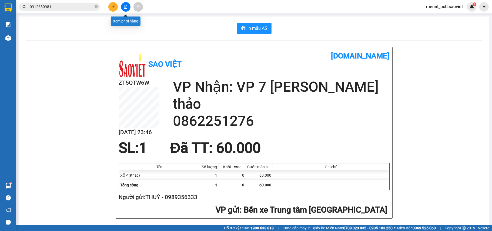
click at [126, 6] on icon "file-add" at bounding box center [125, 7] width 3 height 4
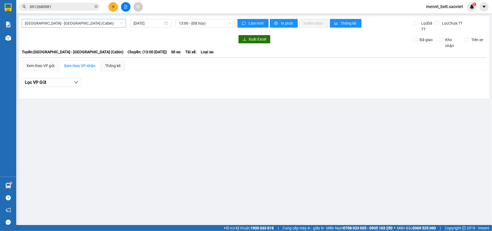
click at [76, 22] on span "Hà Nội - Lào Cai (Cabin)" at bounding box center [74, 23] width 98 height 8
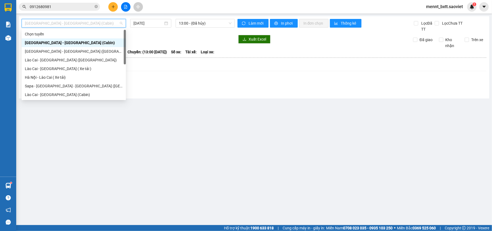
scroll to position [43, 0]
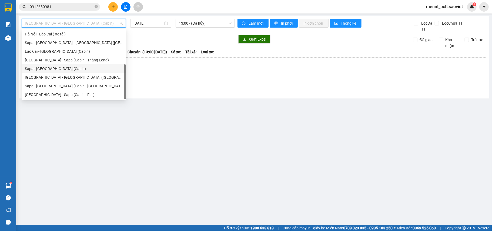
click at [66, 66] on div "Sapa - Hà Nội (Cabin)" at bounding box center [74, 69] width 98 height 6
type input "13/09/2025"
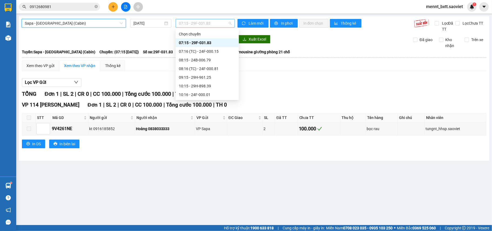
click at [184, 23] on span "07:15 - 29F-031.83" at bounding box center [205, 23] width 53 height 8
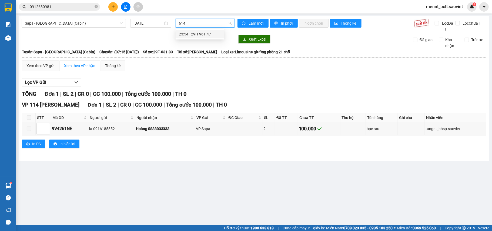
type input "6147"
click at [201, 35] on div "23:54 - 29H-961.47" at bounding box center [200, 34] width 42 height 6
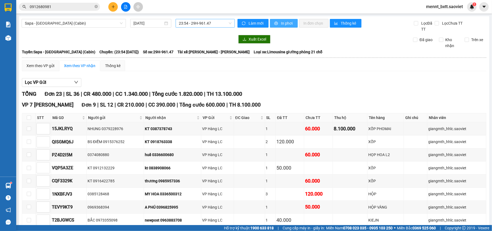
click at [282, 25] on span "In phơi" at bounding box center [287, 23] width 12 height 6
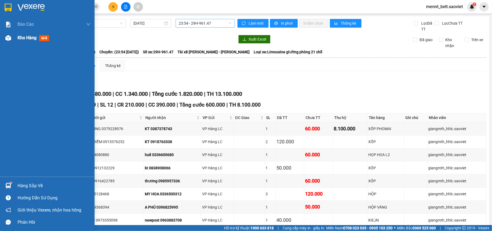
click at [23, 37] on span "Kho hàng" at bounding box center [27, 37] width 19 height 5
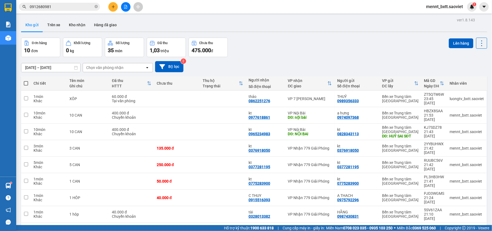
click at [31, 22] on button "Kho gửi" at bounding box center [32, 24] width 22 height 13
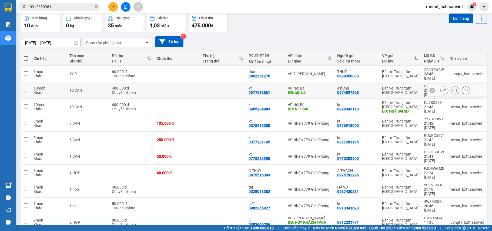
click at [196, 83] on td at bounding box center [177, 90] width 46 height 16
checkbox input "true"
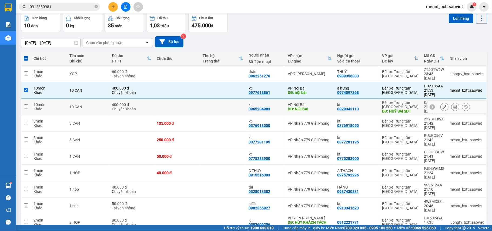
click at [194, 99] on td at bounding box center [177, 107] width 46 height 16
checkbox input "true"
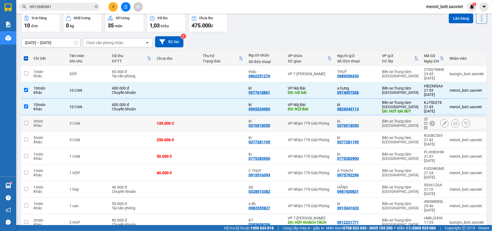
click at [200, 115] on td at bounding box center [223, 123] width 46 height 16
checkbox input "true"
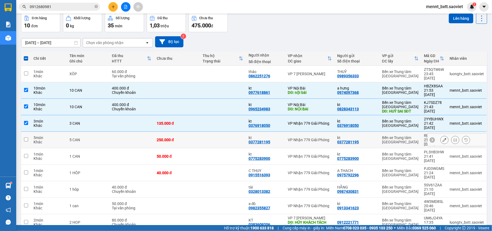
click at [201, 132] on td at bounding box center [223, 140] width 46 height 16
checkbox input "true"
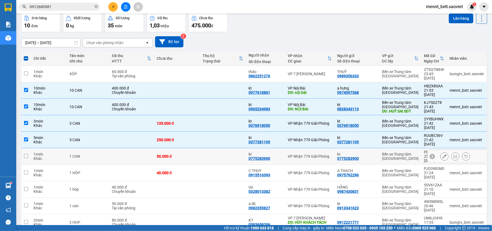
click at [201, 148] on td at bounding box center [223, 156] width 46 height 16
checkbox input "true"
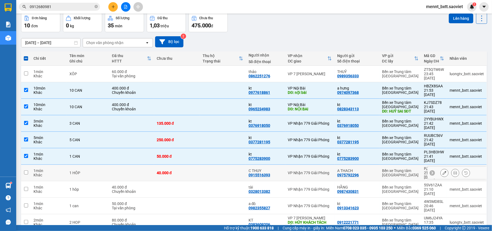
click at [200, 165] on td at bounding box center [223, 173] width 46 height 16
checkbox input "true"
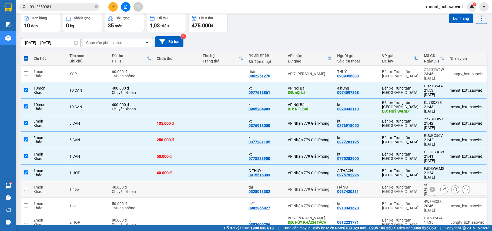
click at [200, 181] on td at bounding box center [223, 189] width 46 height 16
checkbox input "true"
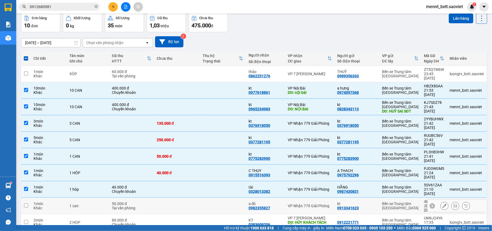
click at [196, 197] on td at bounding box center [177, 205] width 46 height 16
checkbox input "true"
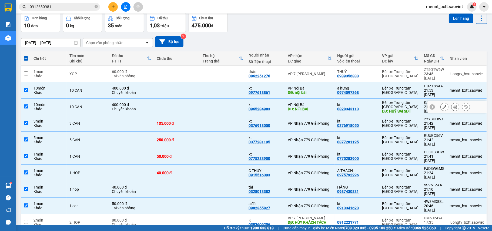
click at [200, 99] on td at bounding box center [223, 107] width 46 height 16
checkbox input "false"
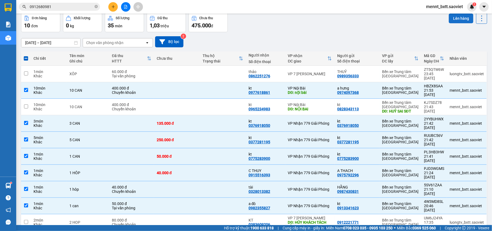
click at [450, 20] on button "Lên hàng" at bounding box center [461, 19] width 25 height 10
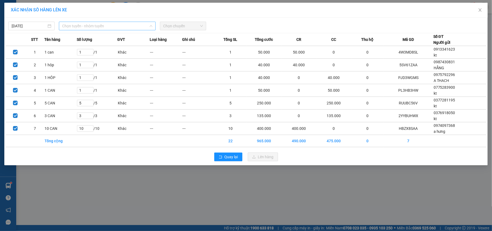
click at [110, 24] on span "Chọn tuyến - nhóm tuyến" at bounding box center [107, 26] width 90 height 8
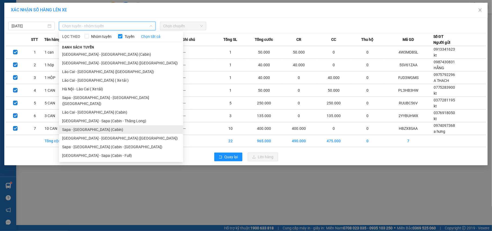
click at [98, 125] on li "Sapa - Hà Nội (Cabin)" at bounding box center [121, 129] width 124 height 9
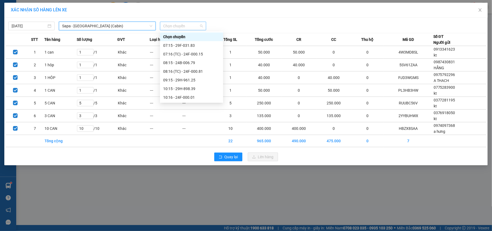
click at [166, 26] on span "Chọn chuyến" at bounding box center [183, 26] width 40 height 8
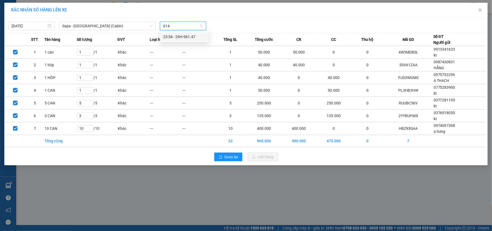
type input "6147"
click at [169, 38] on div "23:54 - 29H-961.47" at bounding box center [184, 37] width 42 height 6
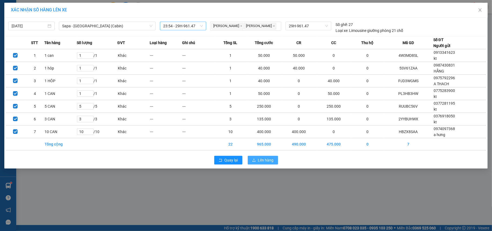
click at [258, 160] on span "Lên hàng" at bounding box center [266, 160] width 16 height 6
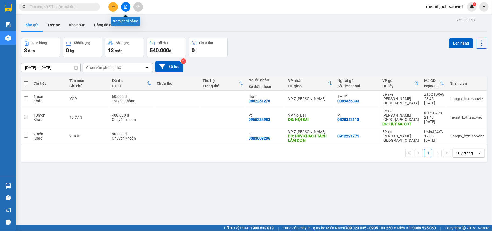
click at [125, 10] on button at bounding box center [125, 6] width 9 height 9
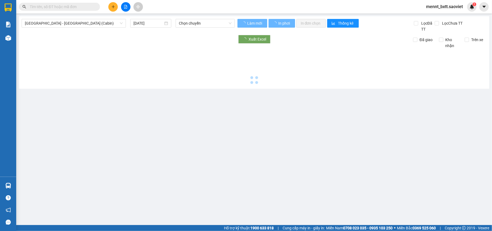
type input "[DATE]"
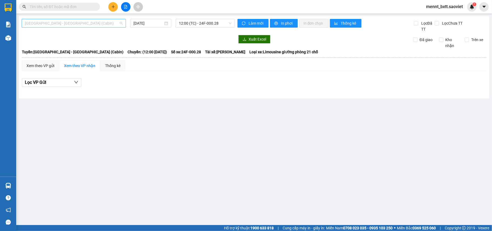
click at [98, 23] on span "[GEOGRAPHIC_DATA] - [GEOGRAPHIC_DATA] (Cabin)" at bounding box center [74, 23] width 98 height 8
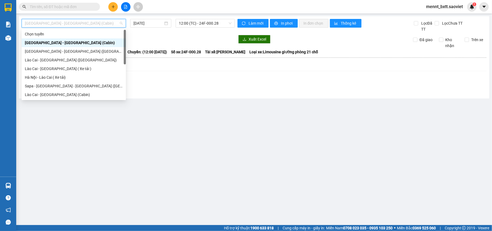
scroll to position [43, 0]
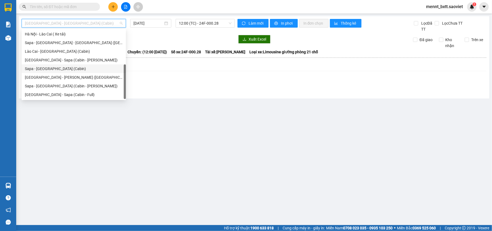
click at [83, 65] on div "Sapa - [GEOGRAPHIC_DATA] (Cabin)" at bounding box center [74, 68] width 104 height 9
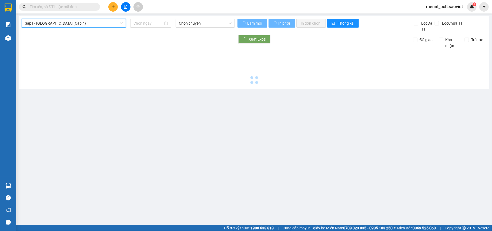
type input "[DATE]"
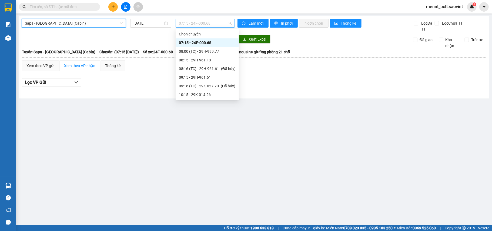
click at [184, 21] on span "07:15 - 24F-000.68" at bounding box center [205, 23] width 53 height 8
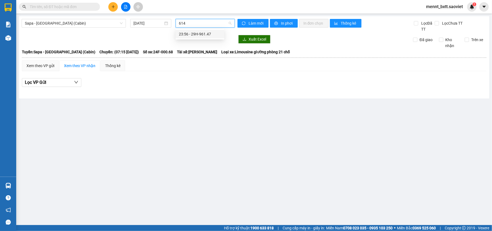
type input "6147"
click at [192, 35] on div "23:56 - 29H-961.47" at bounding box center [200, 34] width 42 height 6
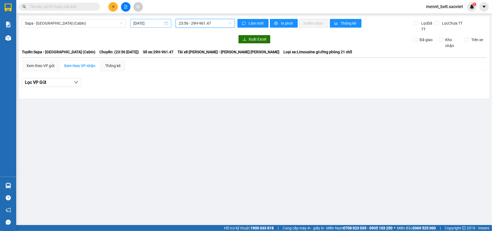
click at [147, 23] on input "[DATE]" at bounding box center [148, 23] width 30 height 6
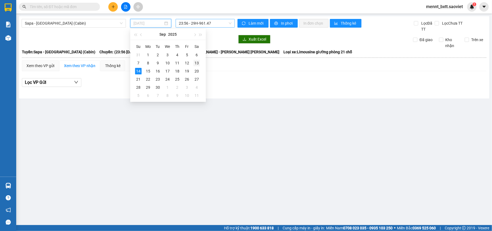
click at [195, 63] on div "13" at bounding box center [196, 63] width 6 height 6
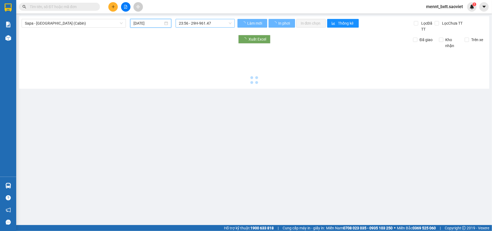
type input "[DATE]"
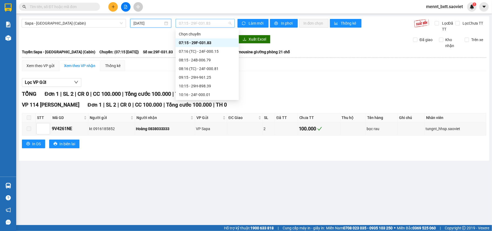
click at [189, 23] on span "07:15 - 29F-031.83" at bounding box center [205, 23] width 53 height 8
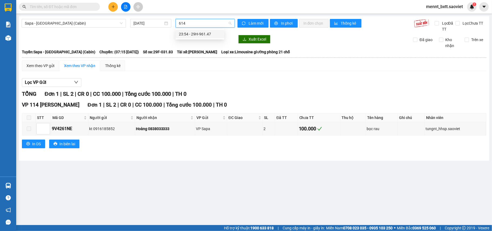
type input "6147"
click at [190, 31] on div "23:54 - 29H-961.47" at bounding box center [200, 34] width 49 height 9
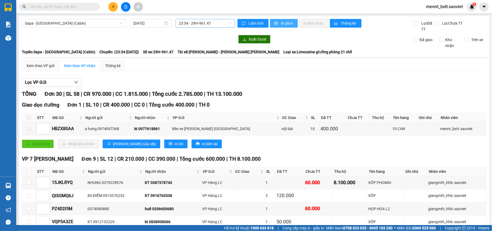
click at [284, 22] on span "In phơi" at bounding box center [287, 23] width 12 height 6
click at [127, 6] on icon "file-add" at bounding box center [126, 7] width 4 height 4
click at [88, 23] on span "Sapa - Hà Nội (Cabin)" at bounding box center [74, 23] width 98 height 8
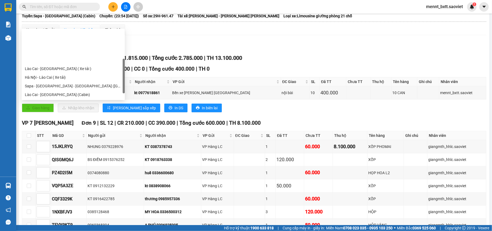
scroll to position [43, 0]
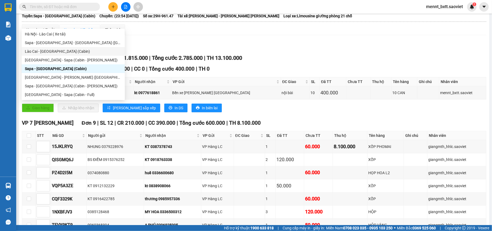
click at [68, 50] on div "Lào Cai - Hà Nội (Cabin)" at bounding box center [73, 51] width 97 height 6
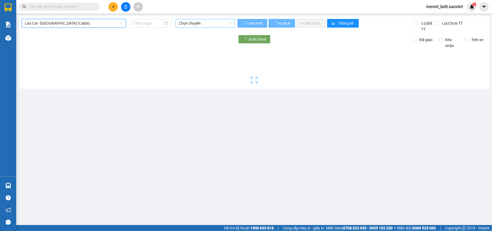
type input "14/09/2025"
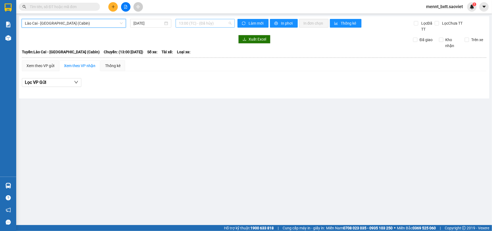
click at [190, 23] on span "13:00 (TC) - (Đã hủy)" at bounding box center [205, 23] width 53 height 8
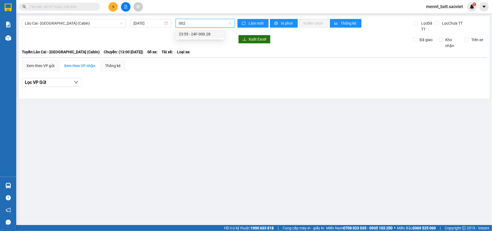
type input "0028"
click at [141, 22] on input "14/09/2025" at bounding box center [148, 23] width 30 height 6
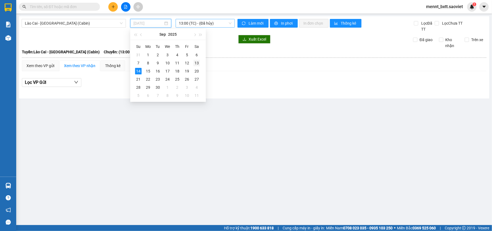
click at [194, 62] on div "13" at bounding box center [196, 63] width 6 height 6
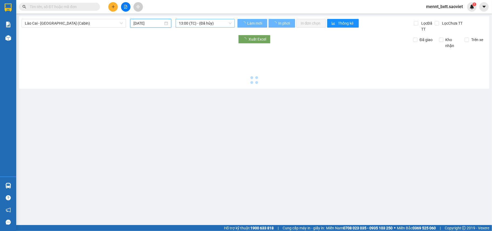
type input "13/09/2025"
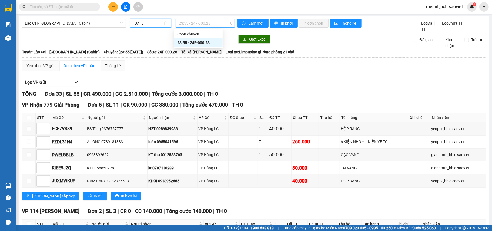
click at [185, 23] on span "23:55 - 24F-000.28" at bounding box center [205, 23] width 53 height 8
type input "0028"
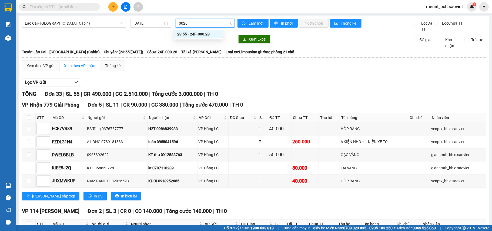
click at [196, 35] on div "23:55 - 24F-000.28" at bounding box center [198, 34] width 42 height 6
click at [285, 24] on span "In phơi" at bounding box center [287, 23] width 12 height 6
click at [90, 24] on span "Lào Cai - Hà Nội (Cabin)" at bounding box center [74, 23] width 98 height 8
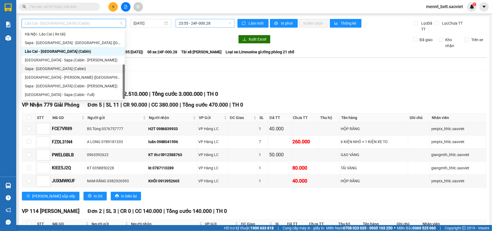
click at [71, 66] on div "Sapa - Hà Nội (Cabin)" at bounding box center [73, 69] width 97 height 6
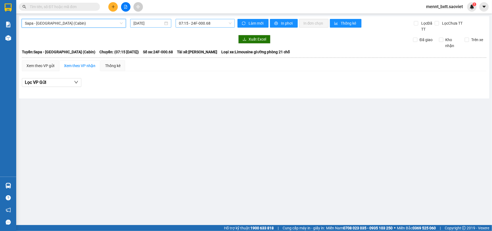
click at [140, 23] on input "14/09/2025" at bounding box center [148, 23] width 30 height 6
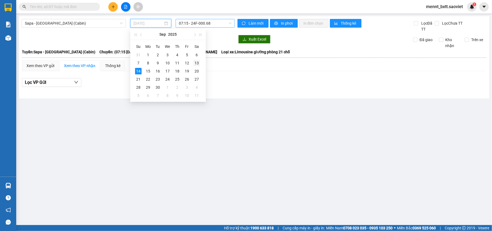
click at [195, 61] on div "13" at bounding box center [196, 63] width 6 height 6
type input "13/09/2025"
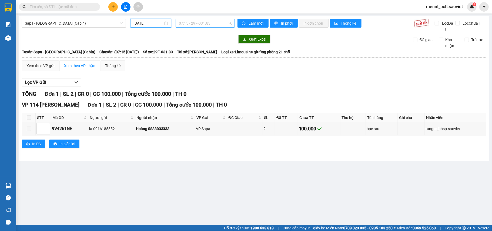
click at [181, 24] on span "07:15 - 29F-031.83" at bounding box center [205, 23] width 53 height 8
type input "0079"
click at [197, 35] on div "23:57 - 24F-000.79" at bounding box center [200, 34] width 42 height 6
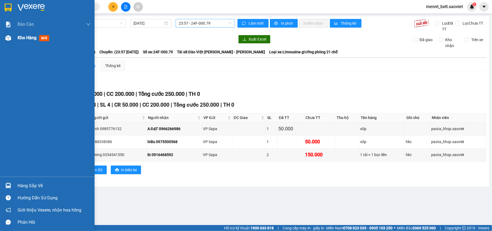
click at [36, 38] on span "Kho hàng" at bounding box center [27, 37] width 19 height 5
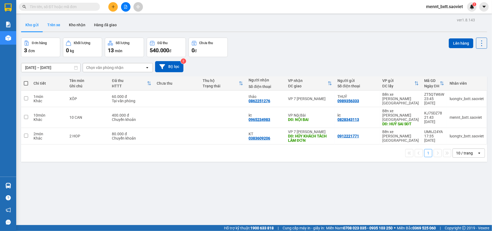
click at [58, 24] on button "Trên xe" at bounding box center [54, 24] width 22 height 13
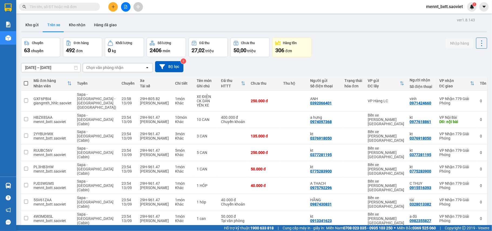
click at [125, 67] on div "Chọn văn phòng nhận" at bounding box center [114, 67] width 62 height 9
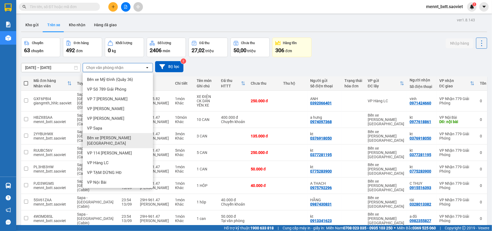
click at [123, 136] on span "Bến xe Trung tâm Lào Cai" at bounding box center [119, 140] width 64 height 11
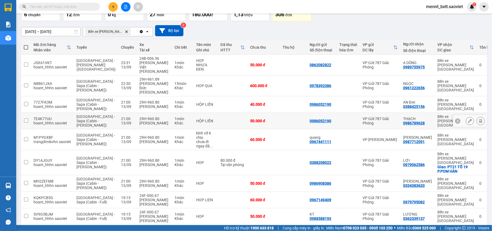
scroll to position [63, 0]
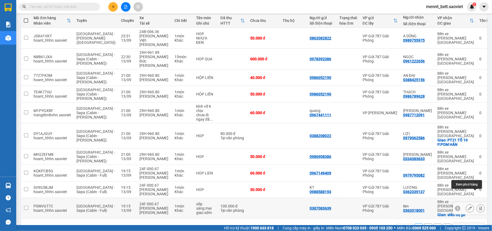
click at [477, 203] on button at bounding box center [481, 207] width 8 height 9
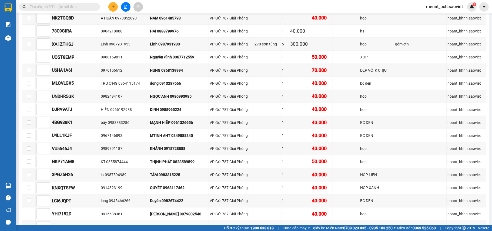
scroll to position [265, 0]
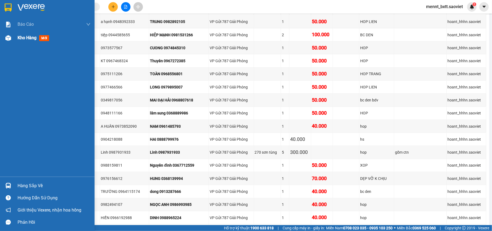
click at [22, 38] on span "Kho hàng" at bounding box center [27, 37] width 19 height 5
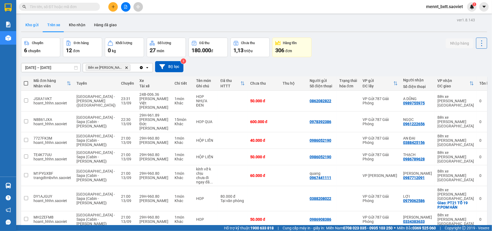
click at [29, 25] on button "Kho gửi" at bounding box center [32, 24] width 22 height 13
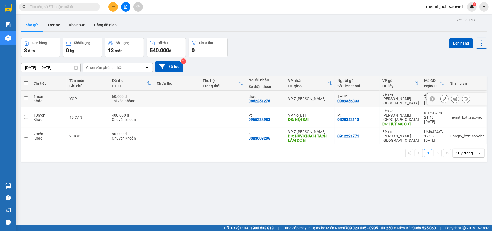
click at [173, 97] on td at bounding box center [177, 98] width 46 height 16
checkbox input "true"
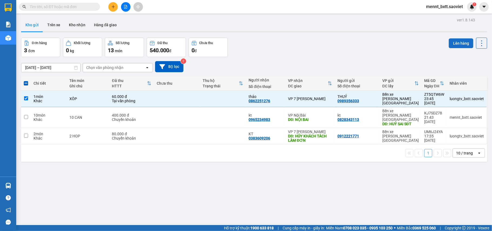
click at [457, 43] on button "Lên hàng" at bounding box center [461, 43] width 25 height 10
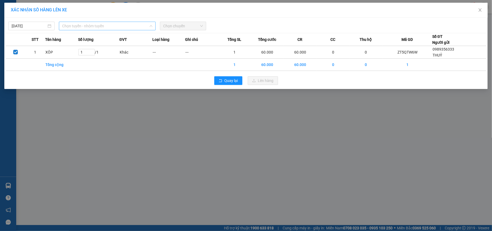
click at [120, 26] on span "Chọn tuyến - nhóm tuyến" at bounding box center [107, 26] width 90 height 8
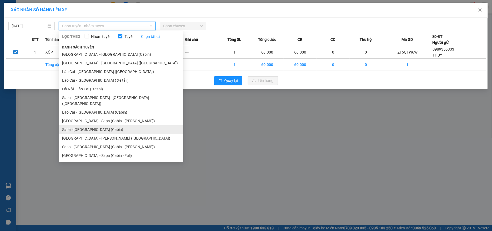
click at [115, 126] on li "Sapa - Hà Nội (Cabin)" at bounding box center [121, 129] width 124 height 9
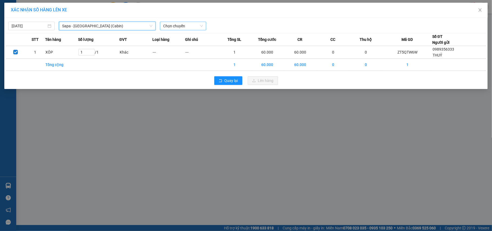
click at [169, 23] on span "Chọn chuyến" at bounding box center [183, 26] width 40 height 8
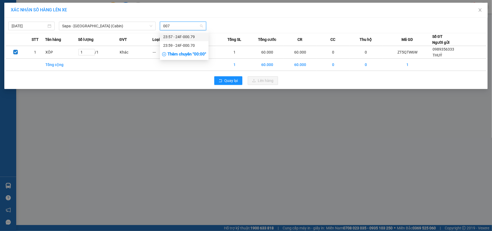
type input "0079"
click at [180, 36] on div "23:57 - 24F-000.79" at bounding box center [184, 37] width 42 height 6
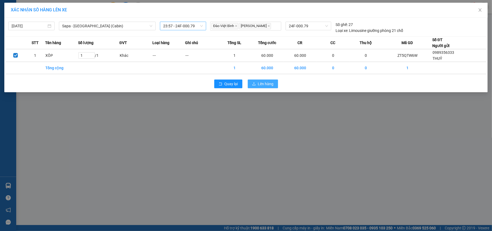
click at [264, 86] on span "Lên hàng" at bounding box center [266, 84] width 16 height 6
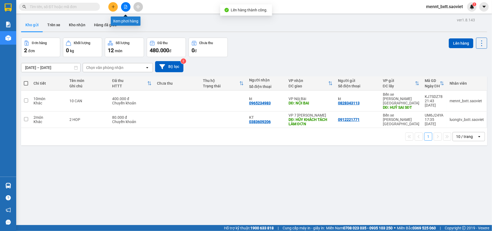
click at [125, 10] on button at bounding box center [125, 6] width 9 height 9
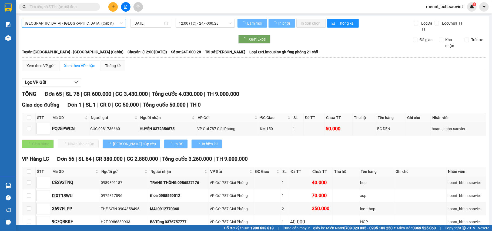
type input "14/09/2025"
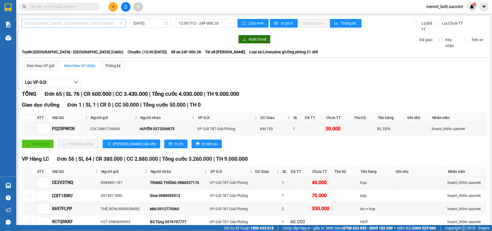
click at [94, 23] on span "Hà Nội - Lào Cai (Cabin)" at bounding box center [74, 23] width 98 height 8
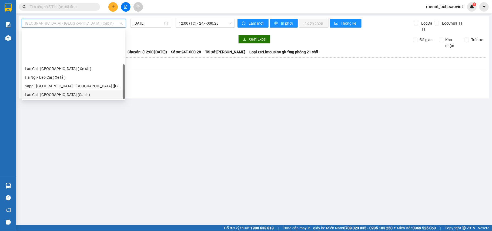
scroll to position [43, 0]
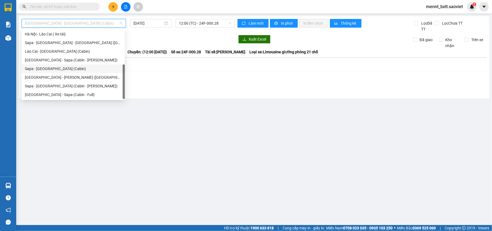
click at [74, 71] on div "Sapa - Hà Nội (Cabin)" at bounding box center [73, 69] width 97 height 6
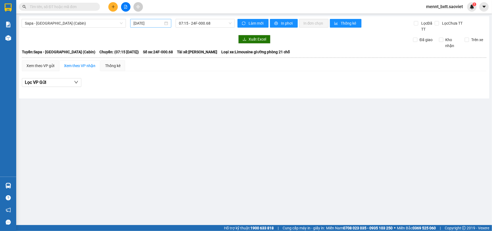
click at [140, 19] on div "14/09/2025" at bounding box center [150, 23] width 41 height 9
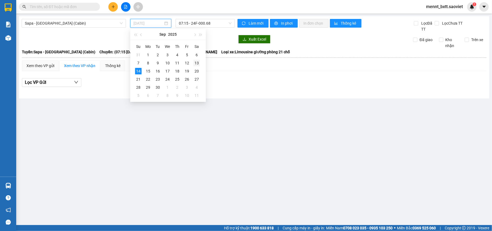
click at [194, 62] on div "13" at bounding box center [196, 63] width 6 height 6
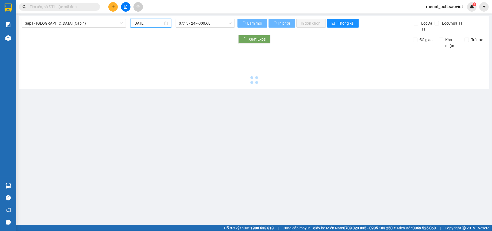
type input "13/09/2025"
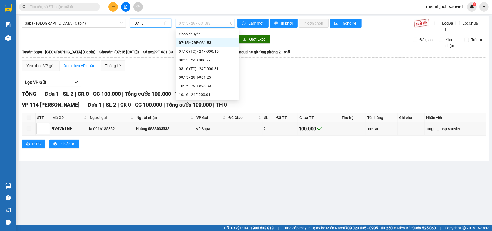
click at [186, 22] on span "07:15 - 29F-031.83" at bounding box center [205, 23] width 53 height 8
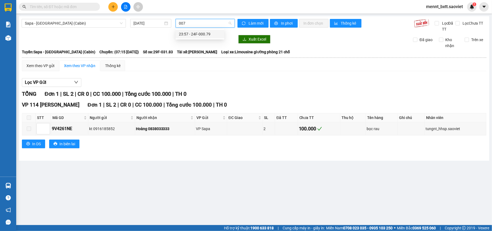
type input "0079"
click at [200, 36] on div "23:57 - 24F-000.79" at bounding box center [200, 34] width 42 height 6
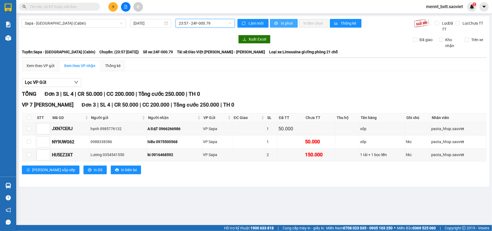
click at [281, 23] on span "In phơi" at bounding box center [287, 23] width 12 height 6
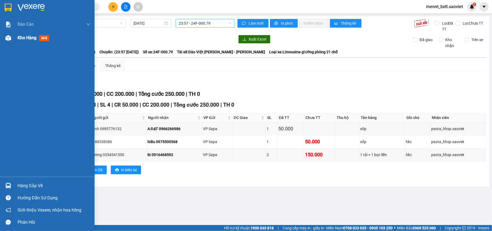
drag, startPoint x: 23, startPoint y: 35, endPoint x: 51, endPoint y: 39, distance: 28.7
click at [23, 35] on span "Kho hàng" at bounding box center [27, 37] width 19 height 5
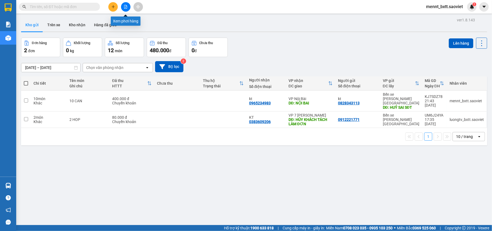
click at [124, 8] on icon "file-add" at bounding box center [126, 7] width 4 height 4
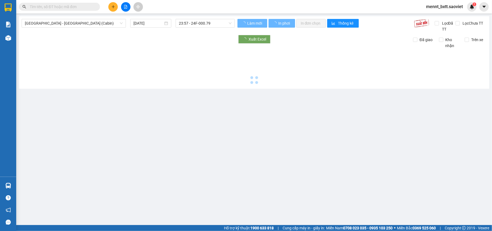
type input "14/09/2025"
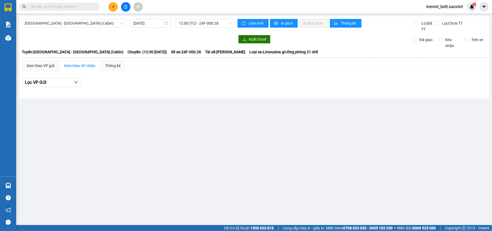
click at [34, 5] on input "text" at bounding box center [62, 7] width 64 height 6
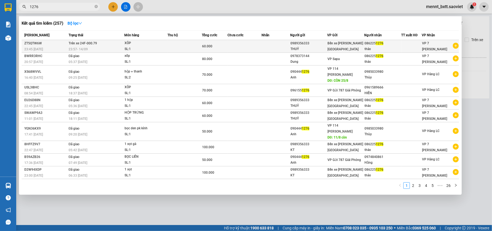
type input "1276"
click at [158, 46] on div "SL: 1" at bounding box center [145, 49] width 41 height 6
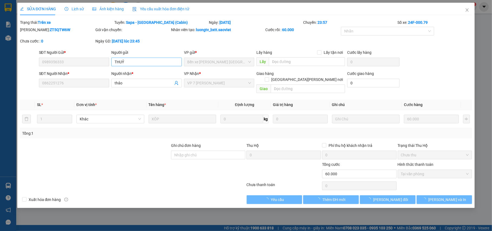
type input "0989356333"
type input "THUỶ"
type input "0862251276"
type input "thảo"
type input "60.000"
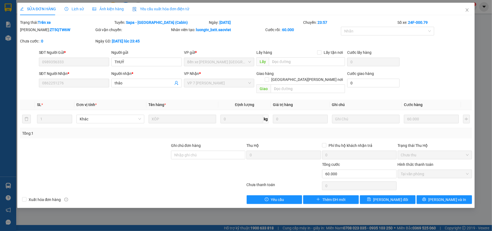
click at [75, 10] on span "Lịch sử" at bounding box center [74, 9] width 19 height 4
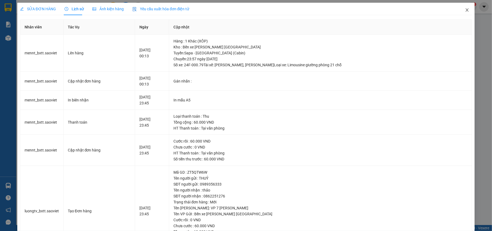
click at [465, 11] on icon "close" at bounding box center [467, 10] width 4 height 4
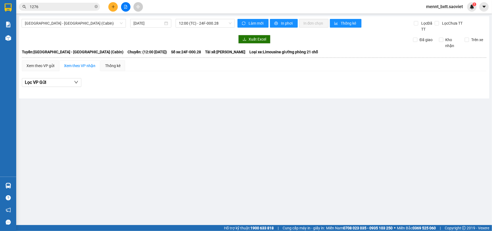
click at [53, 6] on input "1276" at bounding box center [62, 7] width 64 height 6
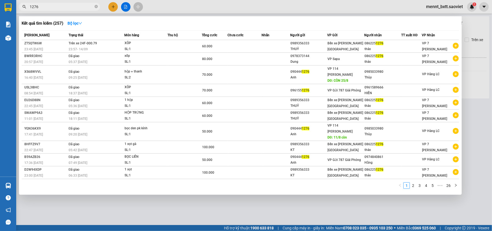
click at [476, 29] on div at bounding box center [246, 115] width 492 height 231
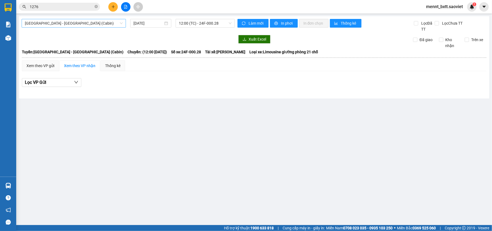
click at [90, 24] on span "Hà Nội - Lào Cai (Cabin)" at bounding box center [74, 23] width 98 height 8
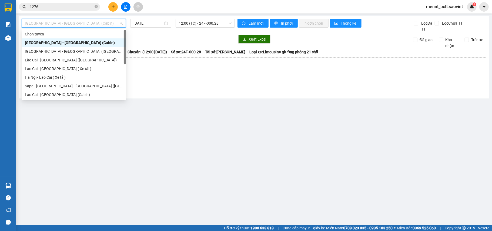
scroll to position [43, 0]
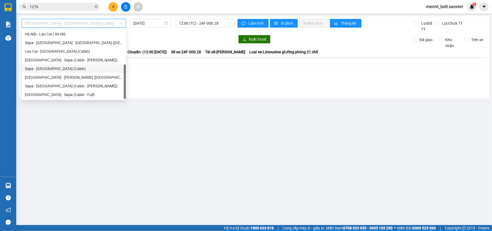
click at [71, 68] on div "Sapa - Hà Nội (Cabin)" at bounding box center [74, 69] width 98 height 6
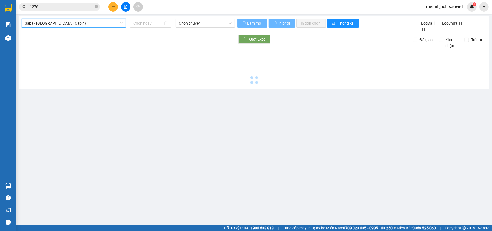
type input "14/09/2025"
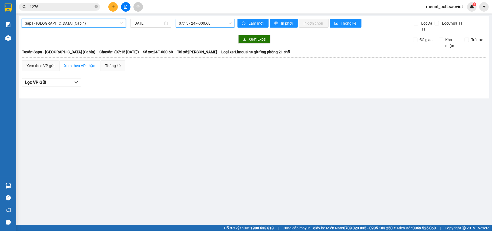
click at [185, 22] on span "07:15 - 24F-000.68" at bounding box center [205, 23] width 53 height 8
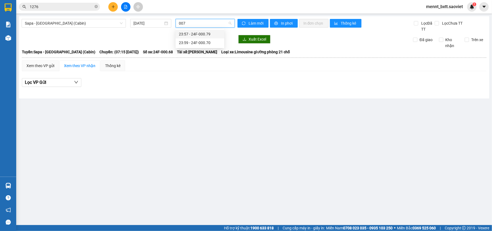
type input "0079"
click at [199, 36] on div "23:57 - 24F-000.79" at bounding box center [200, 34] width 42 height 6
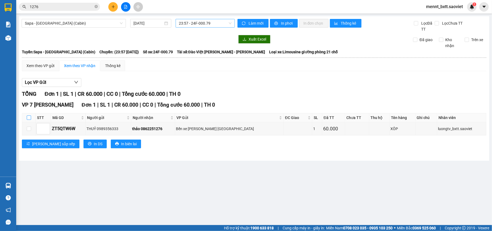
click at [31, 118] on input "checkbox" at bounding box center [29, 117] width 4 height 4
checkbox input "true"
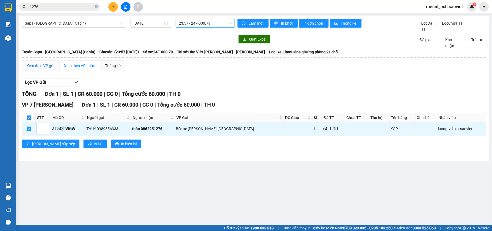
click at [31, 64] on div "Xem theo VP gửi" at bounding box center [40, 66] width 28 height 6
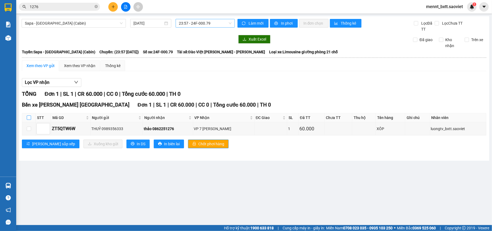
click at [28, 118] on input "checkbox" at bounding box center [29, 117] width 4 height 4
checkbox input "true"
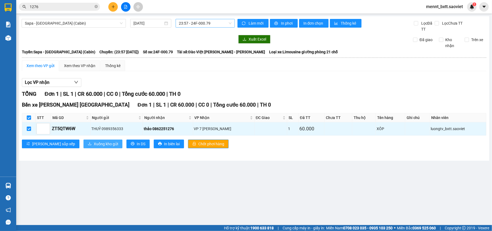
click at [94, 144] on span "Xuống kho gửi" at bounding box center [106, 144] width 24 height 6
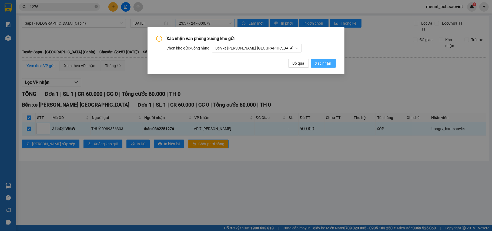
click at [331, 66] on button "Xác nhận" at bounding box center [323, 63] width 25 height 9
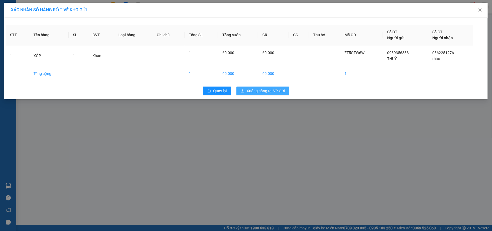
click at [273, 91] on span "Xuống hàng tại VP Gửi" at bounding box center [266, 91] width 38 height 6
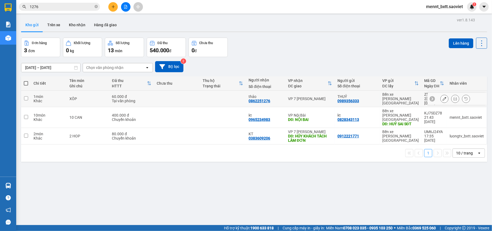
click at [158, 96] on td at bounding box center [177, 98] width 46 height 16
checkbox input "true"
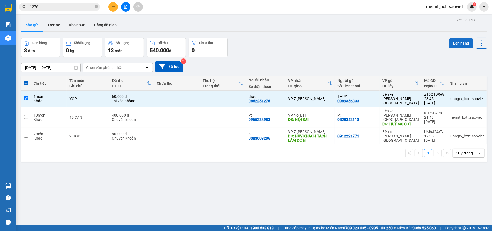
click at [454, 43] on button "Lên hàng" at bounding box center [461, 43] width 25 height 10
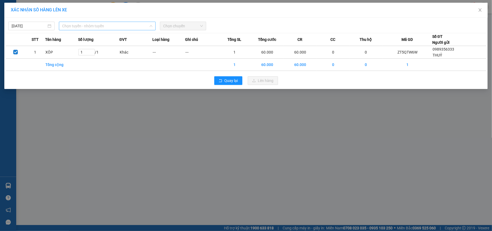
click at [116, 26] on span "Chọn tuyến - nhóm tuyến" at bounding box center [107, 26] width 90 height 8
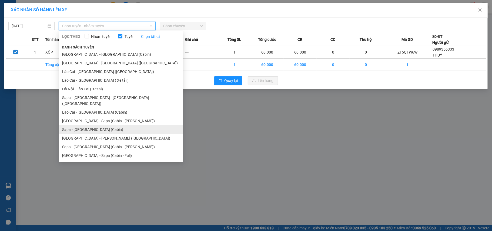
click at [114, 125] on li "Sapa - Hà Nội (Cabin)" at bounding box center [121, 129] width 124 height 9
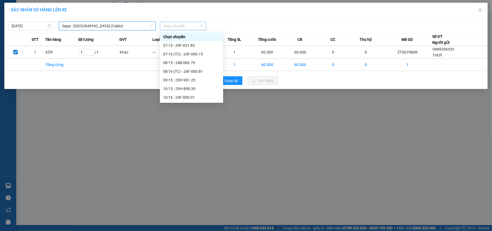
click at [166, 27] on span "Chọn chuyến" at bounding box center [183, 26] width 40 height 8
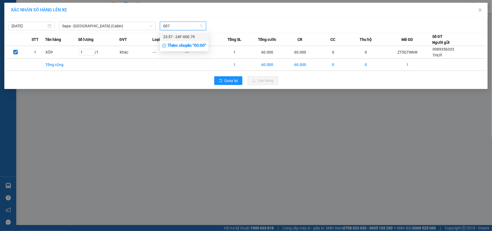
type input "0079"
click at [173, 36] on div "23:57 - 24F-000.79" at bounding box center [184, 37] width 42 height 6
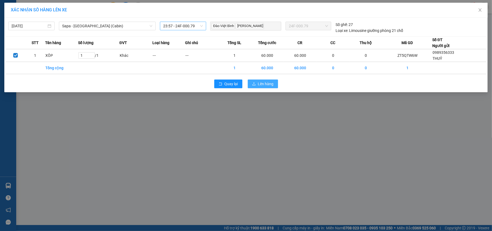
click at [262, 84] on span "Lên hàng" at bounding box center [266, 84] width 16 height 6
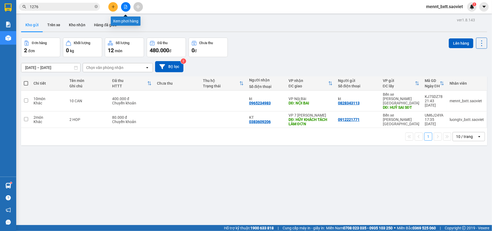
click at [128, 7] on button at bounding box center [125, 6] width 9 height 9
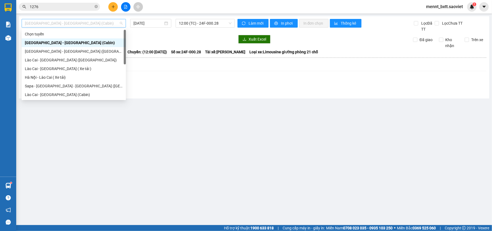
click at [100, 25] on span "Hà Nội - Lào Cai (Cabin)" at bounding box center [74, 23] width 98 height 8
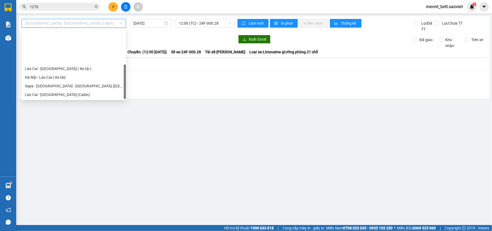
scroll to position [43, 0]
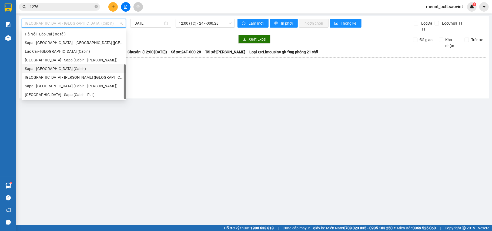
click at [75, 71] on div "Sapa - Hà Nội (Cabin)" at bounding box center [74, 69] width 98 height 6
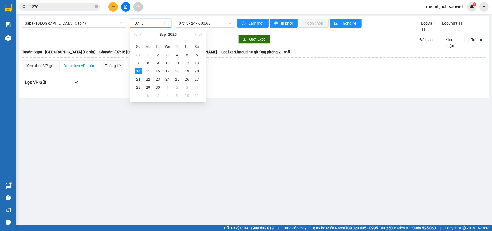
click at [146, 22] on input "14/09/2025" at bounding box center [148, 23] width 30 height 6
click at [193, 61] on td "13" at bounding box center [197, 63] width 10 height 8
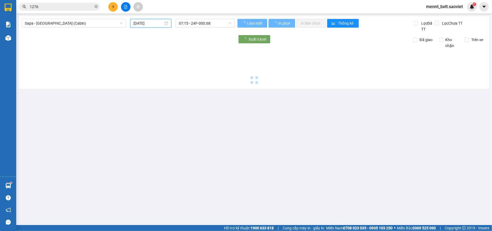
type input "13/09/2025"
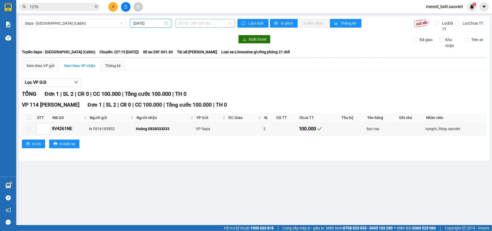
click at [188, 22] on span "07:15 - 29F-031.83" at bounding box center [205, 23] width 53 height 8
type input "0079"
click at [204, 34] on div "23:57 - 24F-000.79" at bounding box center [200, 34] width 42 height 6
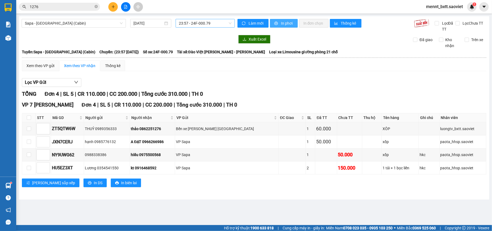
click at [281, 20] on span "In phơi" at bounding box center [287, 23] width 12 height 6
click at [87, 22] on span "Sapa - Hà Nội (Cabin)" at bounding box center [74, 23] width 98 height 8
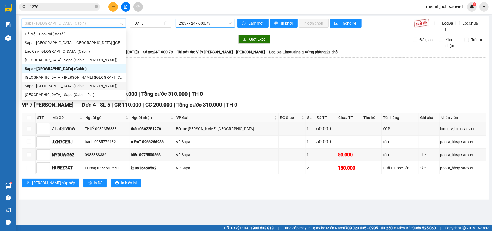
click at [85, 86] on div "Sapa - Hà Nội (Cabin - Thăng Long)" at bounding box center [74, 86] width 98 height 6
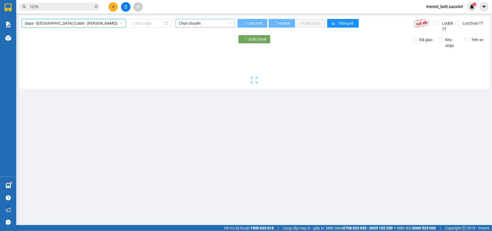
type input "14/09/2025"
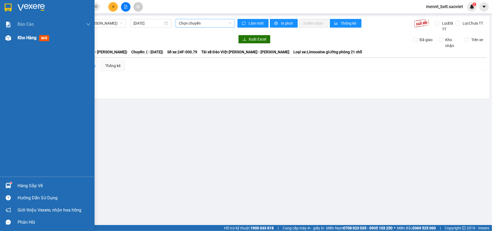
click at [27, 39] on span "Kho hàng" at bounding box center [27, 37] width 19 height 5
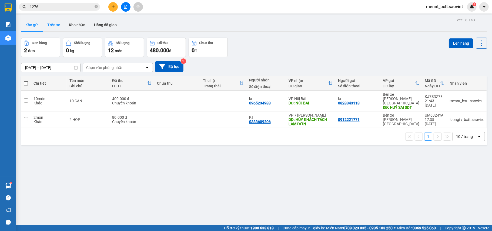
click at [54, 23] on button "Trên xe" at bounding box center [54, 24] width 22 height 13
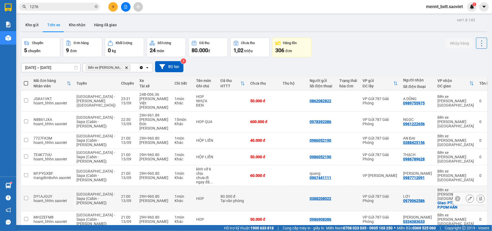
scroll to position [46, 0]
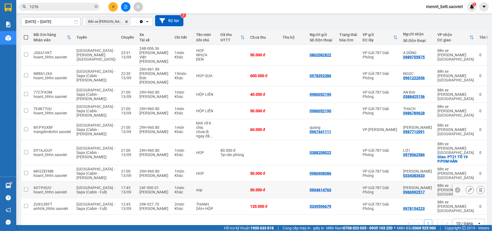
click at [224, 182] on td at bounding box center [233, 190] width 30 height 16
checkbox input "true"
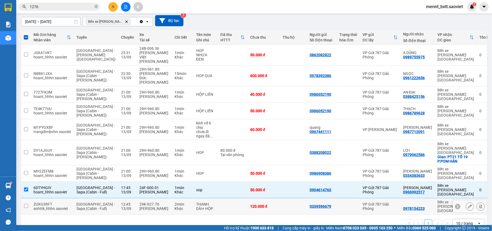
click at [218, 198] on td at bounding box center [233, 206] width 30 height 16
checkbox input "true"
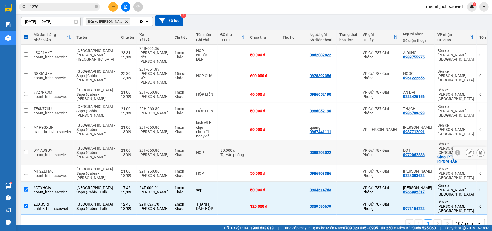
scroll to position [0, 0]
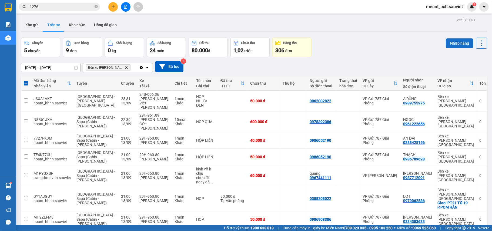
click at [462, 46] on button "Nhập hàng" at bounding box center [460, 43] width 28 height 10
checkbox input "false"
click at [73, 22] on button "Kho nhận" at bounding box center [77, 24] width 25 height 13
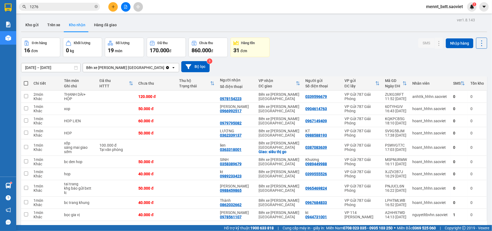
scroll to position [25, 0]
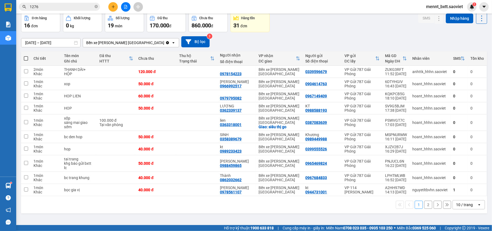
click at [27, 58] on span at bounding box center [26, 58] width 4 height 4
click at [26, 56] on input "checkbox" at bounding box center [26, 56] width 0 height 0
checkbox input "true"
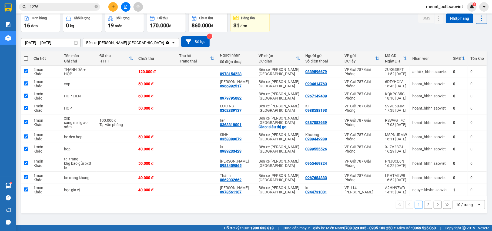
checkbox input "true"
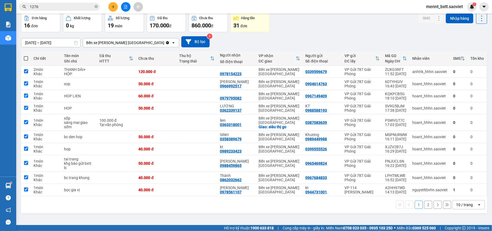
checkbox input "true"
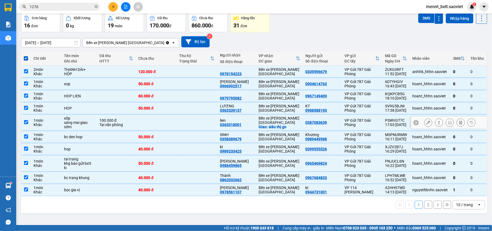
click at [146, 124] on td at bounding box center [156, 122] width 41 height 16
checkbox input "false"
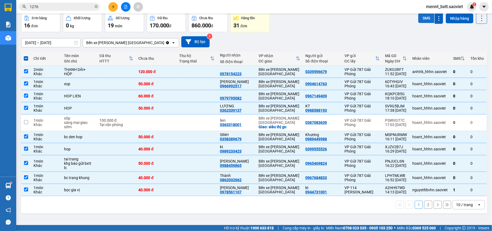
click at [425, 16] on button "SMS" at bounding box center [426, 18] width 16 height 10
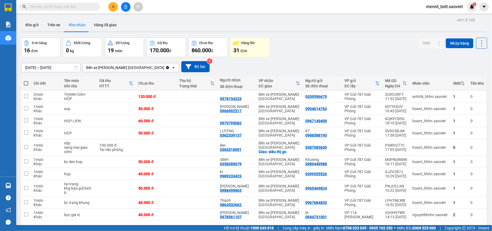
scroll to position [25, 0]
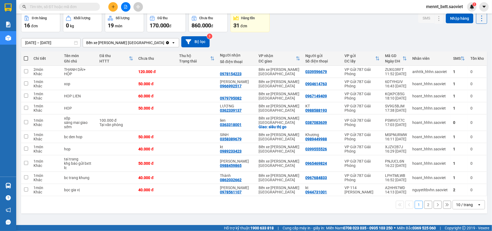
click at [424, 209] on button "2" at bounding box center [428, 204] width 8 height 8
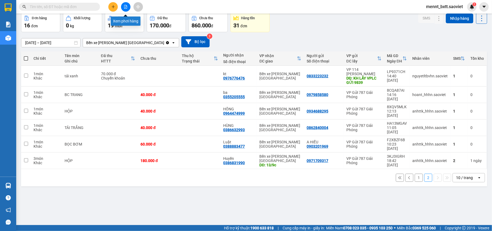
click at [126, 6] on icon "file-add" at bounding box center [126, 7] width 4 height 4
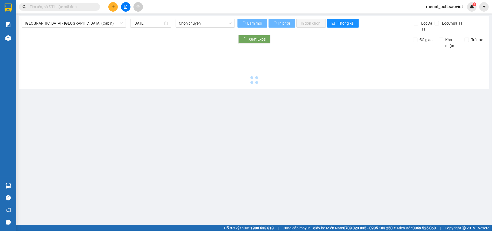
type input "14/09/2025"
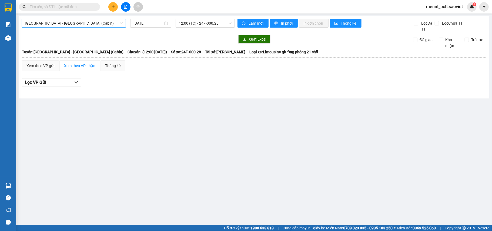
click at [99, 24] on span "Hà Nội - Lào Cai (Cabin)" at bounding box center [74, 23] width 98 height 8
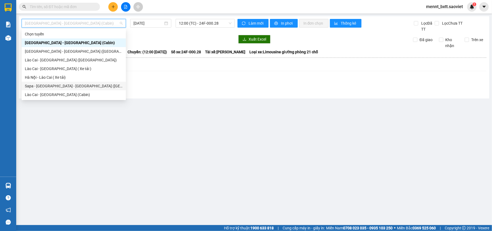
click at [80, 87] on div "Sapa - Lào Cai - Hà Nội (Giường)" at bounding box center [74, 86] width 98 height 6
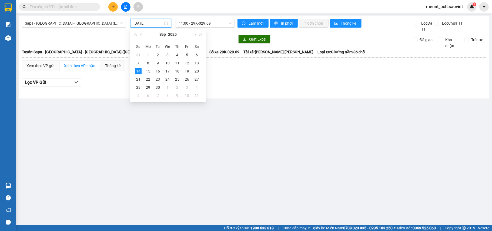
click at [142, 23] on input "14/09/2025" at bounding box center [148, 23] width 30 height 6
click at [193, 60] on td "13" at bounding box center [197, 63] width 10 height 8
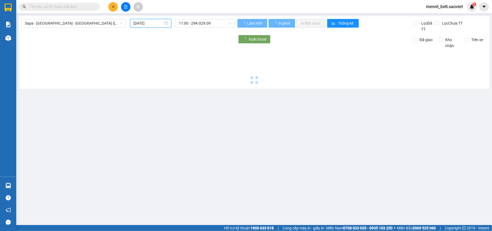
type input "13/09/2025"
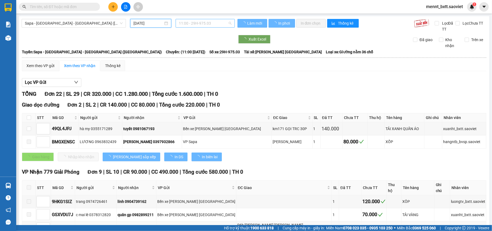
click at [189, 23] on span "11:00 - 29H-975.03" at bounding box center [205, 23] width 53 height 8
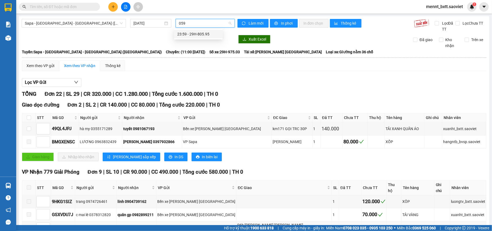
type input "0595"
click at [202, 33] on div "23:59 - 29H-805.95" at bounding box center [198, 34] width 42 height 6
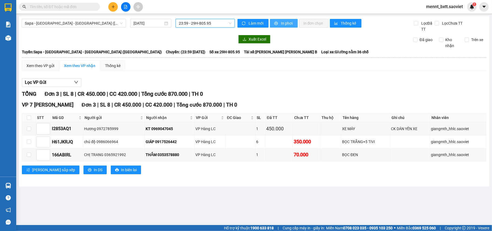
click at [288, 21] on span "In phơi" at bounding box center [287, 23] width 12 height 6
click at [100, 22] on span "Sapa - Lào Cai - Hà Nội (Giường)" at bounding box center [74, 23] width 98 height 8
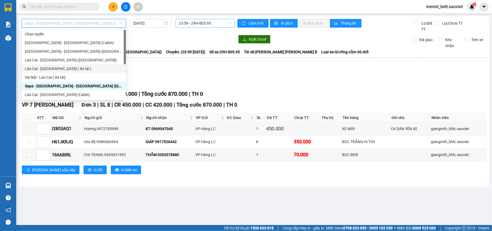
scroll to position [43, 0]
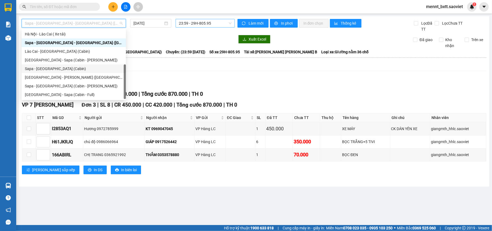
click at [66, 68] on div "Sapa - Hà Nội (Cabin)" at bounding box center [74, 69] width 98 height 6
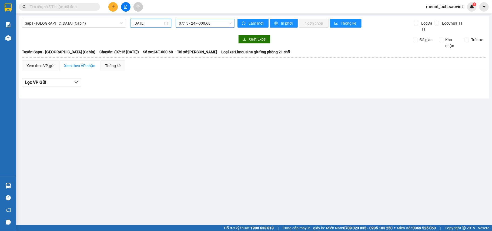
click at [145, 24] on input "14/09/2025" at bounding box center [148, 23] width 30 height 6
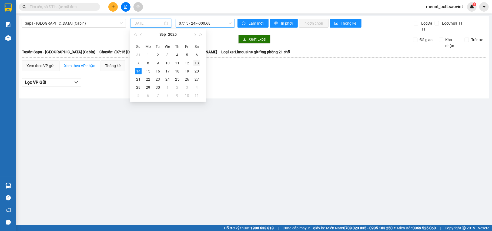
click at [194, 63] on div "13" at bounding box center [196, 63] width 6 height 6
type input "13/09/2025"
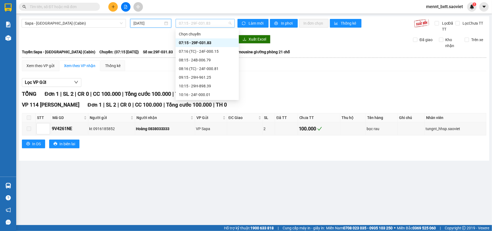
click at [192, 23] on span "07:15 - 29F-031.83" at bounding box center [205, 23] width 53 height 8
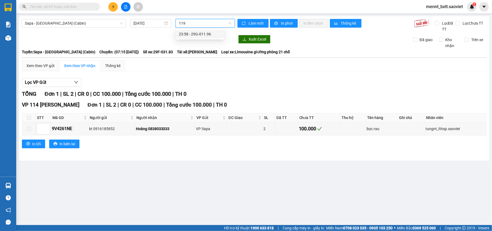
type input "1196"
click at [192, 34] on div "23:58 - 29G-011.96" at bounding box center [200, 34] width 42 height 6
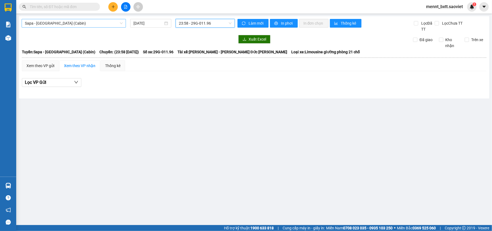
click at [92, 21] on span "Sapa - Hà Nội (Cabin)" at bounding box center [74, 23] width 98 height 8
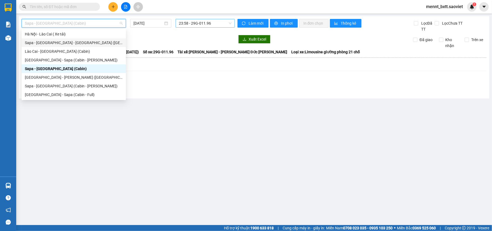
click at [79, 45] on div "Sapa - Lào Cai - Hà Nội (Giường)" at bounding box center [74, 43] width 98 height 6
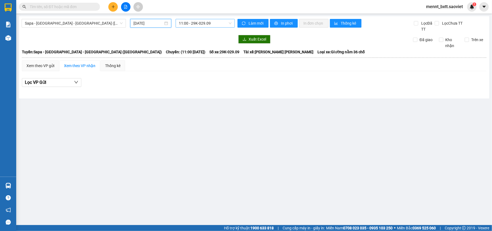
click at [136, 23] on input "14/09/2025" at bounding box center [148, 23] width 30 height 6
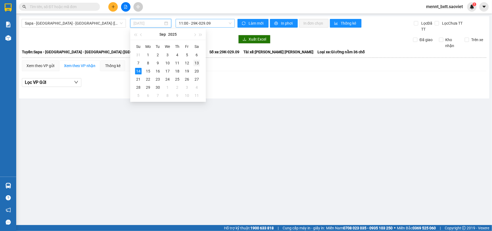
click at [197, 63] on div "13" at bounding box center [196, 63] width 6 height 6
type input "13/09/2025"
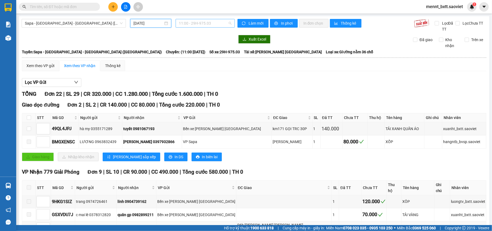
click at [188, 22] on span "11:00 - 29H-975.03" at bounding box center [205, 23] width 53 height 8
type input "0582"
click at [193, 37] on div "23:58 (TC) - 29H-805.82" at bounding box center [198, 34] width 49 height 9
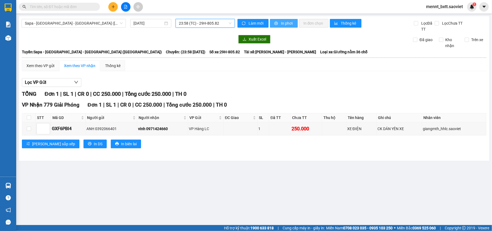
click at [282, 24] on span "In phơi" at bounding box center [287, 23] width 12 height 6
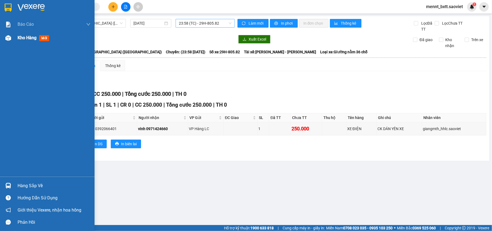
click at [25, 41] on div "Kho hàng mới" at bounding box center [35, 37] width 34 height 7
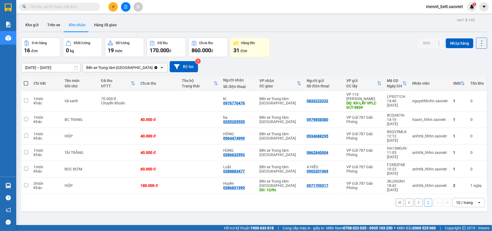
click at [415, 198] on button "1" at bounding box center [419, 202] width 8 height 8
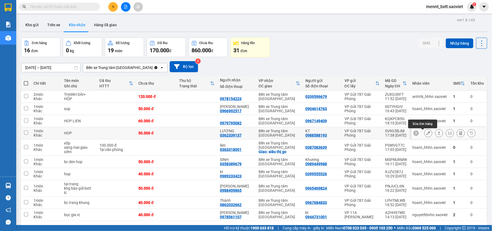
click at [426, 133] on icon at bounding box center [428, 133] width 4 height 4
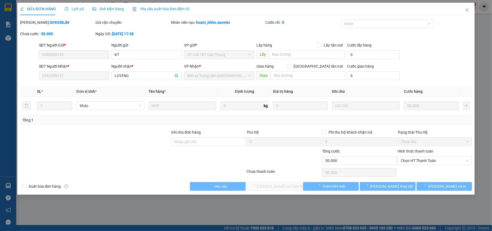
type input "0988588193"
type input "KT"
type input "0362339137"
type input "LƯƠNG"
type input "50.000"
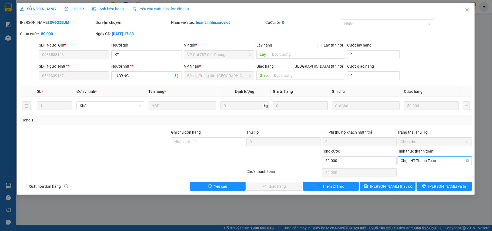
click at [439, 158] on span "Chọn HT Thanh Toán" at bounding box center [435, 160] width 68 height 8
click at [433, 170] on div "Tại văn phòng" at bounding box center [435, 172] width 68 height 6
type input "0"
click at [281, 183] on button "[PERSON_NAME] và Giao hàng" at bounding box center [275, 186] width 56 height 9
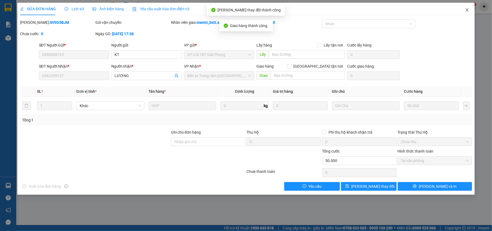
click at [465, 11] on icon "close" at bounding box center [467, 10] width 4 height 4
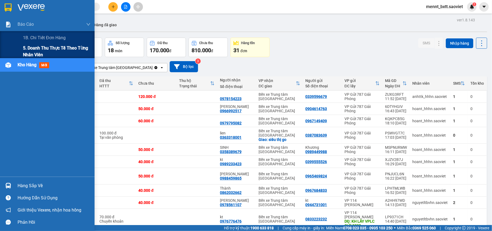
click at [42, 48] on span "5. Doanh thu thực tế theo từng nhân viên" at bounding box center [57, 52] width 68 height 14
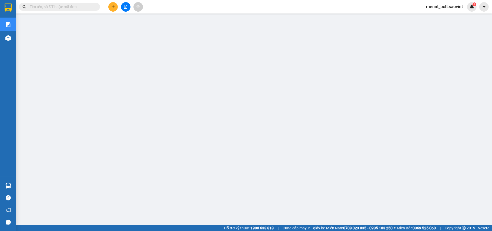
click at [429, 5] on span "mennt_bxtt.saoviet" at bounding box center [444, 6] width 45 height 7
click at [435, 15] on span "Đăng xuất" at bounding box center [447, 17] width 34 height 6
